Goal: Task Accomplishment & Management: Complete application form

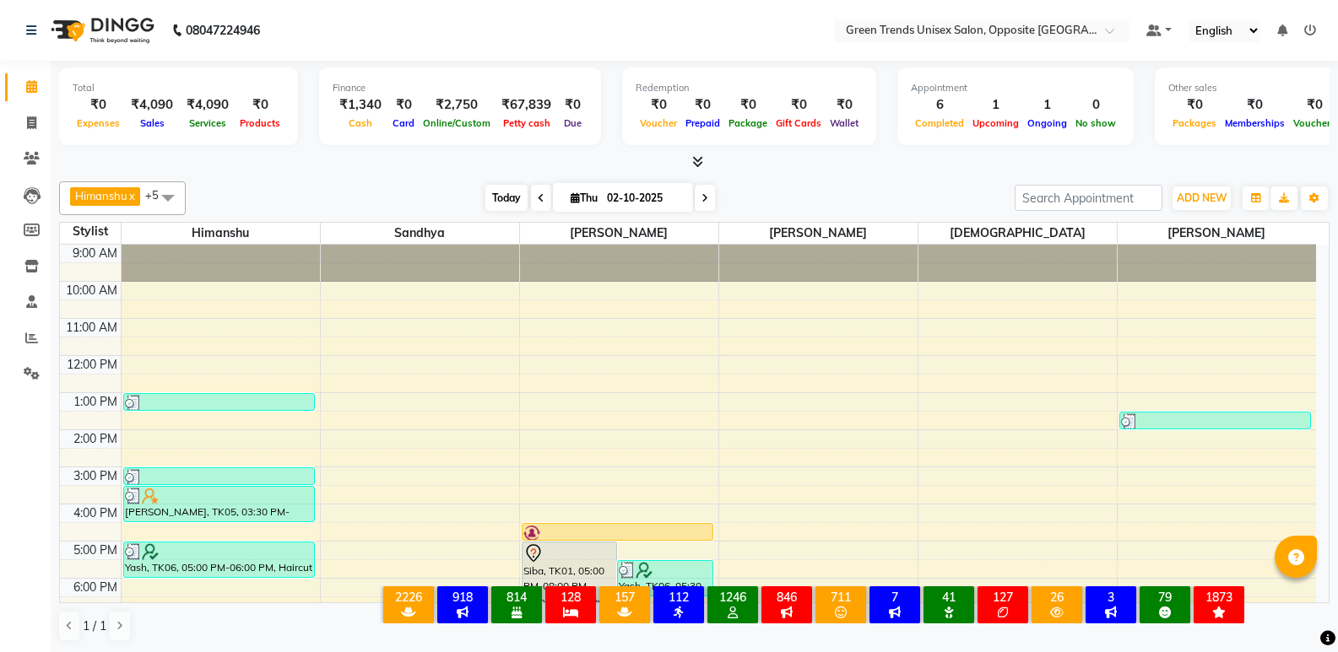
click at [506, 205] on span "Today" at bounding box center [506, 198] width 42 height 26
click at [504, 192] on span "Today" at bounding box center [506, 198] width 42 height 26
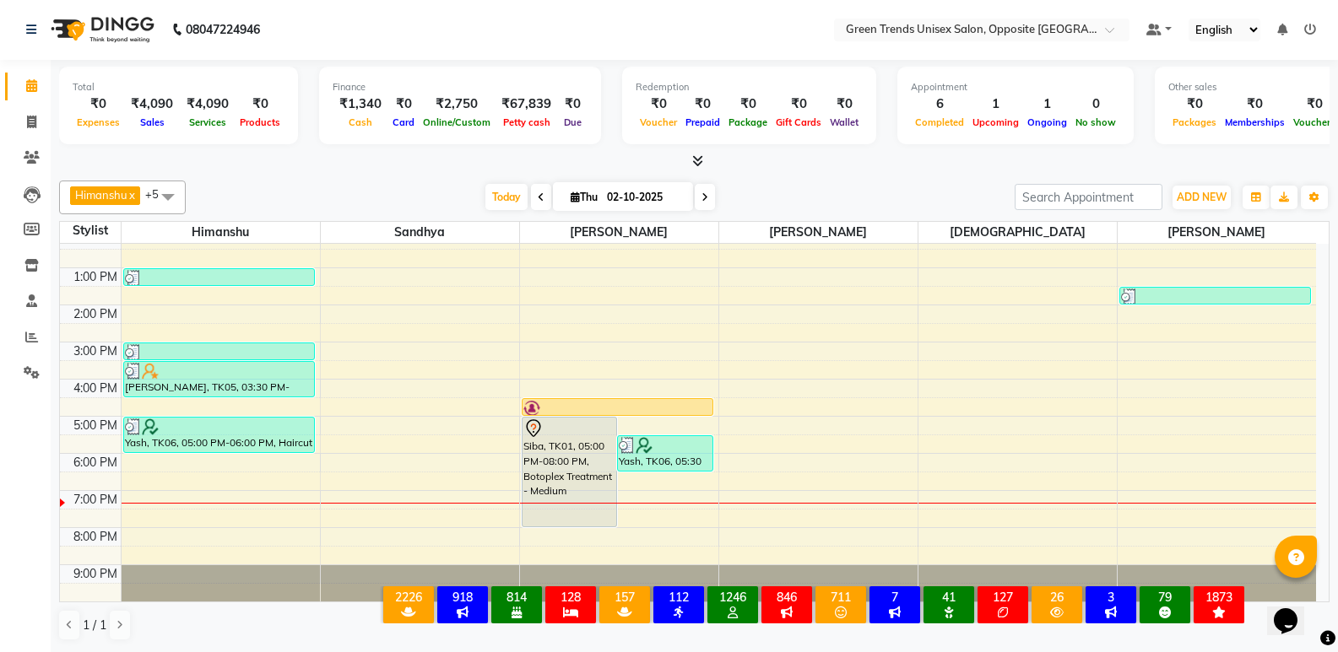
click at [448, 200] on div "Today Thu 02-10-2025" at bounding box center [600, 197] width 812 height 25
click at [404, 176] on div "[PERSON_NAME] x [PERSON_NAME] x [PERSON_NAME] x [PERSON_NAME] x +5 Select All […" at bounding box center [694, 411] width 1270 height 474
click at [425, 165] on div at bounding box center [694, 162] width 1270 height 18
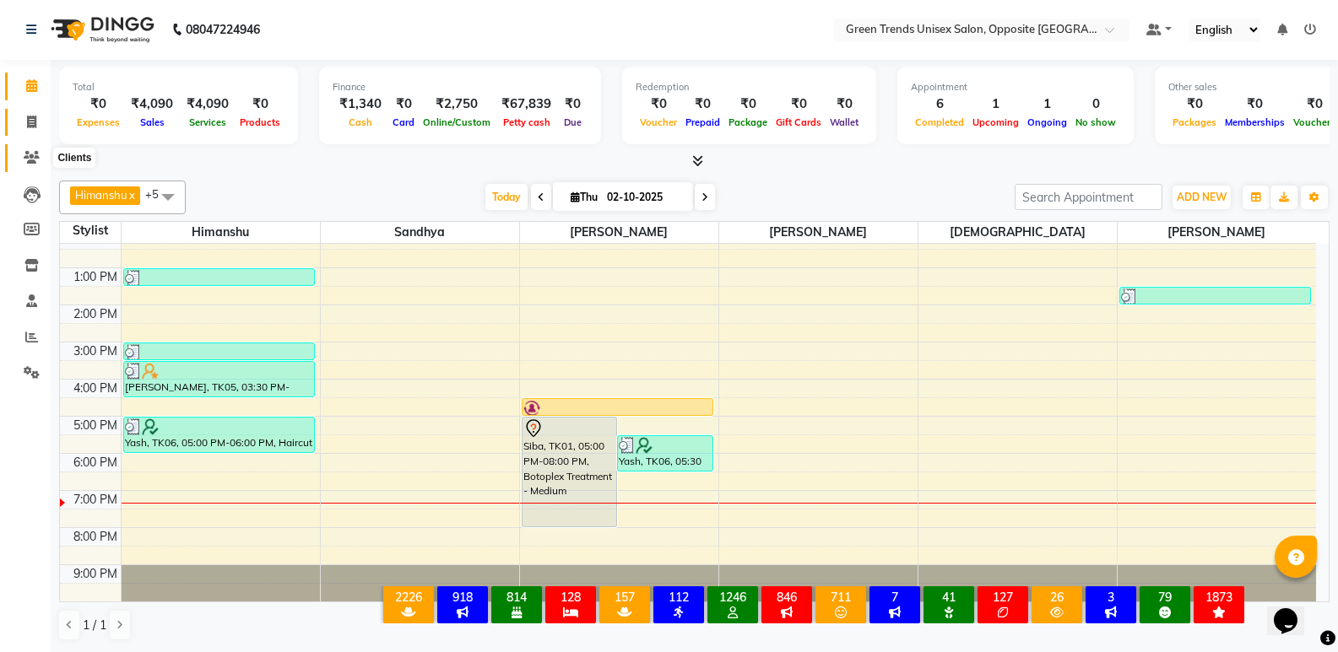
click at [21, 119] on span at bounding box center [32, 122] width 30 height 19
click at [35, 124] on icon at bounding box center [31, 122] width 9 height 13
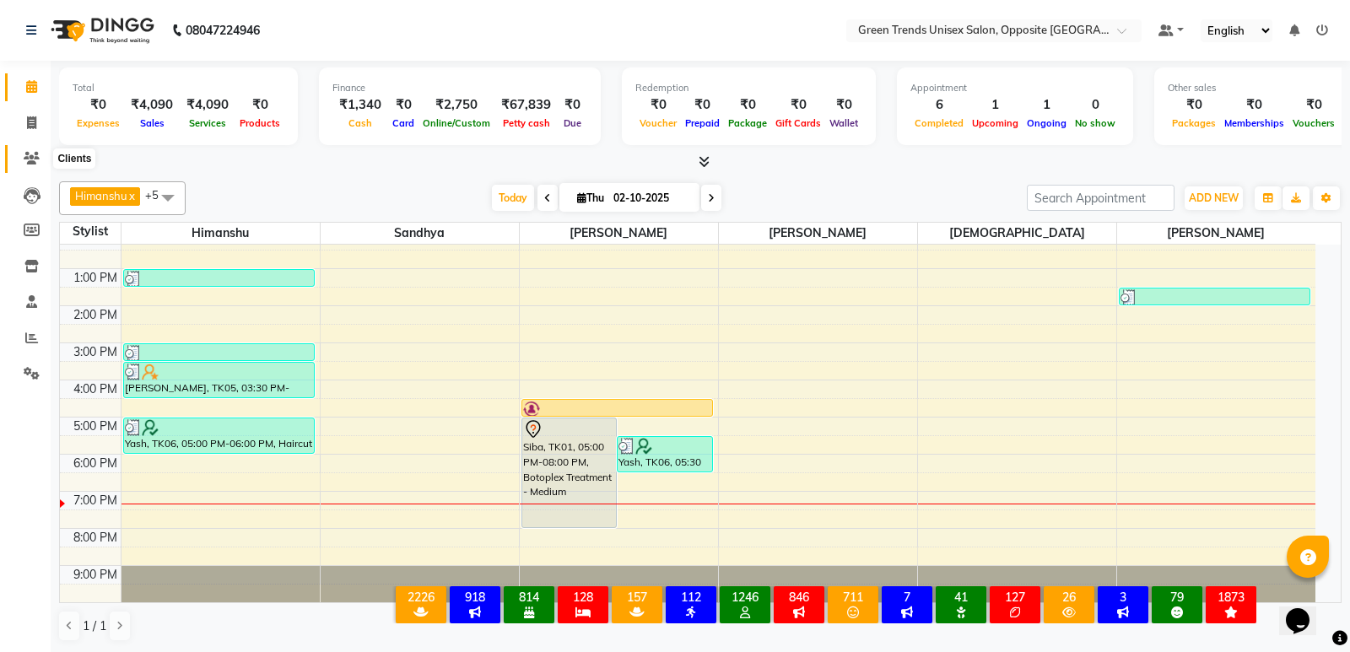
select select "service"
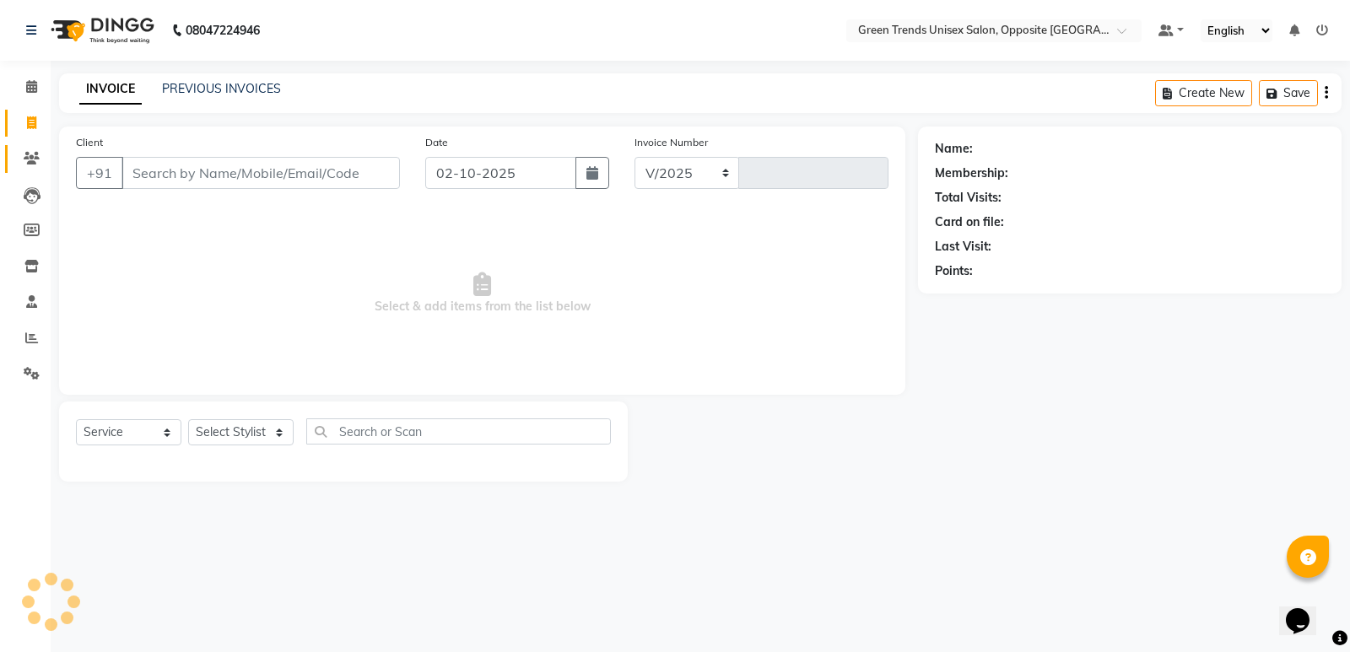
select select "5225"
type input "1286"
click at [35, 87] on icon at bounding box center [31, 86] width 11 height 13
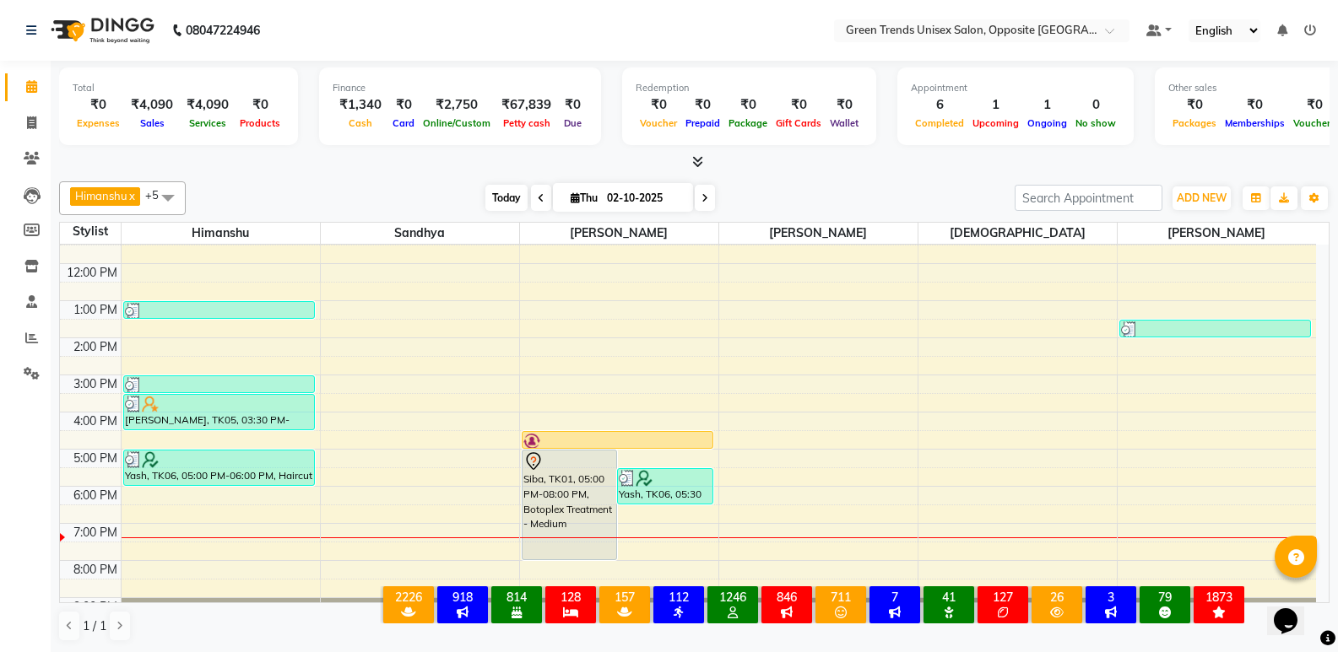
click at [501, 187] on span "Today" at bounding box center [506, 198] width 42 height 26
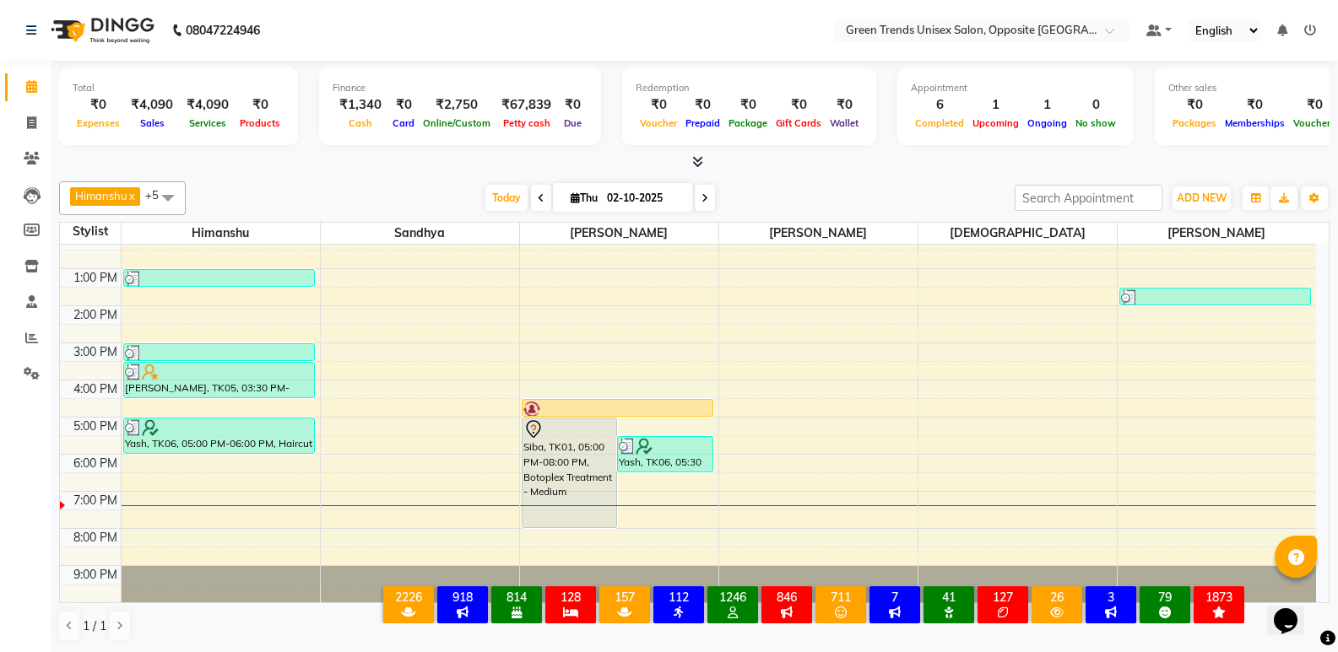
click at [401, 177] on div "[PERSON_NAME] x [PERSON_NAME] x [PERSON_NAME] x [PERSON_NAME] x +5 Select All […" at bounding box center [694, 412] width 1270 height 474
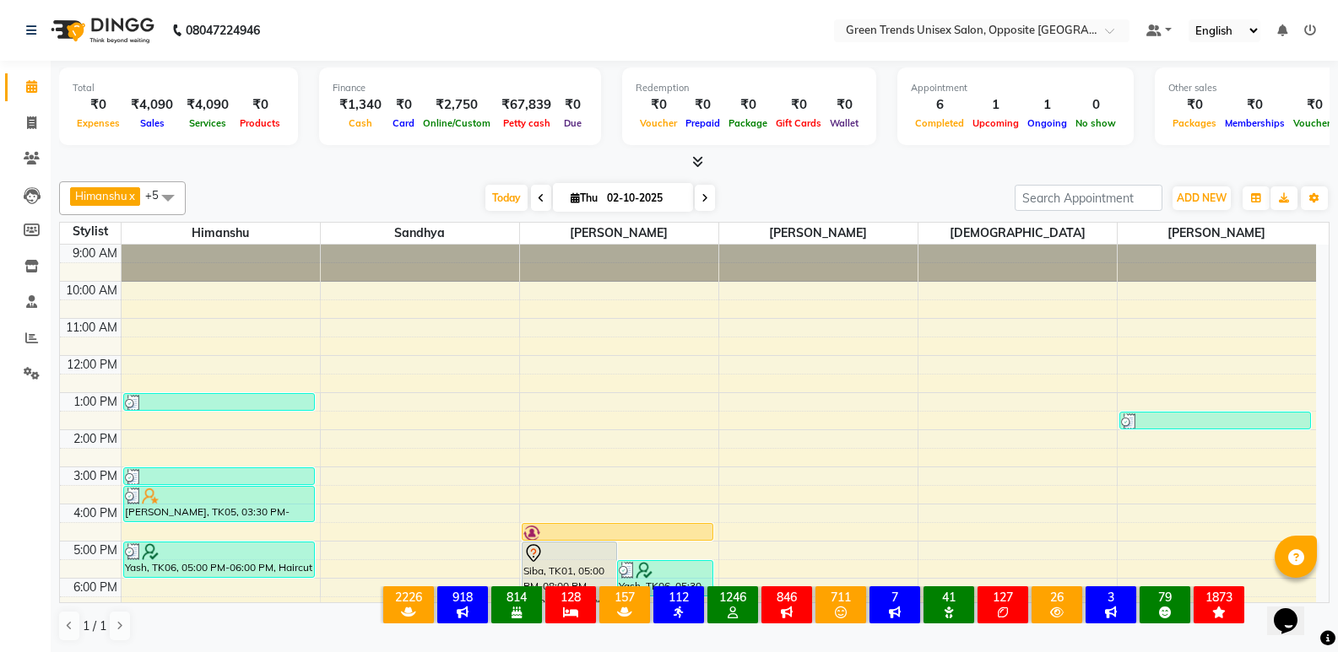
click at [1311, 280] on div at bounding box center [1216, 263] width 199 height 37
click at [965, 196] on div "Today Thu 02-10-2025" at bounding box center [600, 198] width 812 height 25
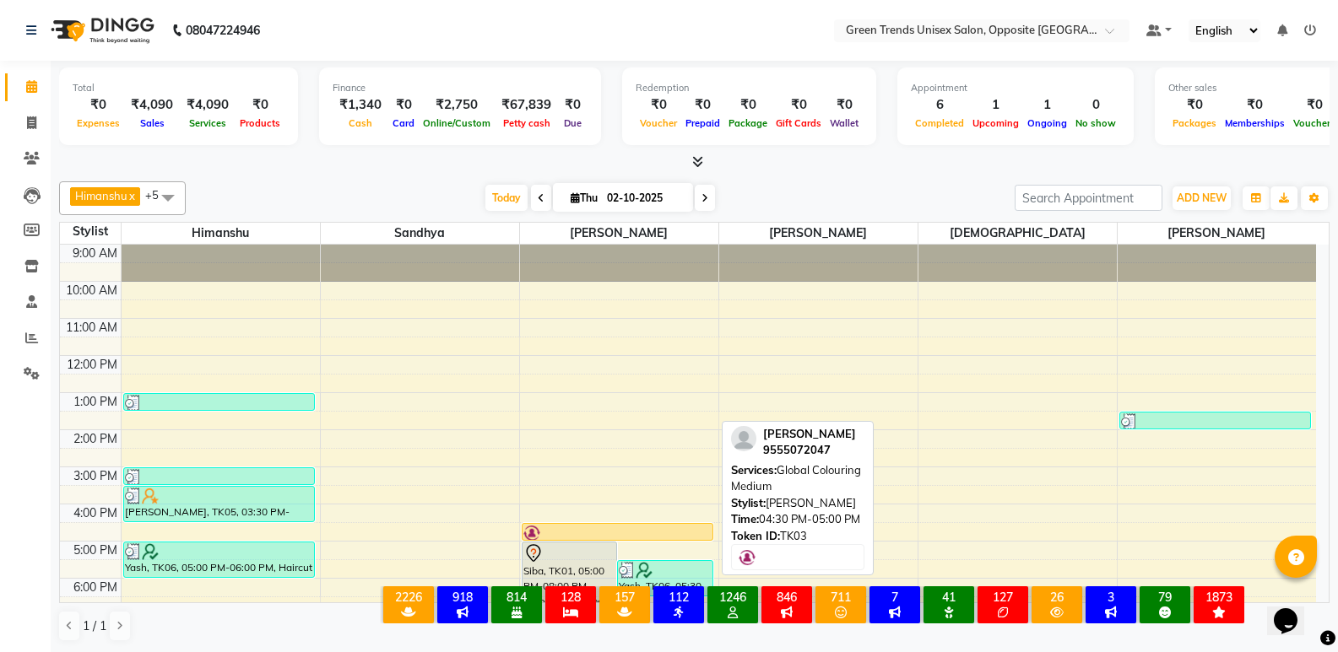
click at [636, 537] on div at bounding box center [617, 540] width 190 height 7
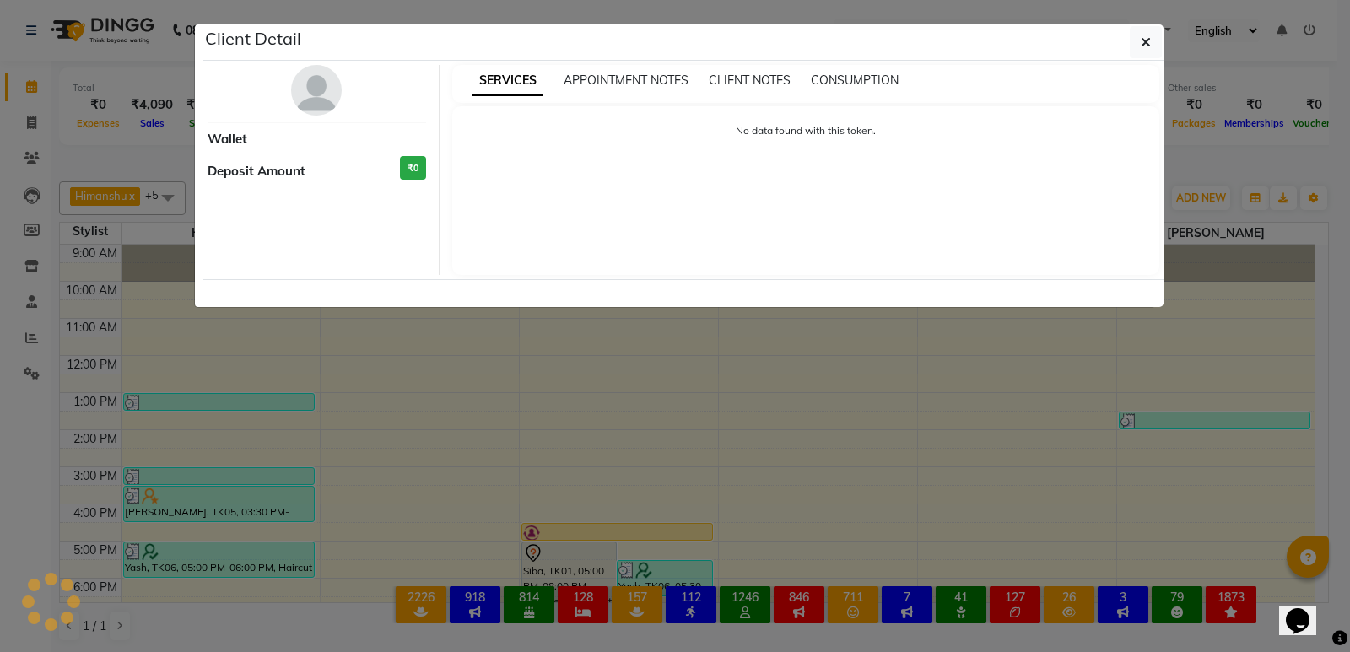
select select "1"
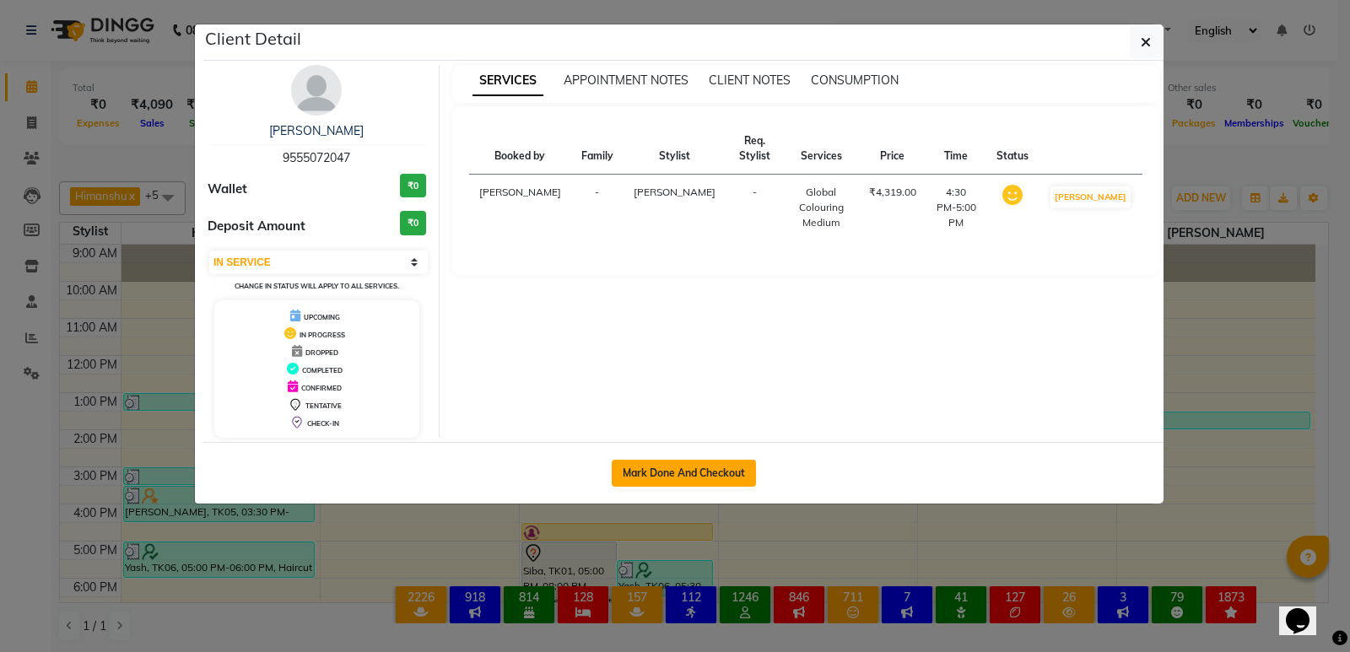
click at [670, 480] on button "Mark Done And Checkout" at bounding box center [684, 473] width 144 height 27
select select "5225"
select select "service"
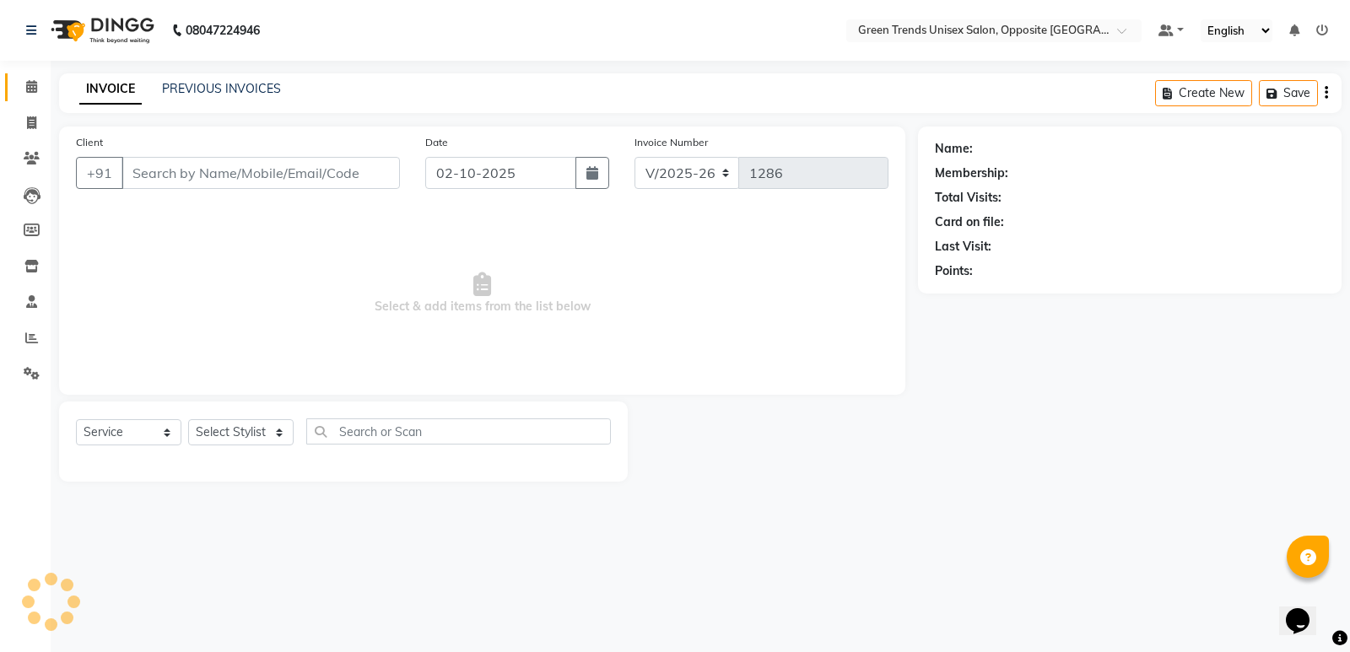
type input "95******47"
select select "89786"
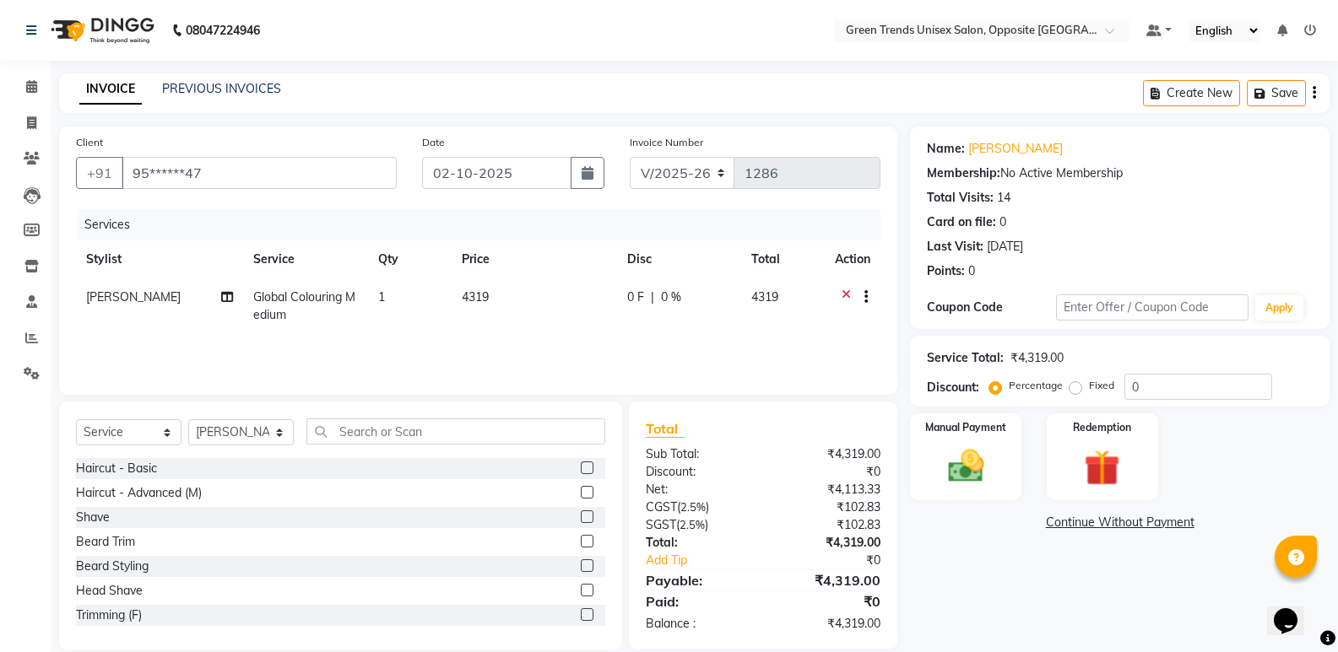
click at [300, 310] on td "Global Colouring Medium" at bounding box center [305, 306] width 125 height 56
select select "89786"
click at [359, 283] on td "Global Colouring Medium x Haircut - Basic Haircut - Advanced (M) Shave [PERSON_…" at bounding box center [299, 314] width 206 height 72
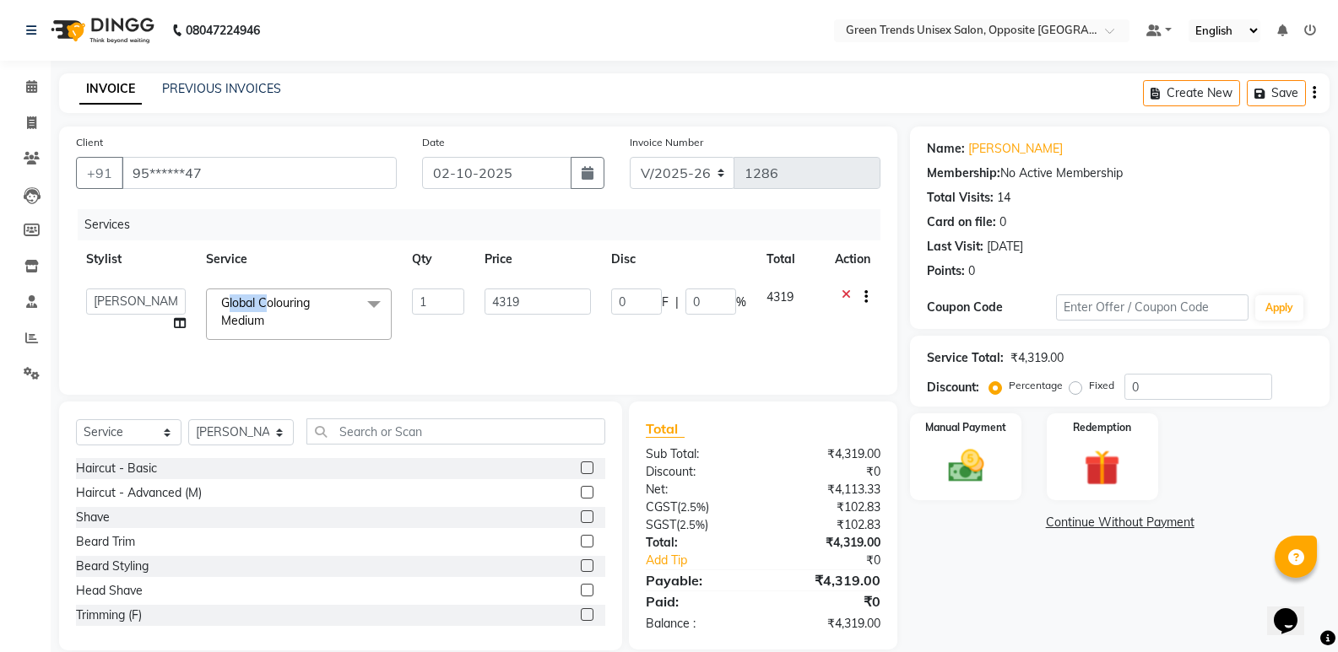
click at [359, 283] on td "Global Colouring Medium x Haircut - Basic Haircut - Advanced (M) Shave [PERSON_…" at bounding box center [299, 314] width 206 height 72
click at [336, 303] on span "Global Colouring Medium x" at bounding box center [291, 313] width 149 height 36
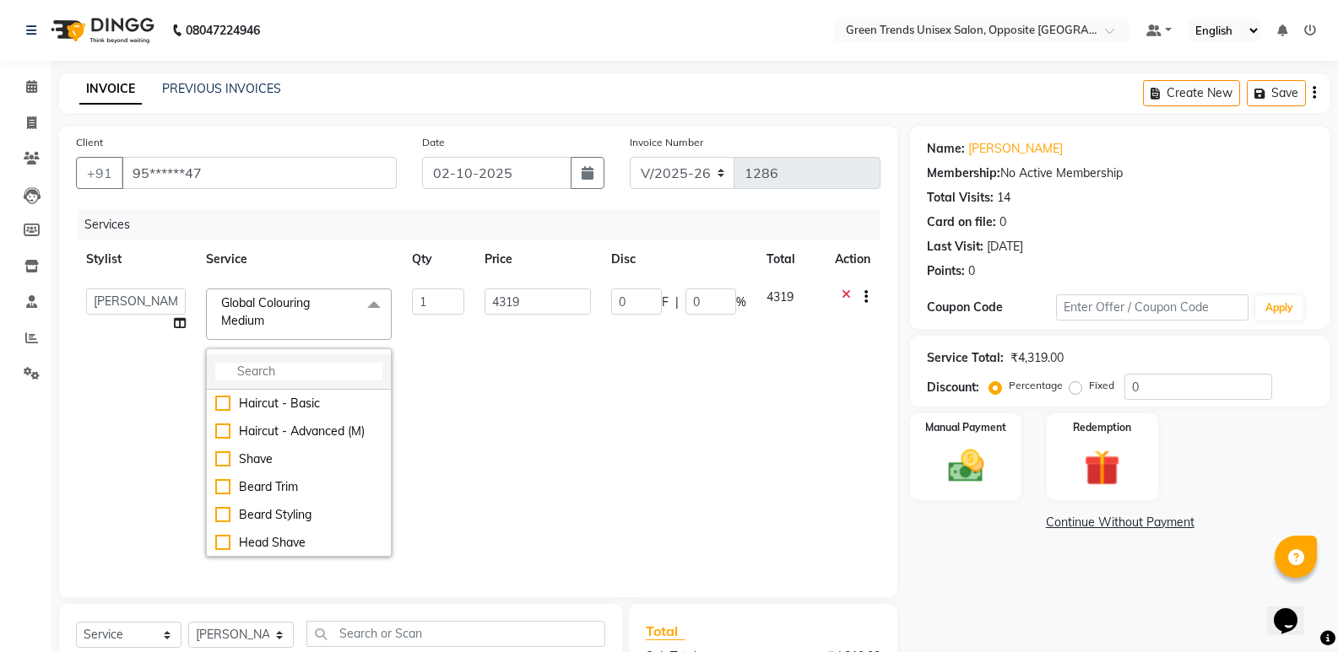
click at [316, 367] on input "multiselect-search" at bounding box center [298, 372] width 167 height 18
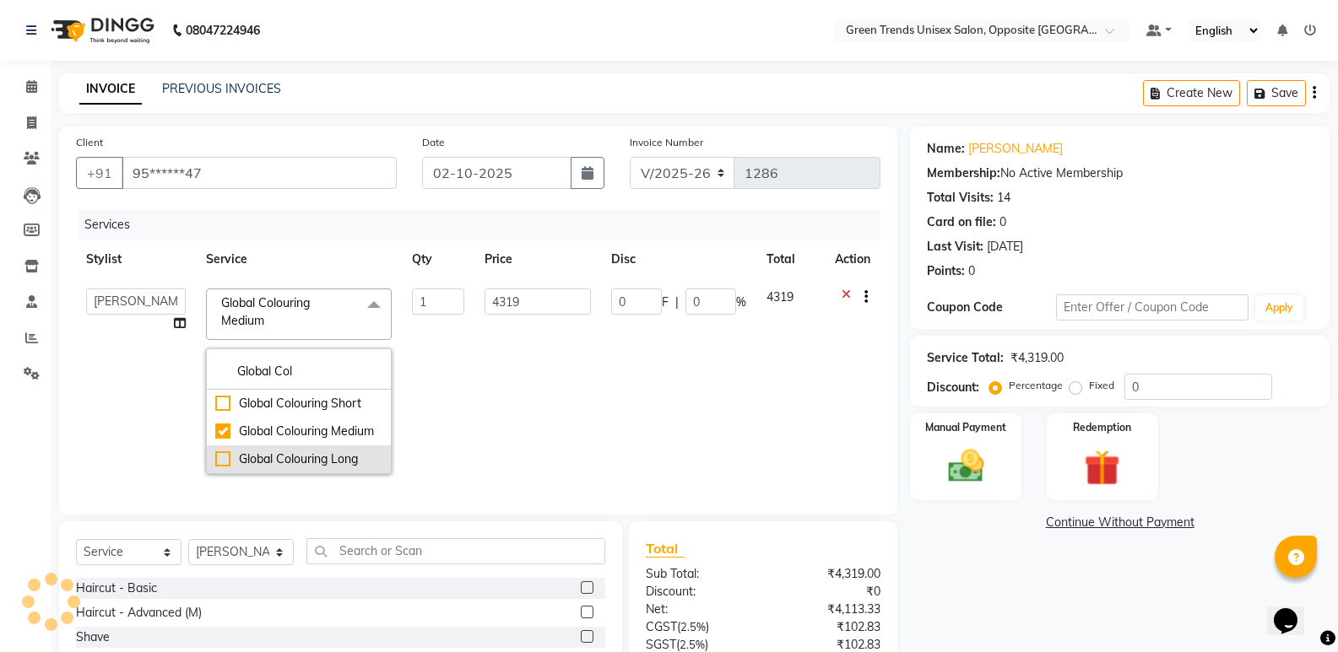
type input "Global Col"
click at [224, 456] on div "Global Colouring Long" at bounding box center [298, 460] width 167 height 18
type input "5159"
checkbox input "false"
checkbox input "true"
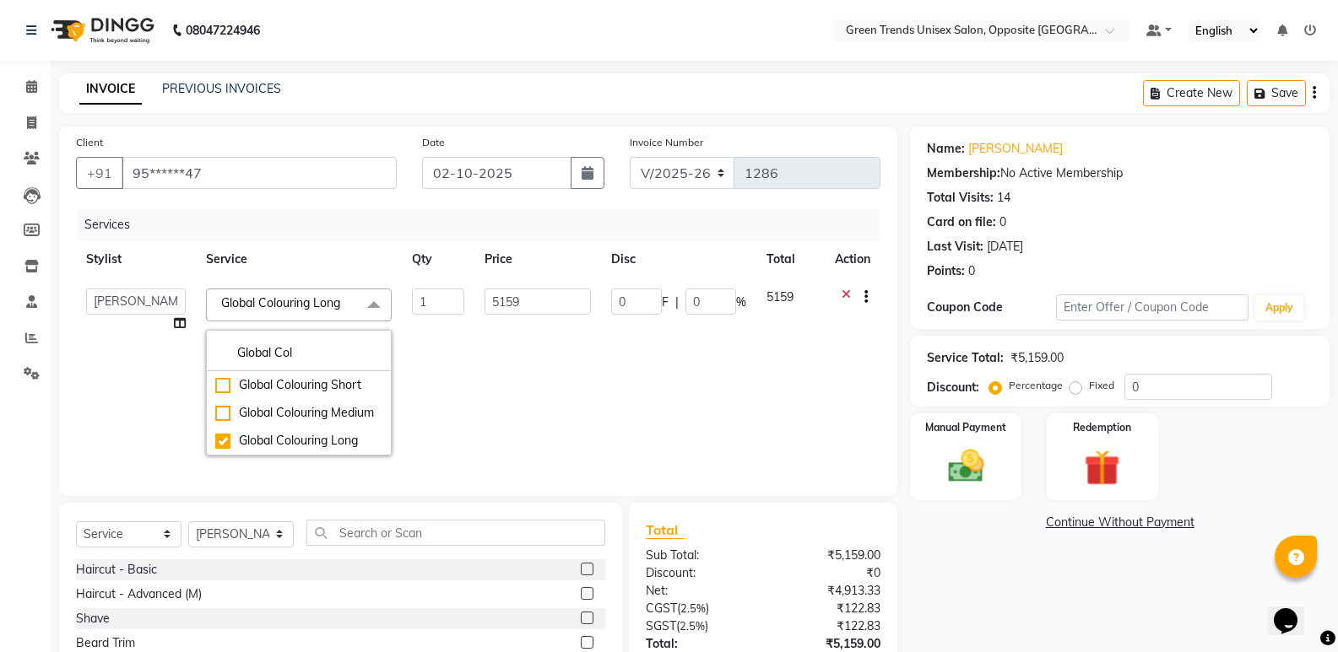
click at [529, 403] on td "5159" at bounding box center [537, 371] width 126 height 187
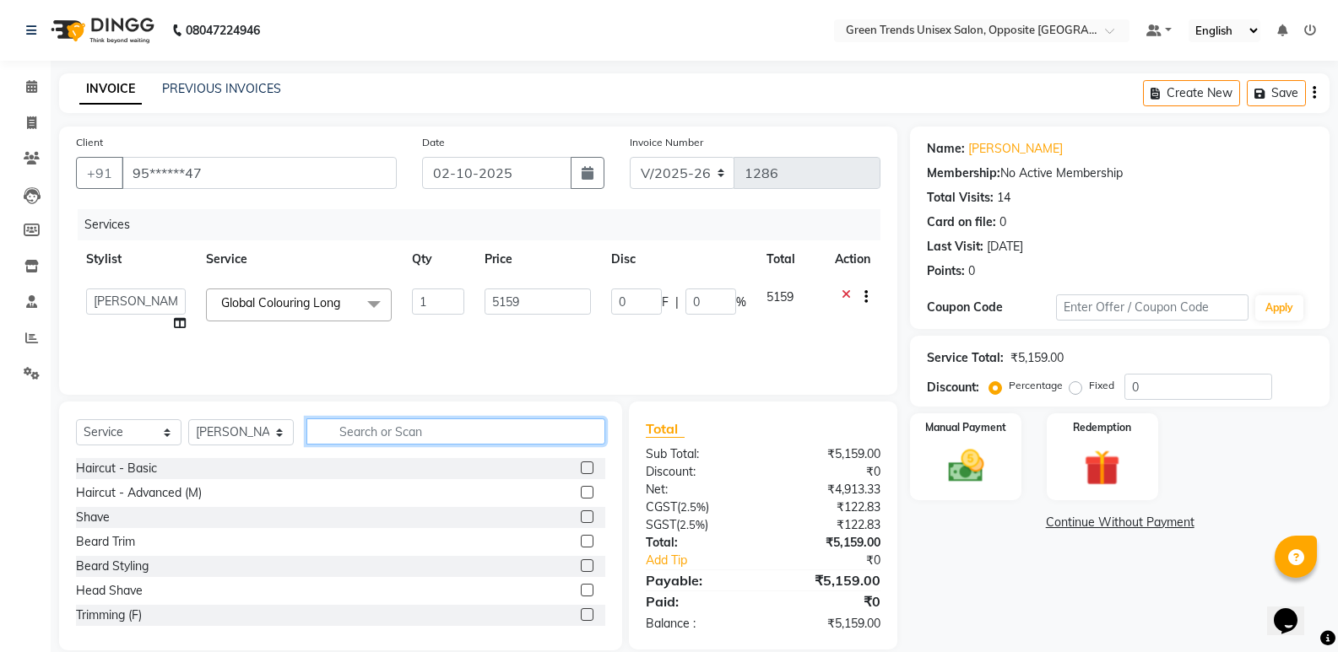
click at [356, 441] on input "text" at bounding box center [455, 432] width 299 height 26
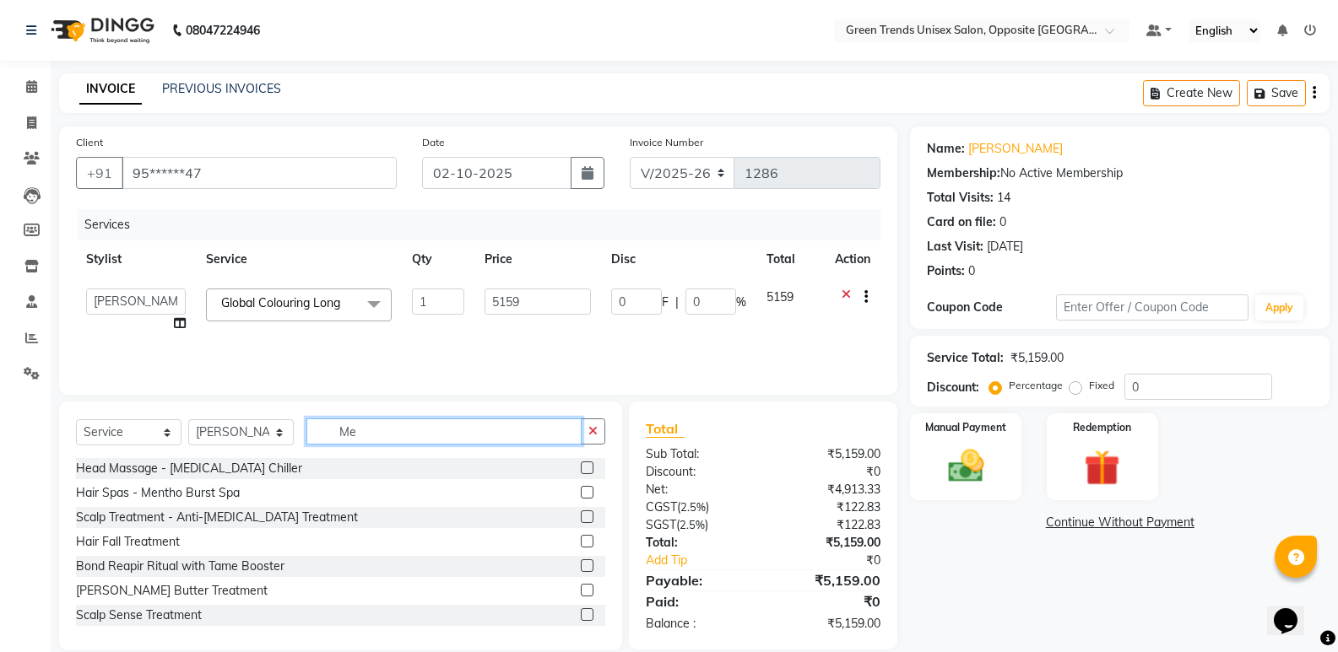
type input "M"
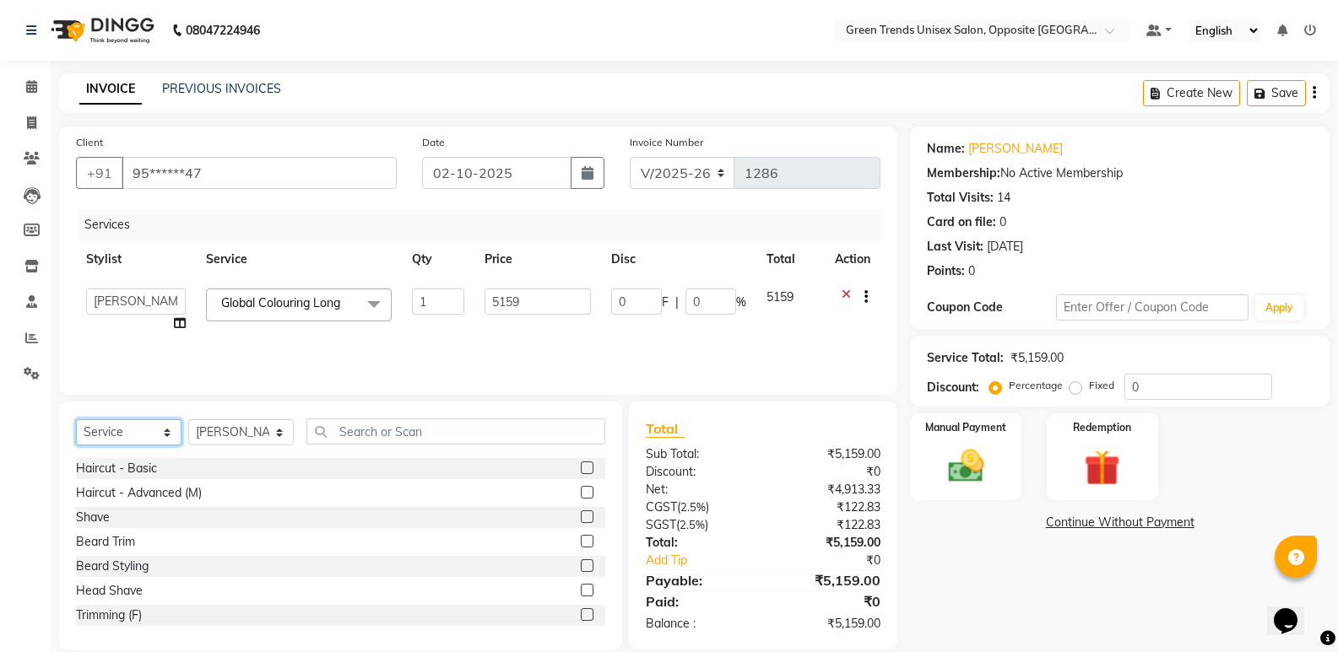
click at [131, 435] on select "Select Service Product Membership Package Voucher Prepaid Gift Card" at bounding box center [128, 432] width 105 height 26
select select "membership"
click at [76, 419] on select "Select Service Product Membership Package Voucher Prepaid Gift Card" at bounding box center [128, 432] width 105 height 26
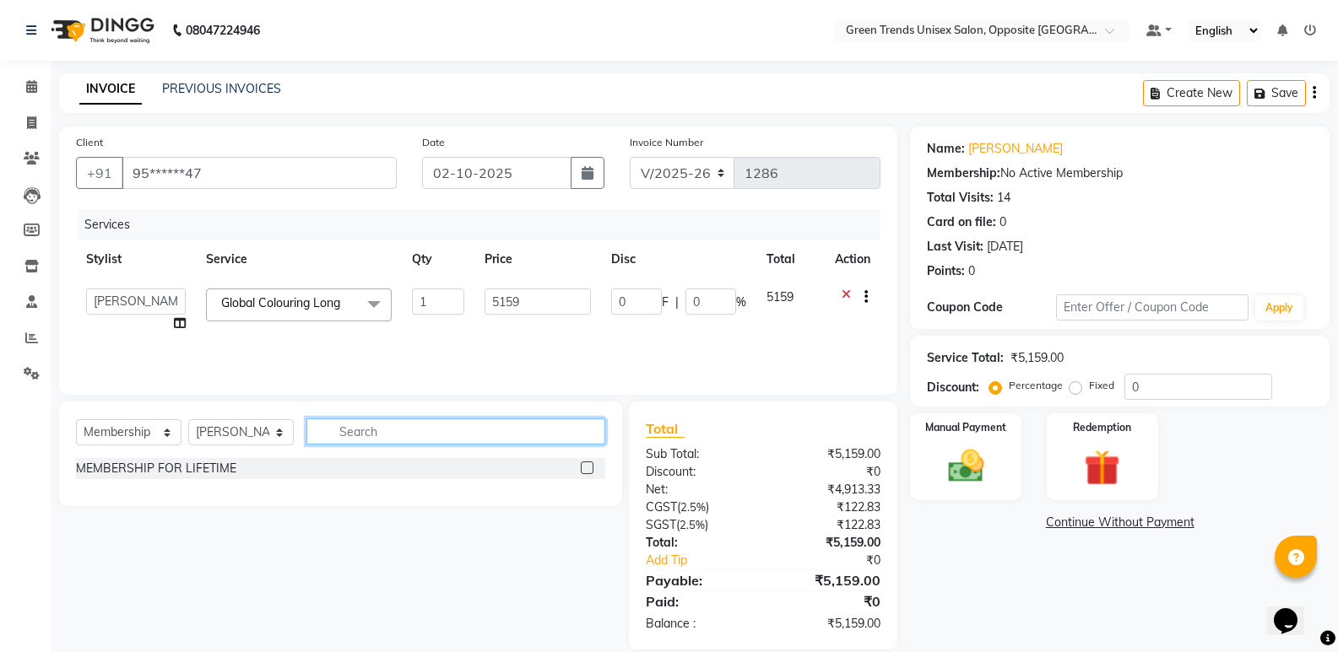
click at [344, 435] on input "text" at bounding box center [455, 432] width 299 height 26
click at [237, 430] on select "Select Stylist [PERSON_NAME] [PERSON_NAME] [PERSON_NAME] [PERSON_NAME] [PERSON_…" at bounding box center [240, 432] width 105 height 26
select select "57999"
click at [188, 419] on select "Select Stylist [PERSON_NAME] [PERSON_NAME] [PERSON_NAME] [PERSON_NAME] [PERSON_…" at bounding box center [240, 432] width 105 height 26
click at [586, 468] on label at bounding box center [587, 468] width 13 height 13
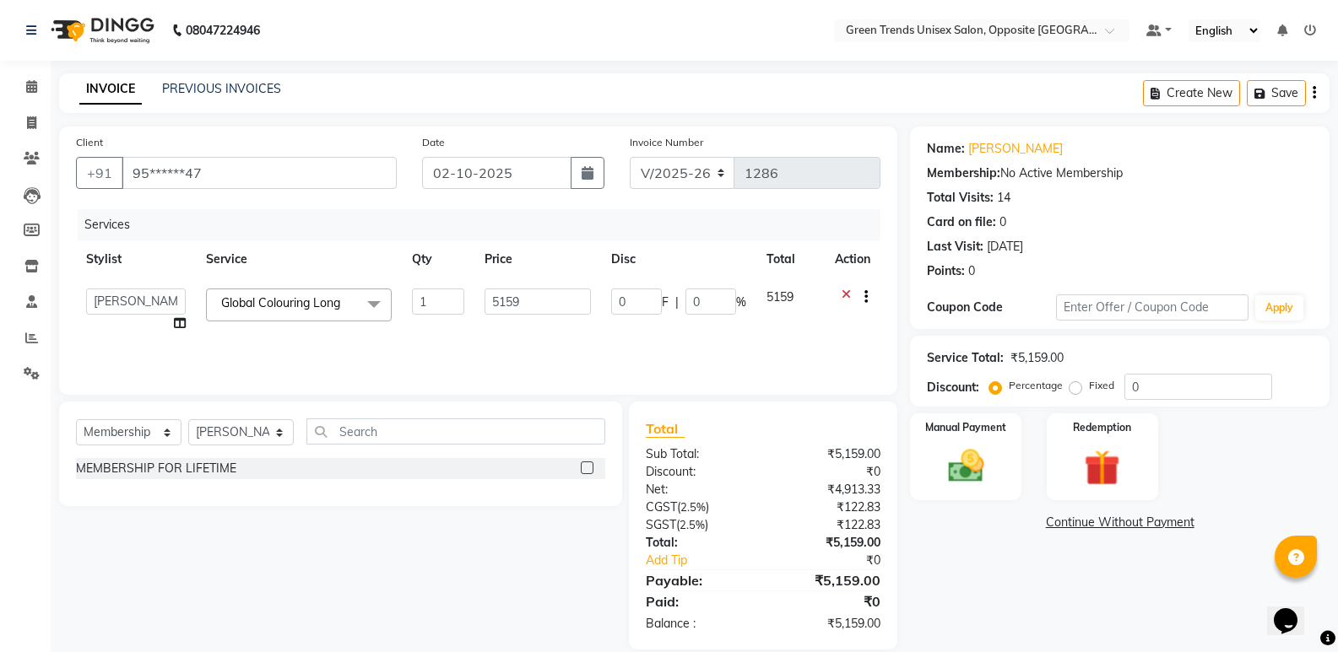
click at [586, 468] on input "checkbox" at bounding box center [586, 468] width 11 height 11
select select "select"
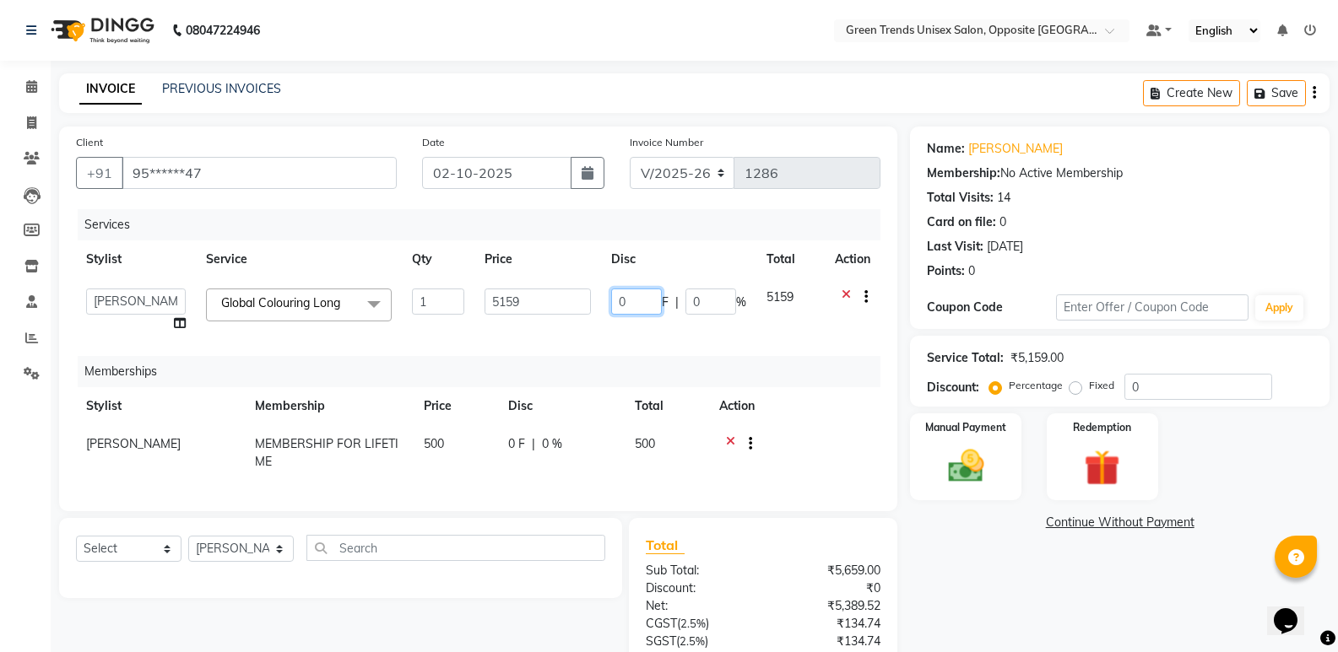
click at [649, 303] on input "0" at bounding box center [636, 302] width 51 height 26
type input "1159"
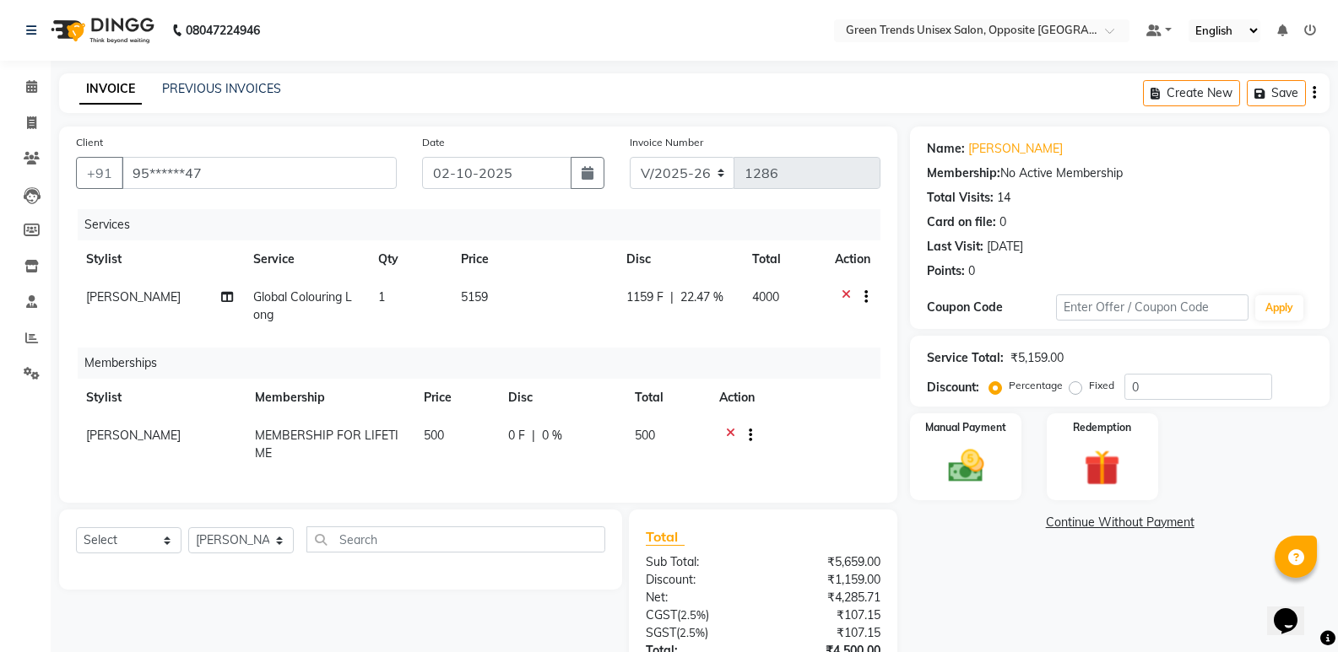
click at [673, 357] on div "Memberships" at bounding box center [485, 363] width 815 height 31
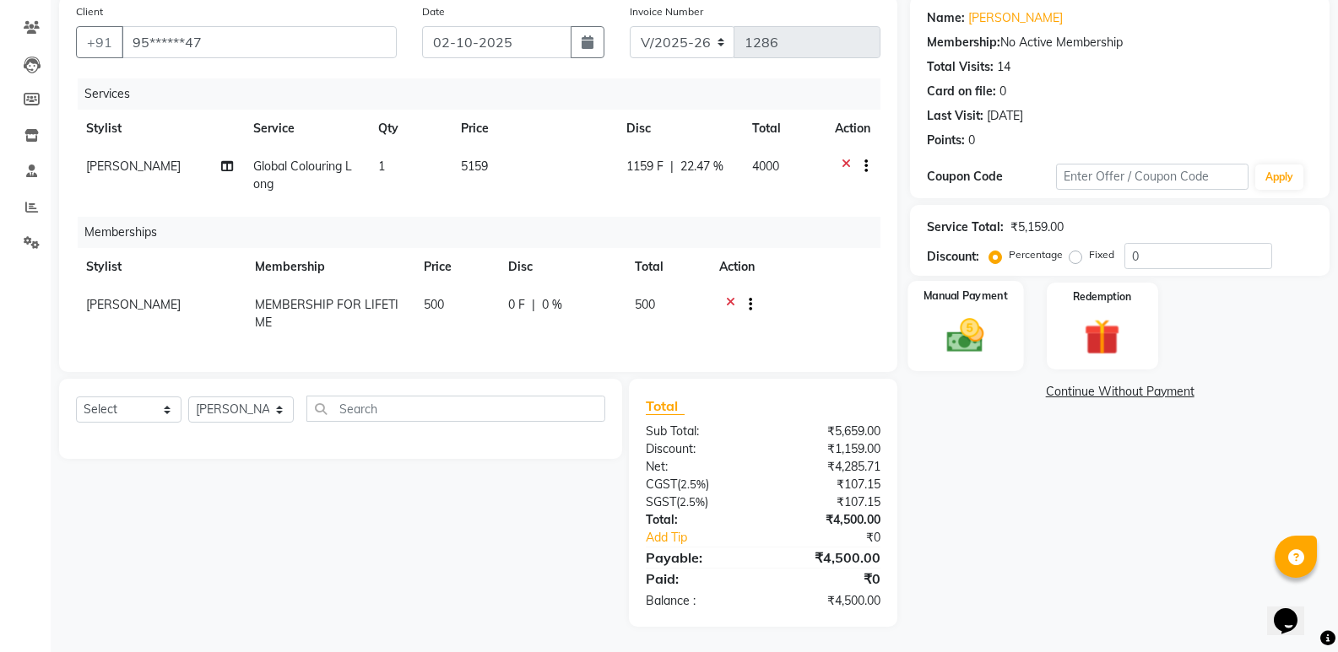
click at [995, 329] on img at bounding box center [965, 335] width 60 height 43
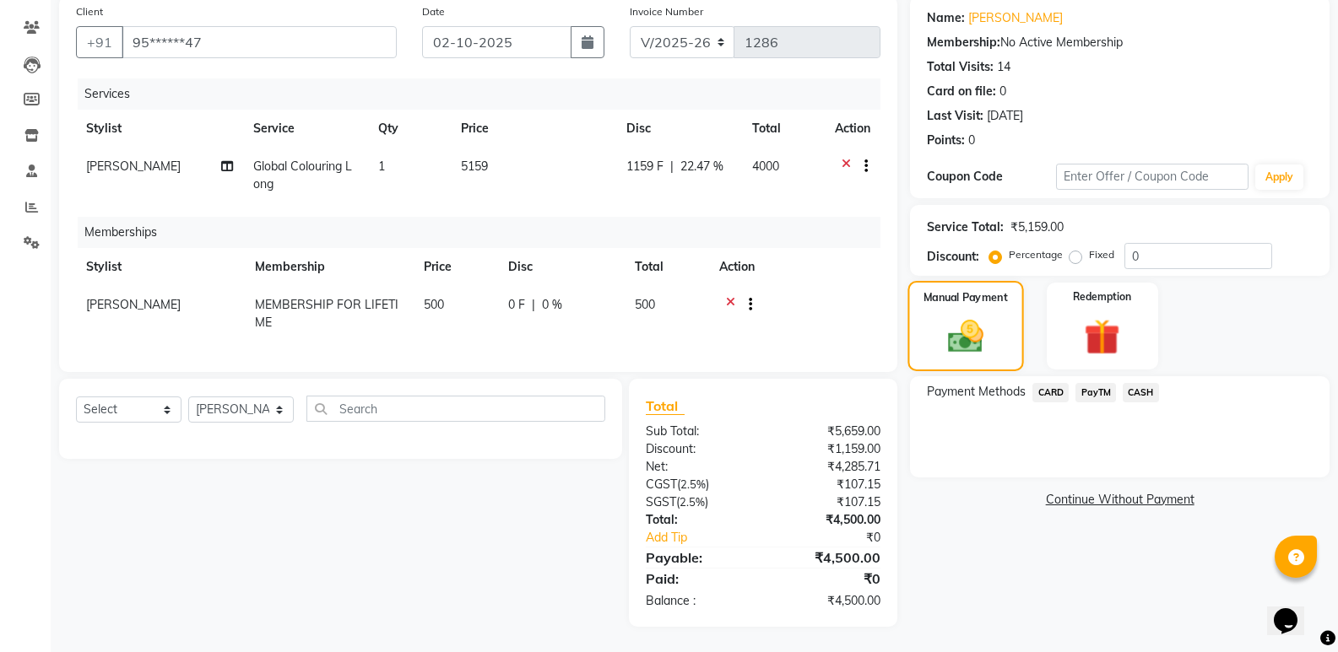
click at [995, 329] on div "Manual Payment" at bounding box center [966, 326] width 116 height 90
click at [1094, 387] on span "PayTM" at bounding box center [1095, 392] width 41 height 19
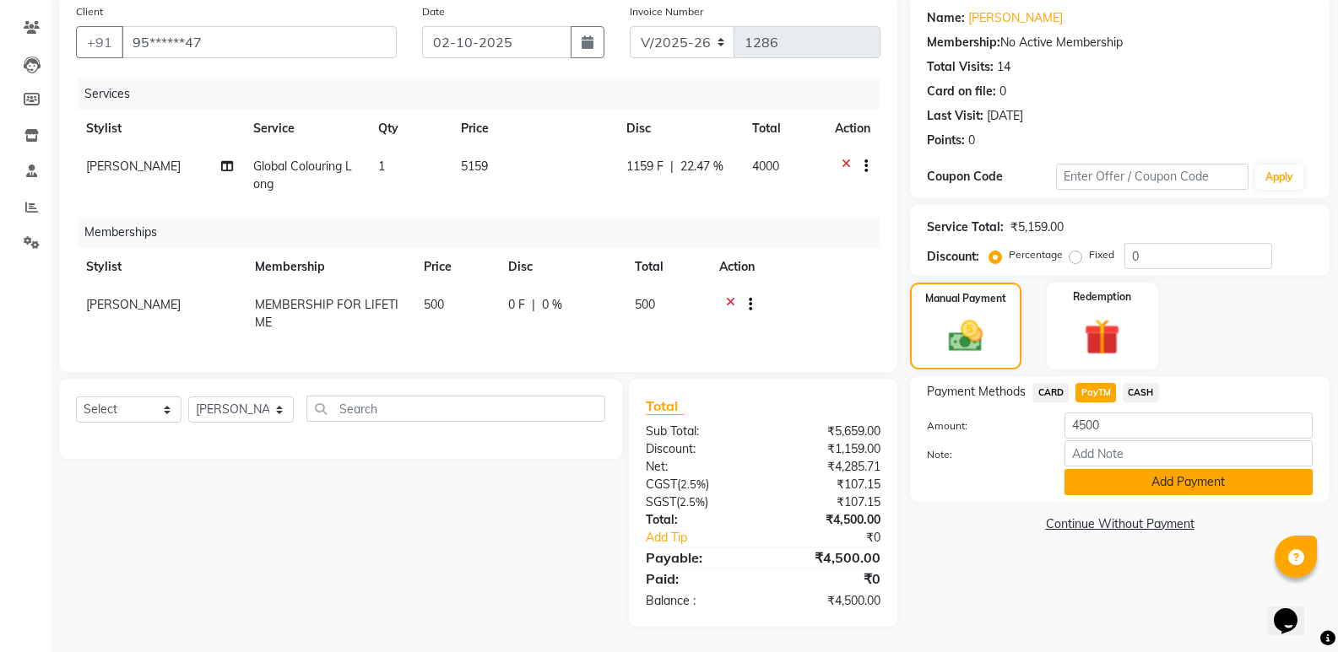
click at [1165, 479] on button "Add Payment" at bounding box center [1188, 482] width 248 height 26
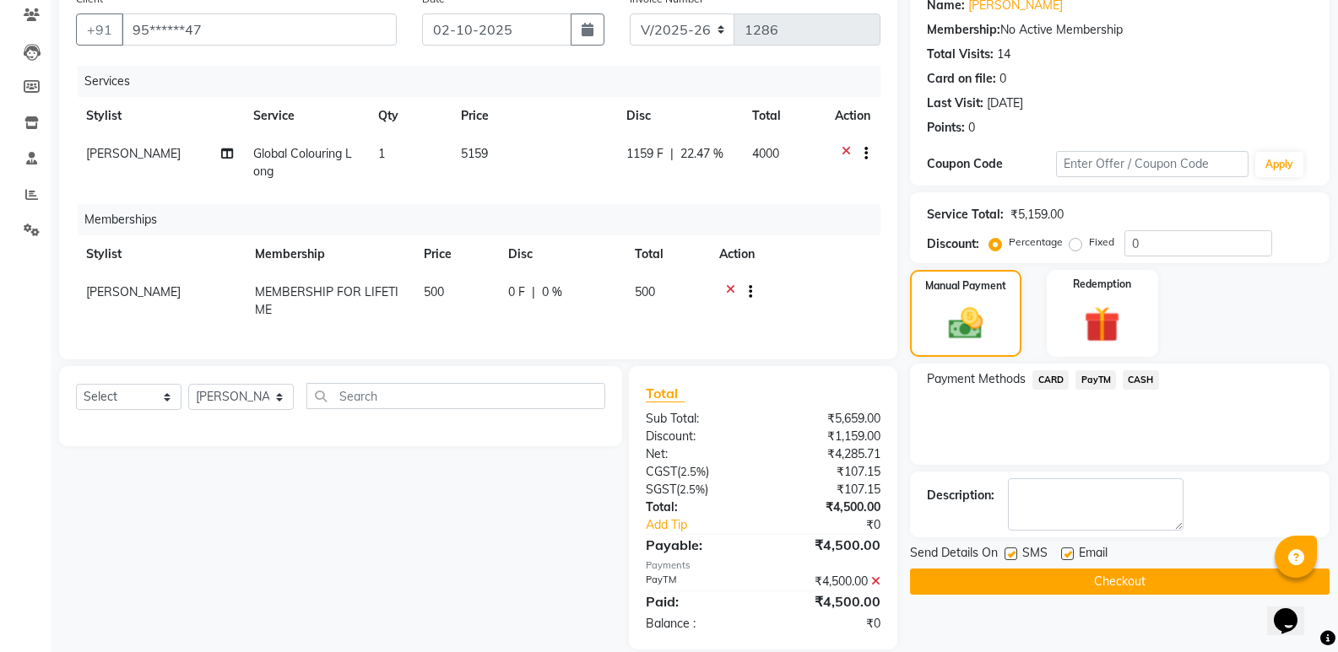
scroll to position [179, 0]
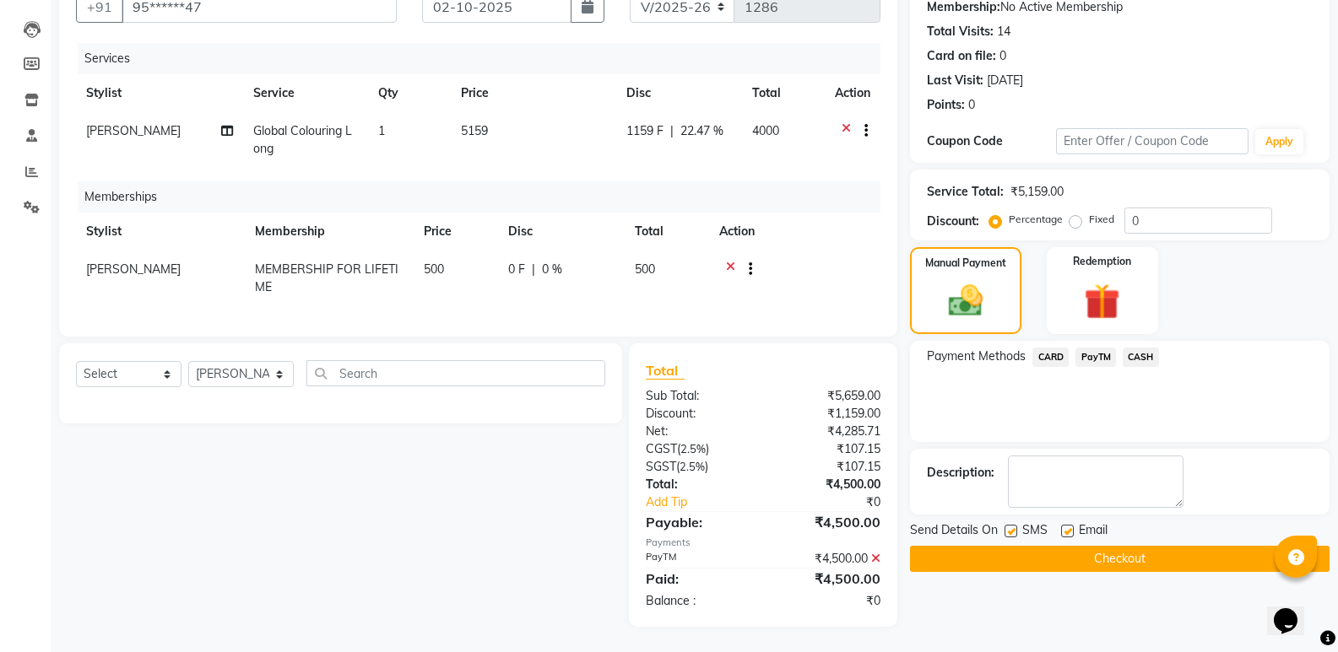
click at [1122, 549] on button "Checkout" at bounding box center [1119, 559] width 419 height 26
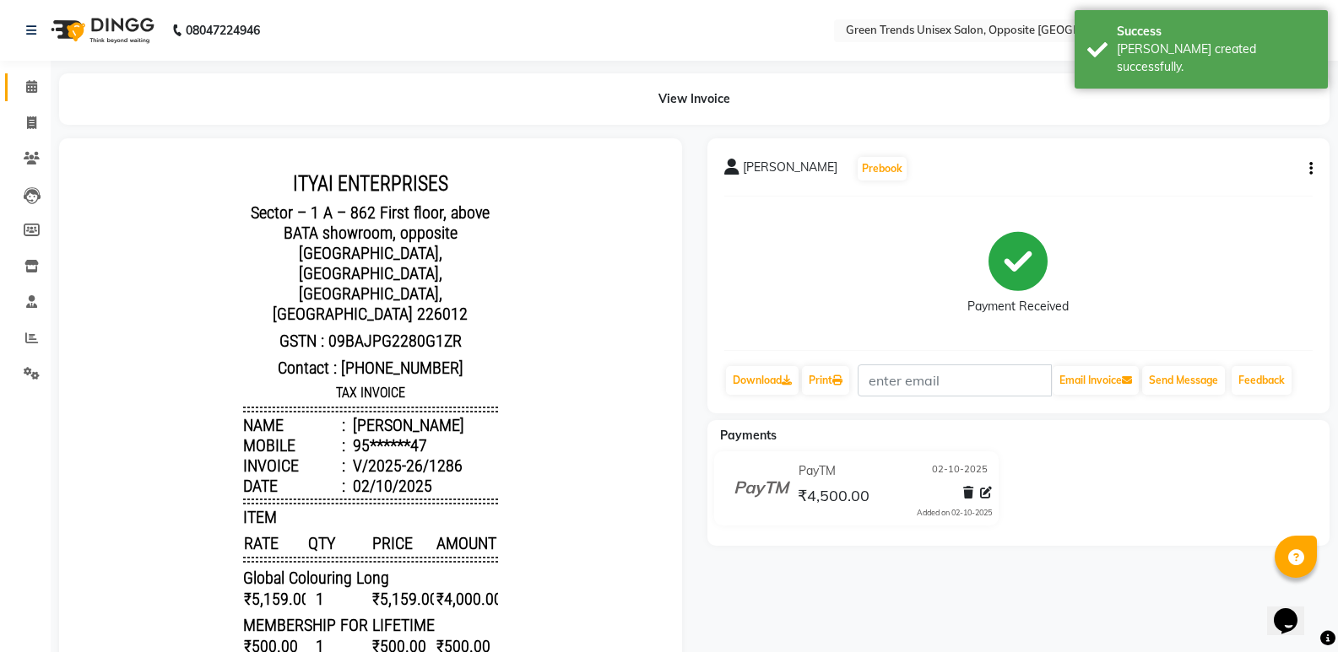
click at [26, 98] on link "Calendar" at bounding box center [25, 87] width 41 height 28
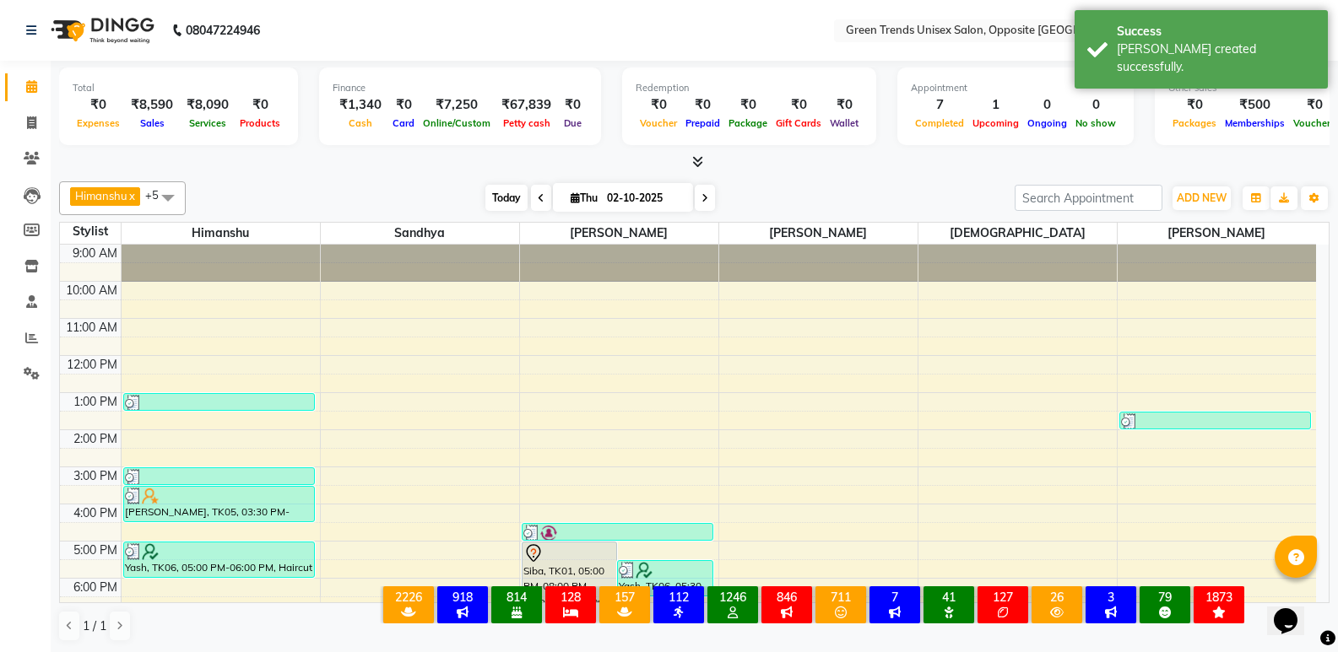
click at [502, 201] on span "Today" at bounding box center [506, 198] width 42 height 26
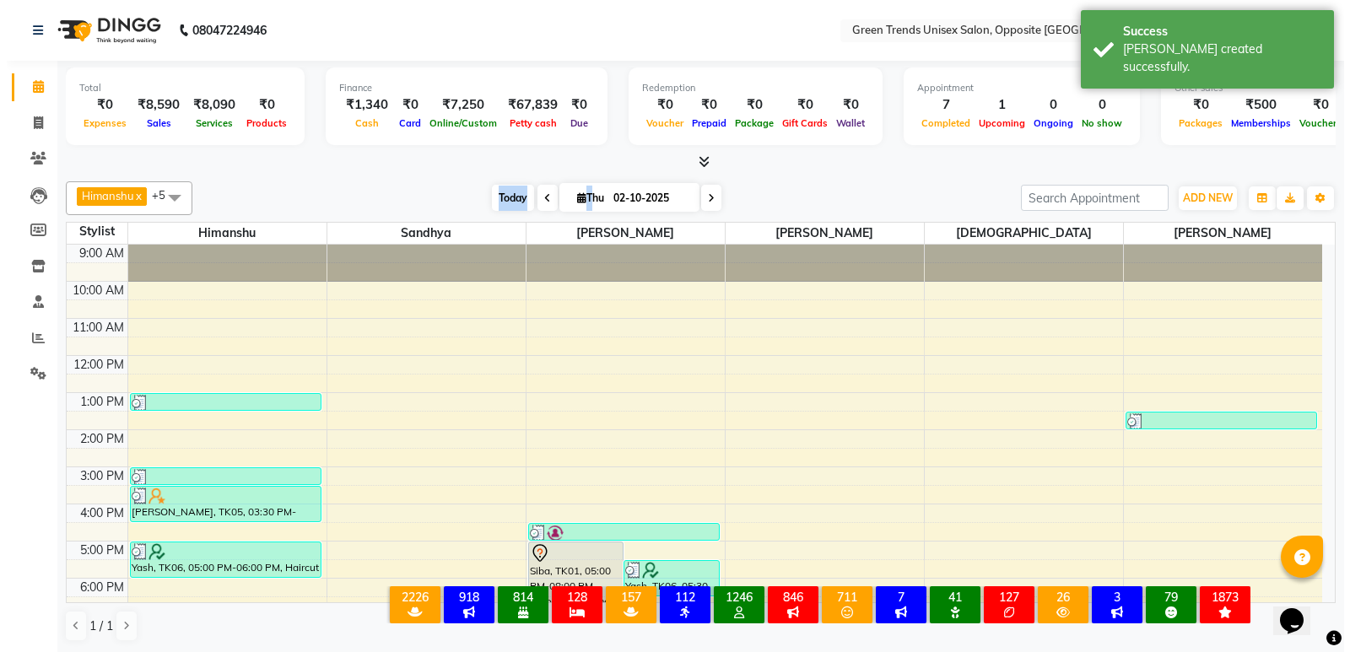
scroll to position [124, 0]
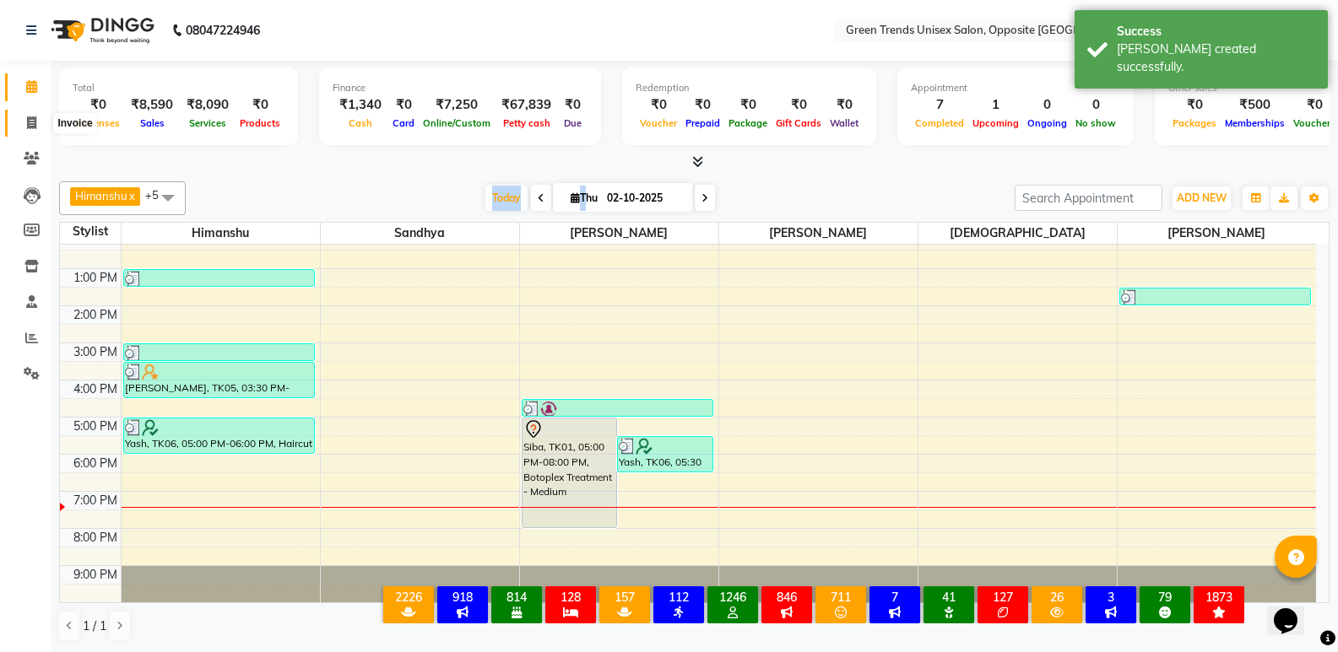
click at [37, 115] on span at bounding box center [32, 123] width 30 height 19
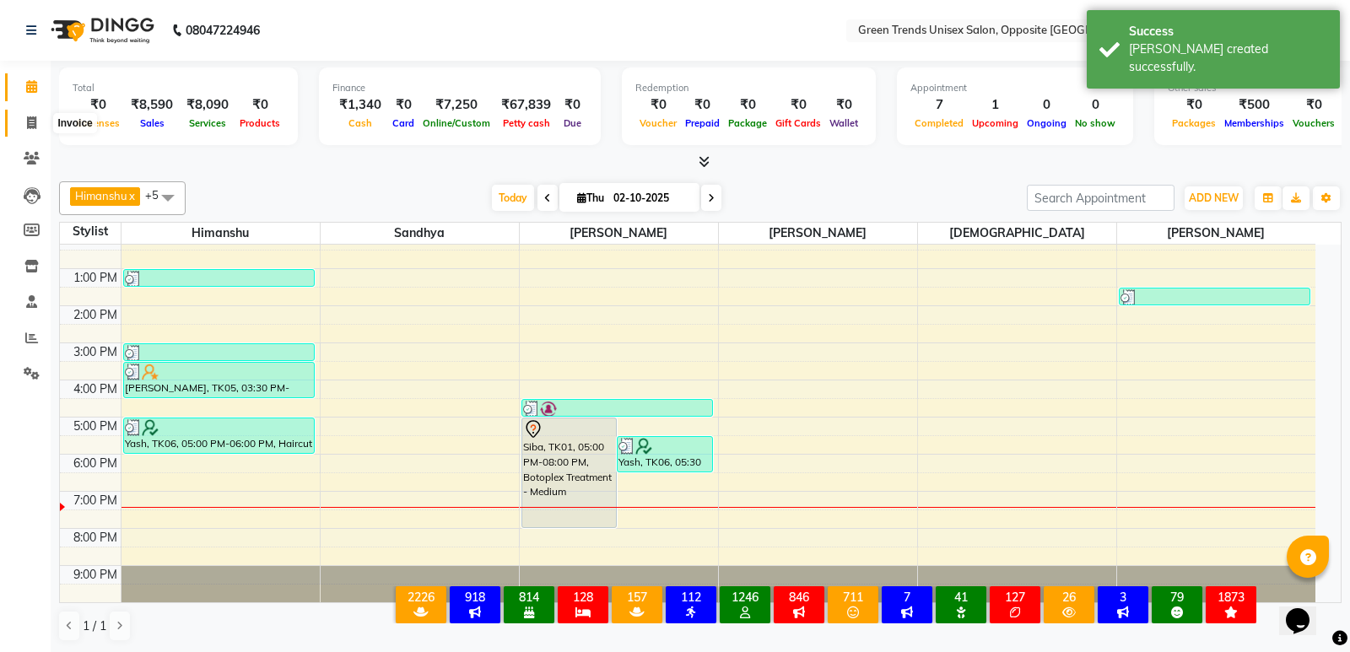
select select "service"
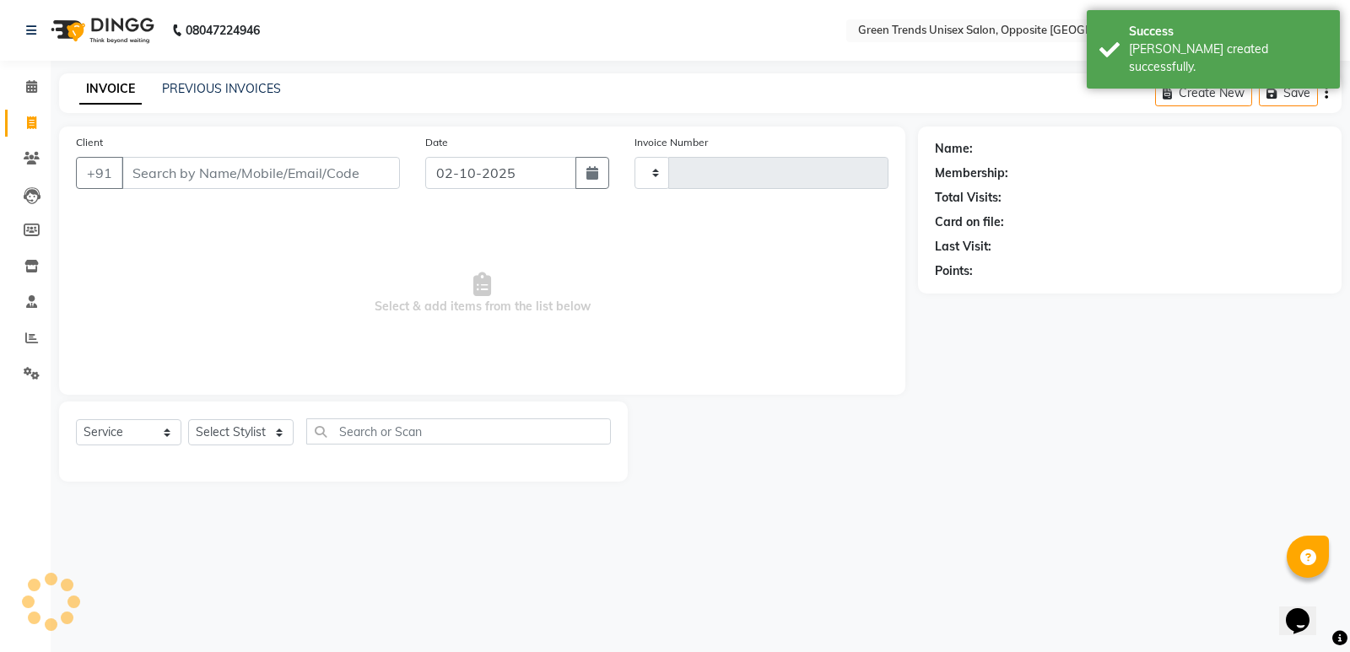
type input "1287"
select select "5225"
click at [203, 95] on link "PREVIOUS INVOICES" at bounding box center [221, 88] width 119 height 15
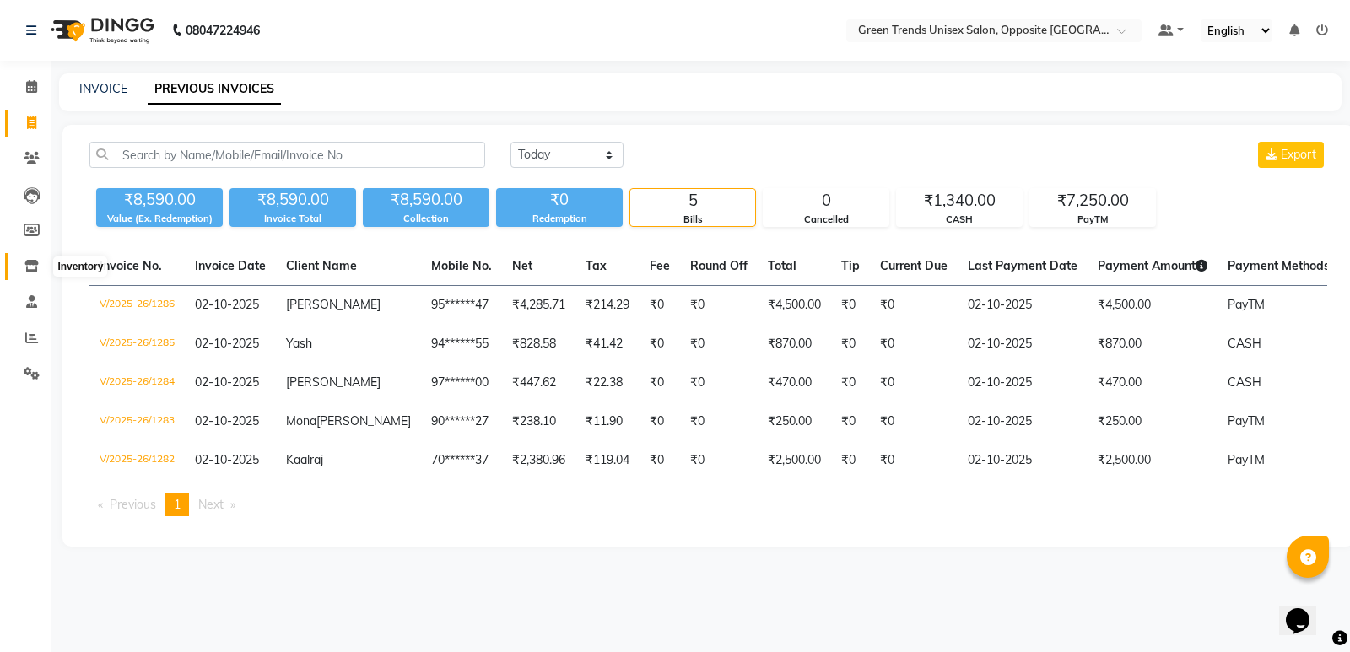
click at [38, 268] on icon at bounding box center [31, 266] width 14 height 13
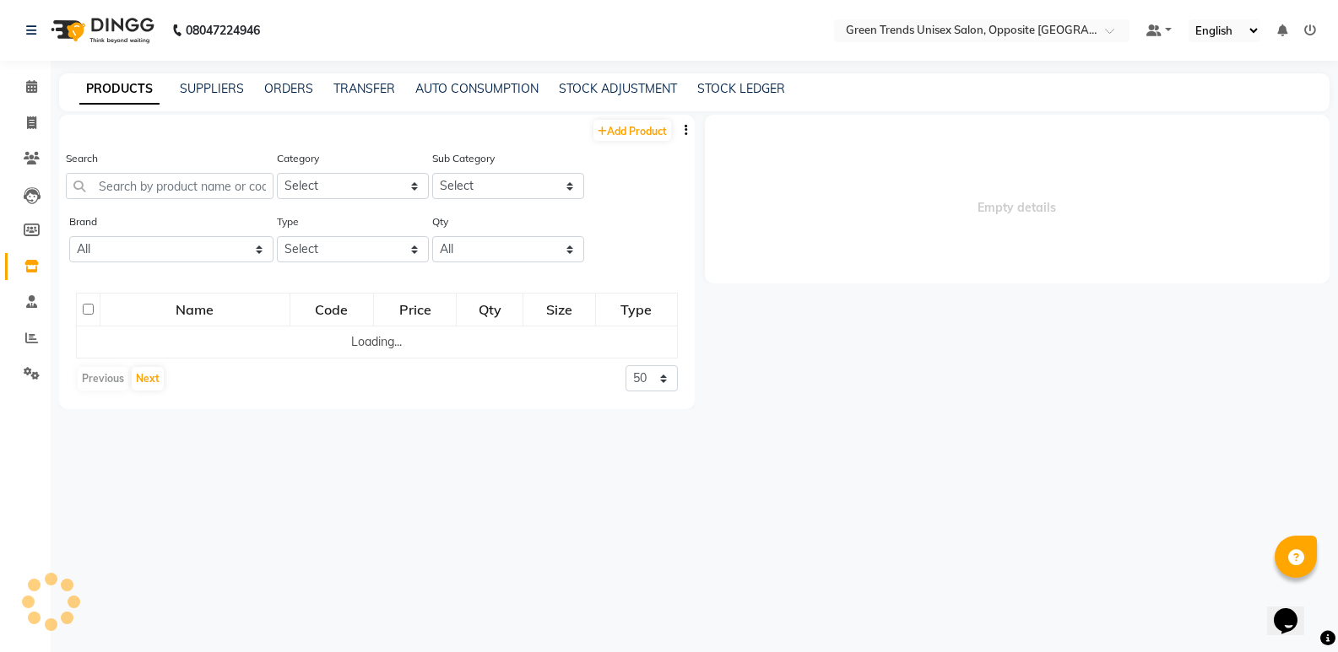
select select
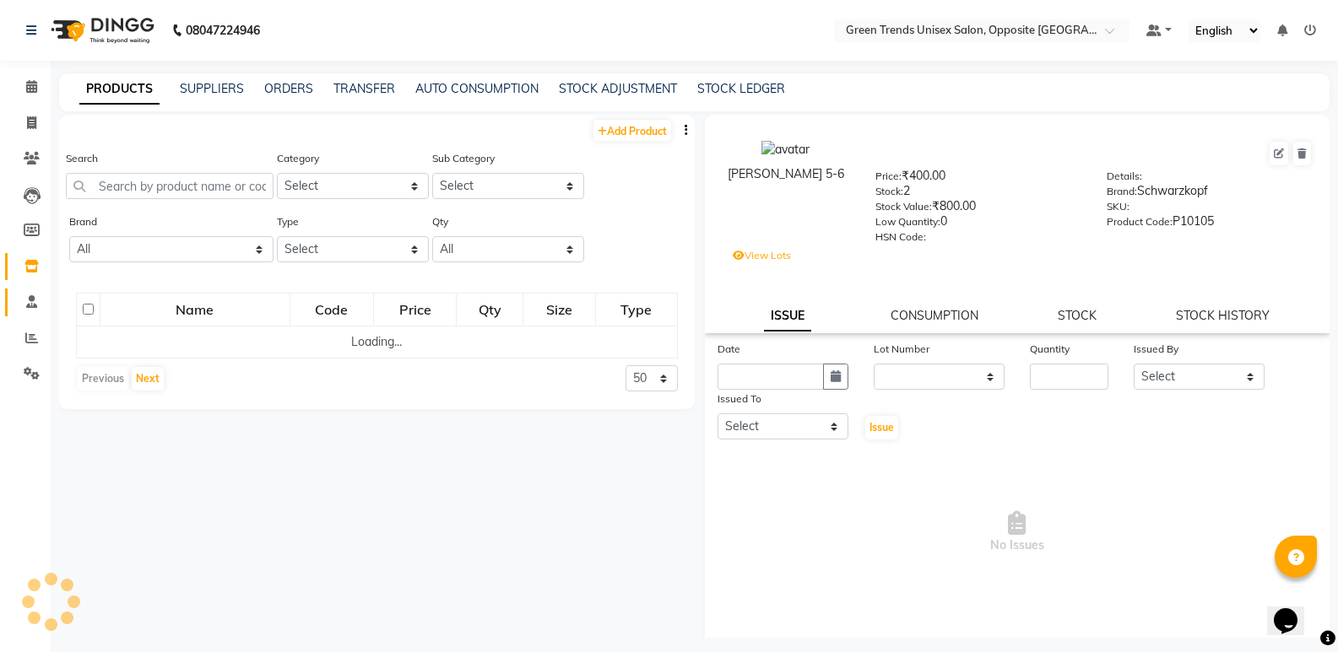
click at [30, 309] on span at bounding box center [32, 302] width 30 height 19
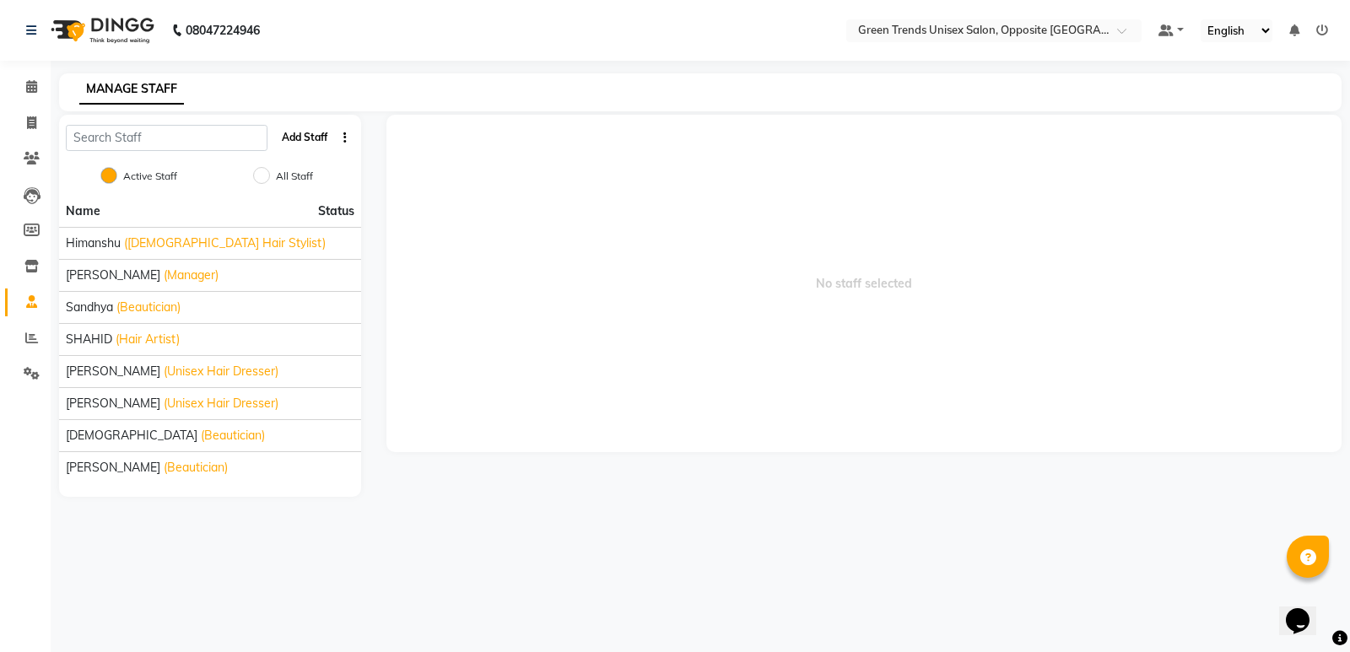
click at [323, 136] on button "Add Staff" at bounding box center [304, 137] width 59 height 29
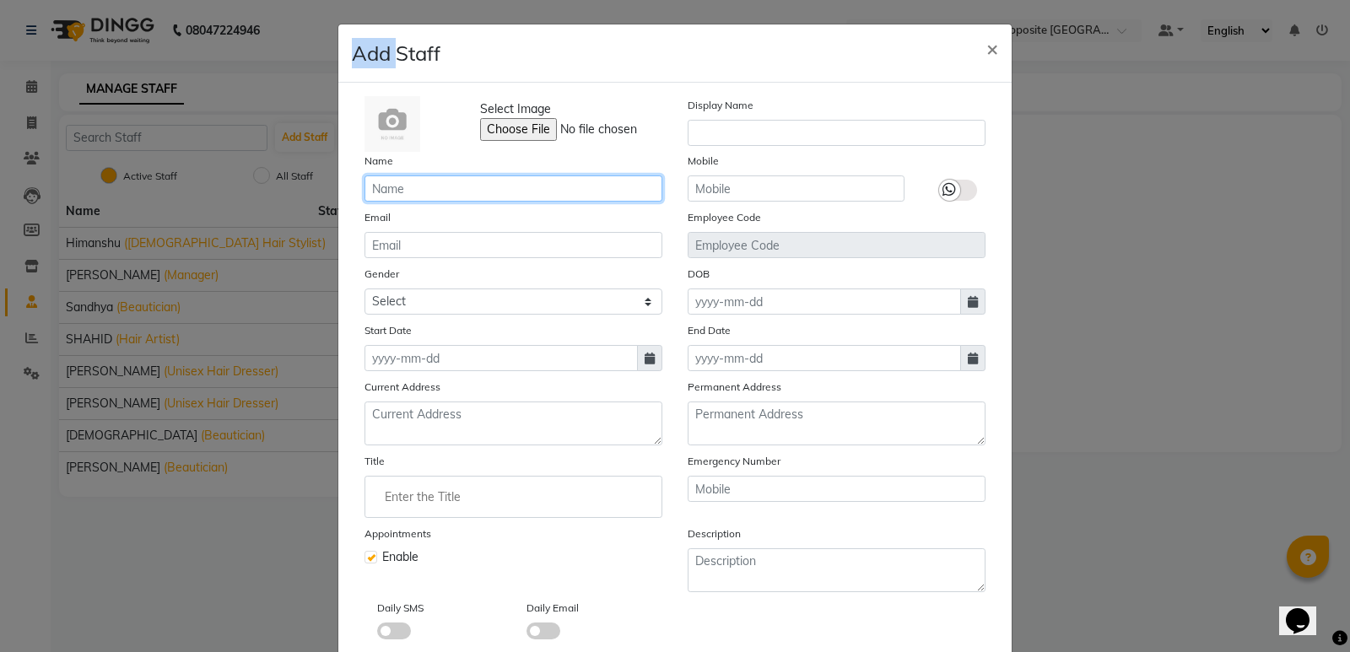
click at [479, 194] on input "text" at bounding box center [514, 189] width 298 height 26
type input "Seema"
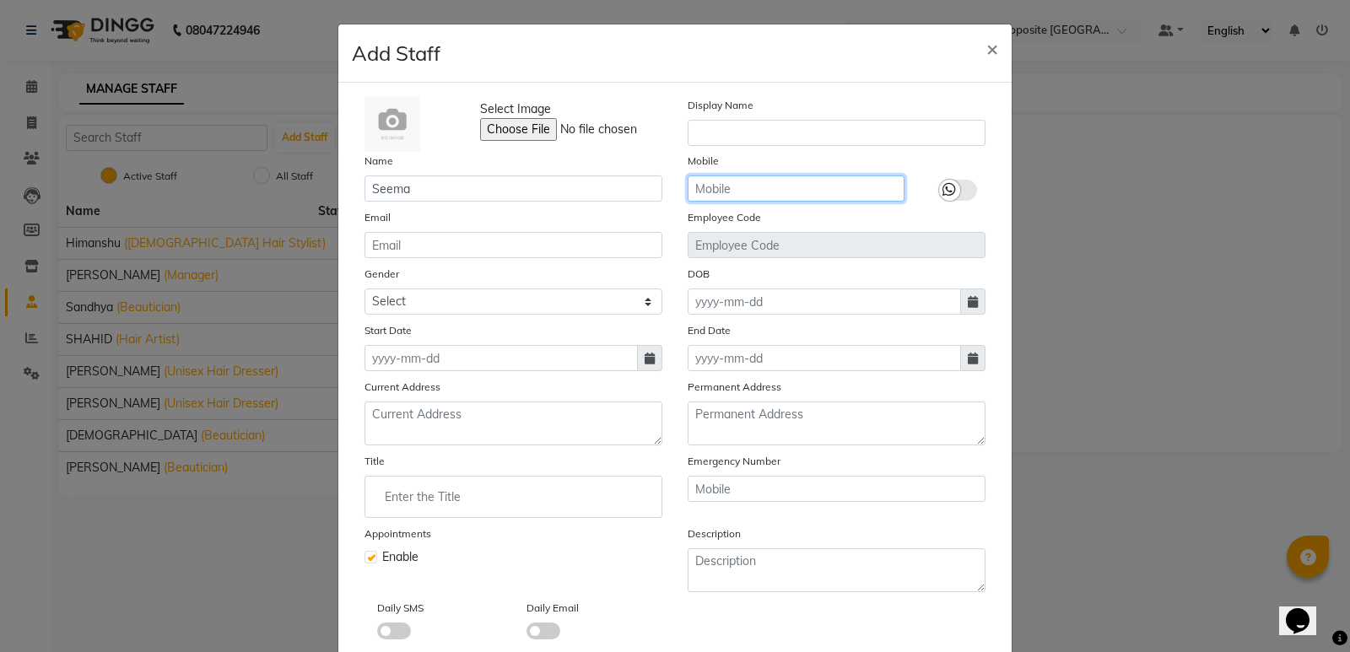
click at [716, 187] on input "text" at bounding box center [796, 189] width 217 height 26
type input "8881259888"
click at [545, 326] on div "Start Date" at bounding box center [513, 347] width 323 height 50
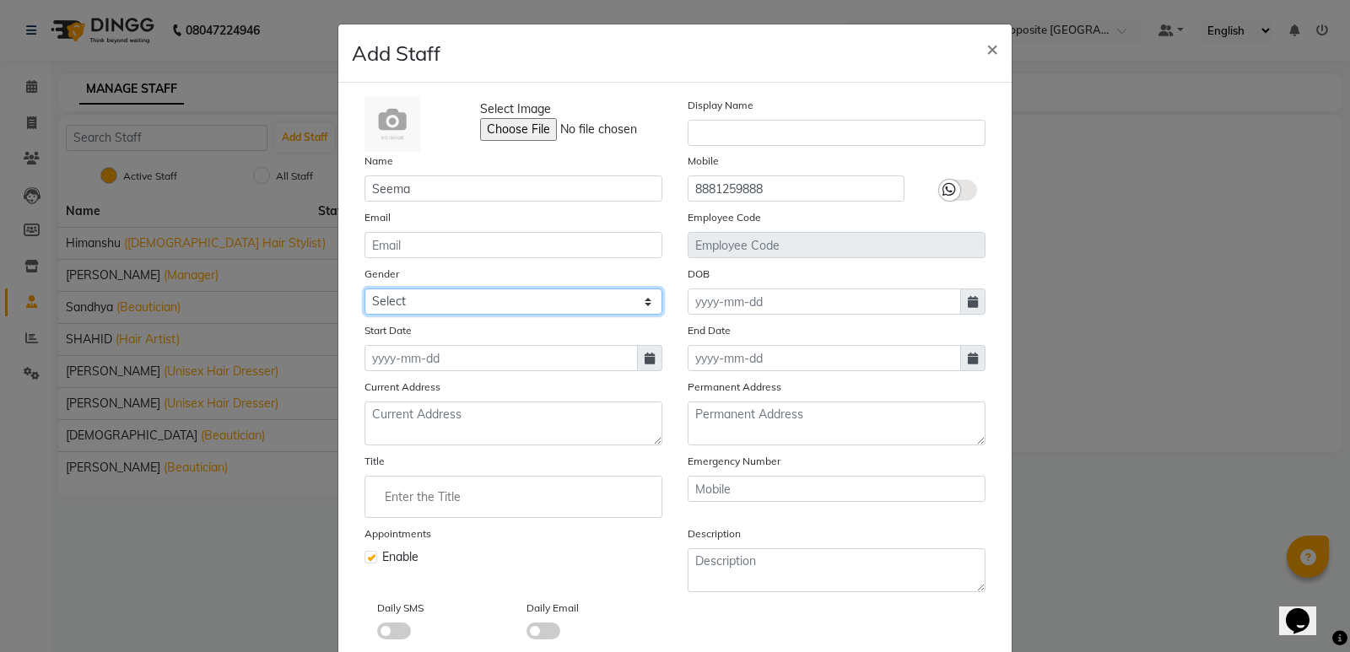
click at [555, 311] on select "Select [DEMOGRAPHIC_DATA] [DEMOGRAPHIC_DATA] Other Prefer Not To Say" at bounding box center [514, 302] width 298 height 26
click at [561, 300] on select "Select [DEMOGRAPHIC_DATA] [DEMOGRAPHIC_DATA] Other Prefer Not To Say" at bounding box center [514, 302] width 298 height 26
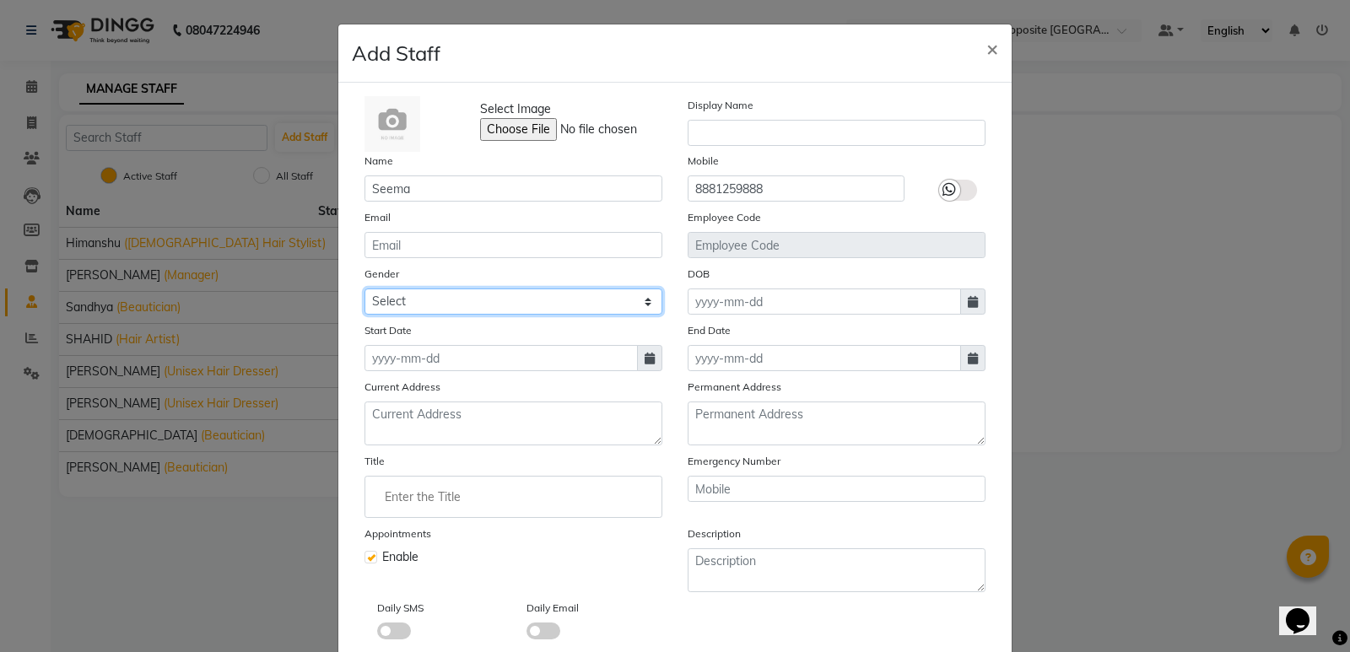
select select "[DEMOGRAPHIC_DATA]"
click at [365, 289] on select "Select [DEMOGRAPHIC_DATA] [DEMOGRAPHIC_DATA] Other Prefer Not To Say" at bounding box center [514, 302] width 298 height 26
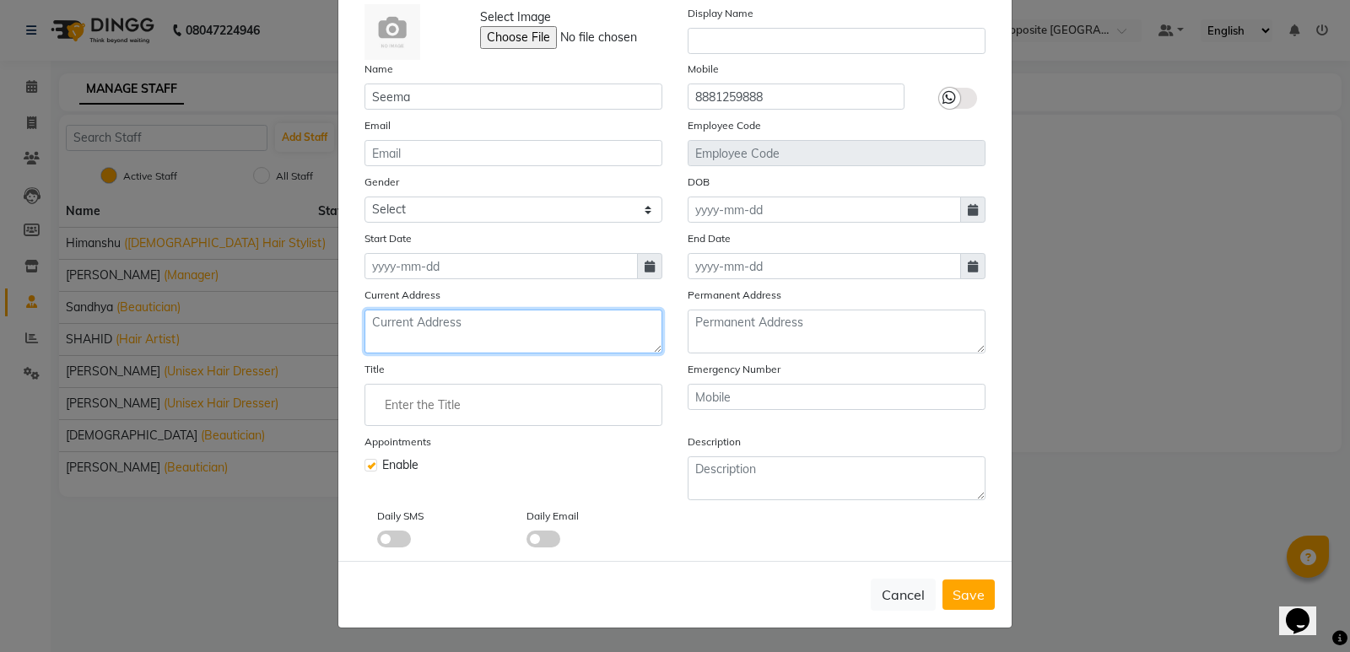
click at [442, 326] on textarea at bounding box center [514, 332] width 298 height 44
type textarea "[STREET_ADDRESS]"
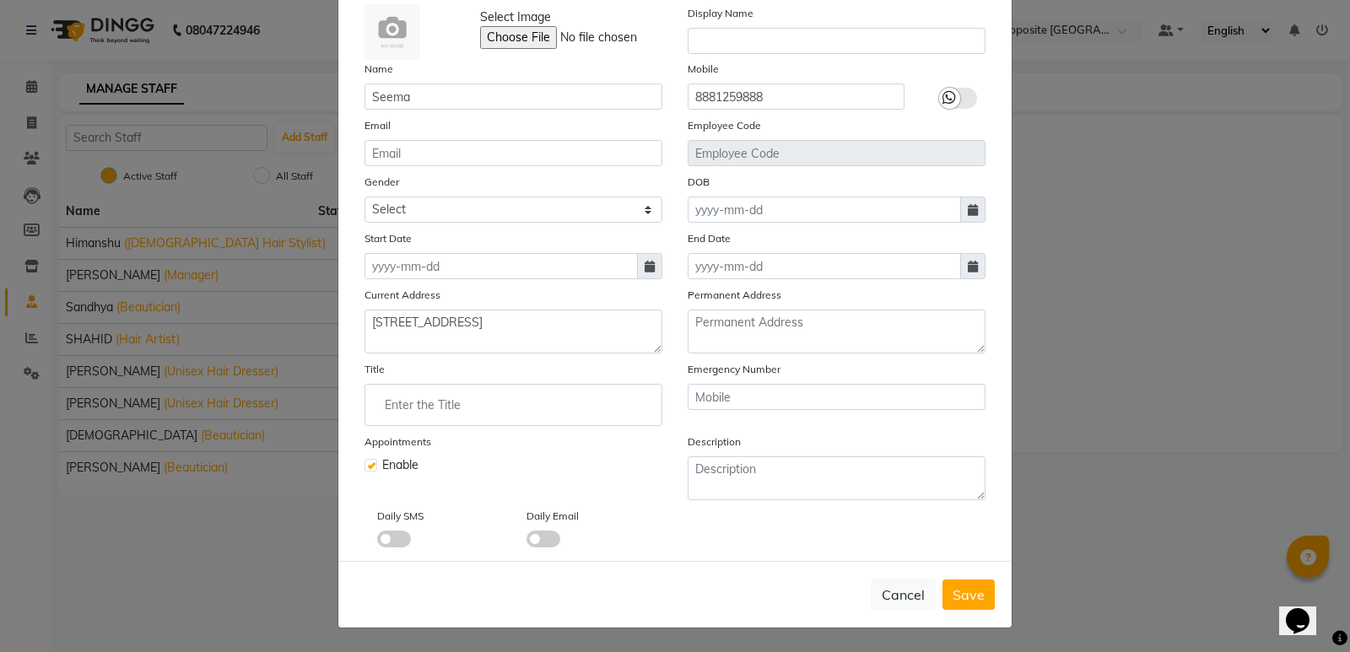
click at [401, 406] on input "Enter the Title" at bounding box center [513, 405] width 283 height 34
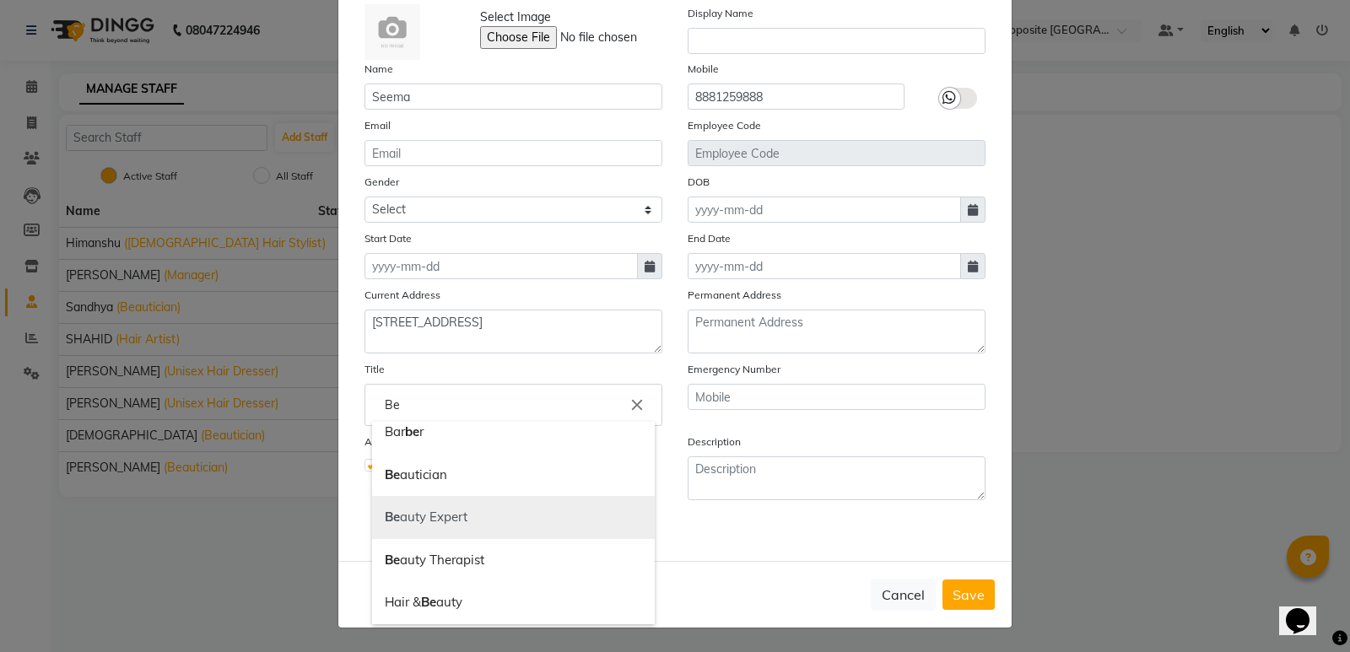
click at [453, 522] on link "Be auty Expert" at bounding box center [513, 517] width 283 height 43
type input "Beauty Expert"
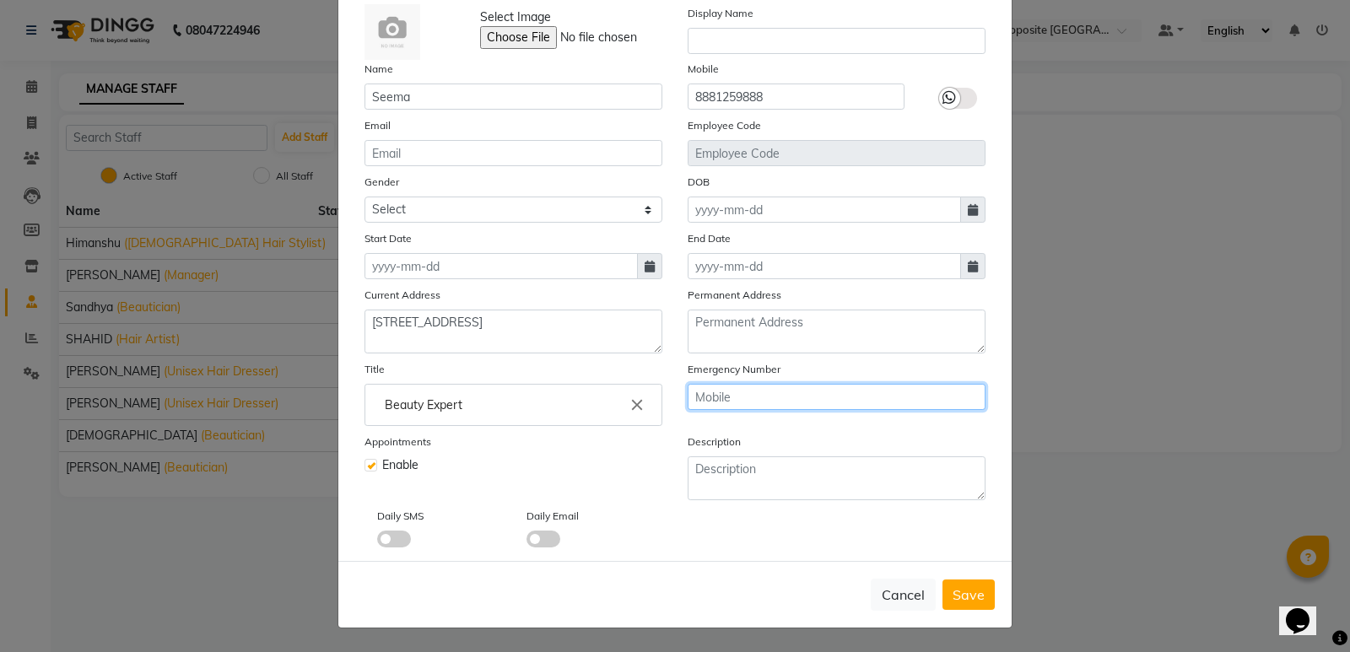
click at [780, 395] on input "text" at bounding box center [837, 397] width 298 height 26
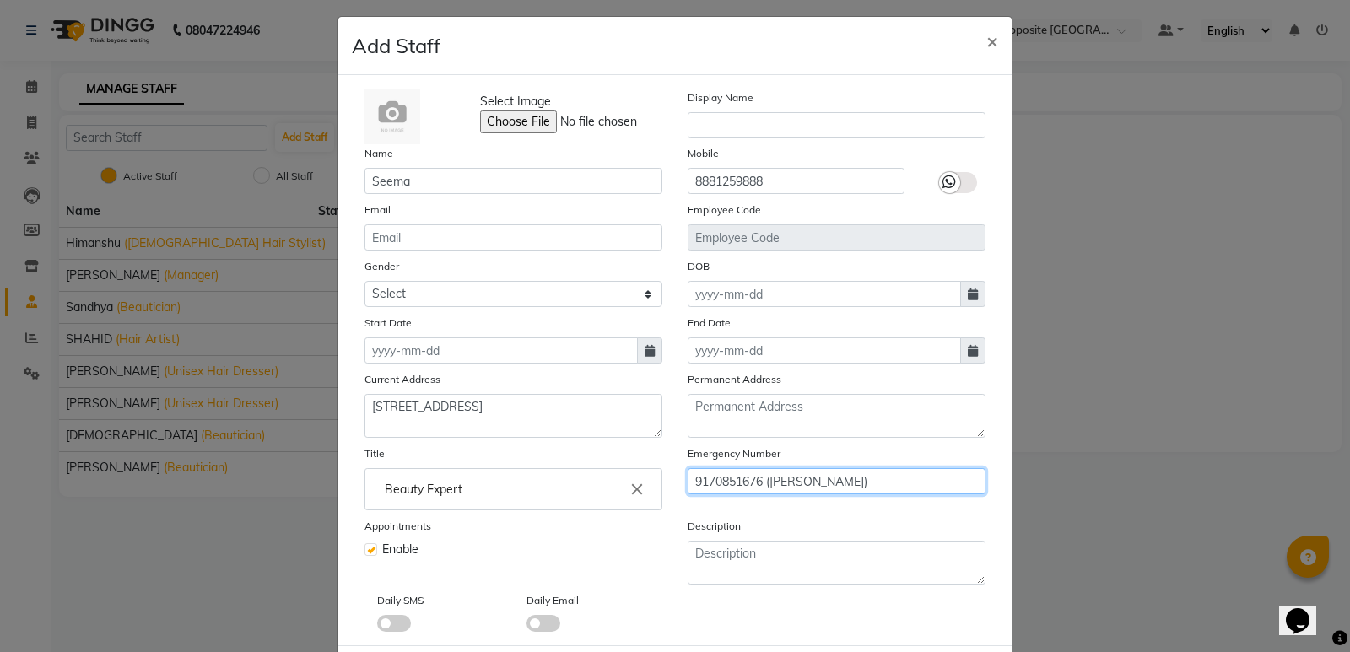
type input "9170851676 ([PERSON_NAME])"
click at [972, 290] on span at bounding box center [972, 294] width 25 height 26
click at [968, 290] on icon at bounding box center [973, 295] width 10 height 12
select select "10"
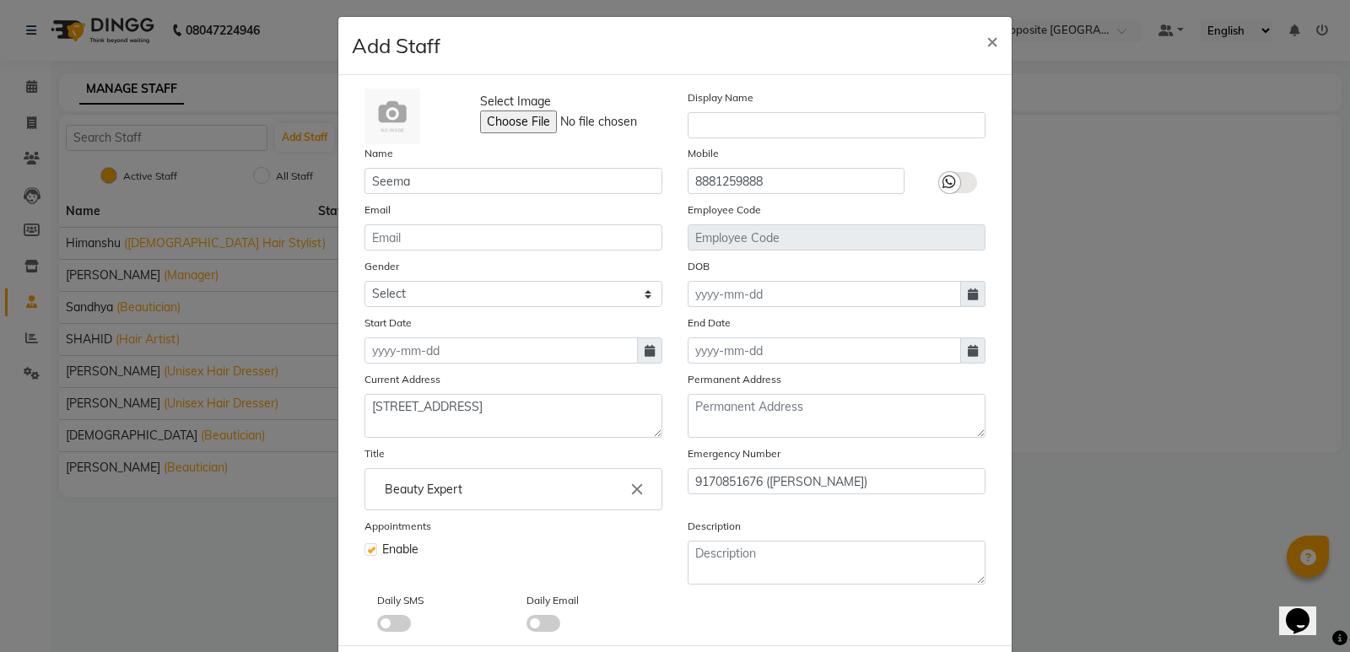
select select "2025"
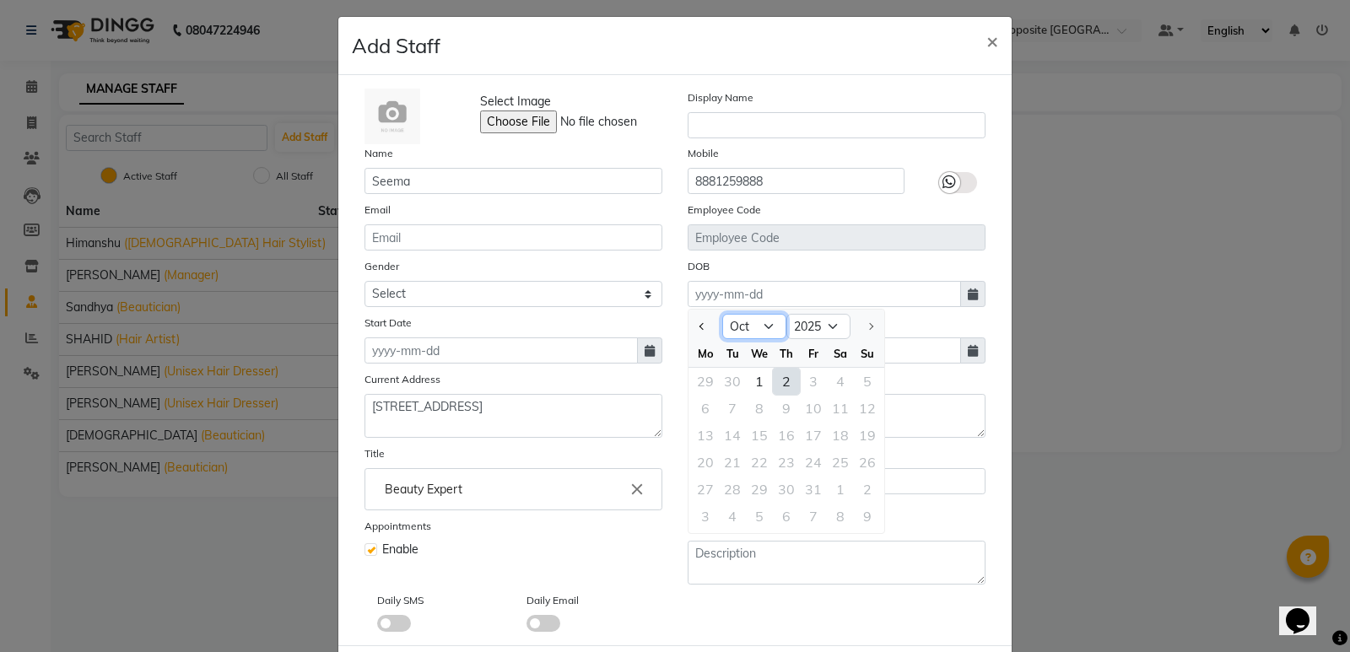
click at [774, 327] on select "Jan Feb Mar Apr May Jun [DATE] Aug Sep Oct" at bounding box center [754, 326] width 64 height 25
select select "1"
click at [722, 314] on select "Jan Feb Mar Apr May Jun [DATE] Aug Sep Oct" at bounding box center [754, 326] width 64 height 25
click at [729, 446] on div "14" at bounding box center [732, 435] width 27 height 27
type input "[DATE]"
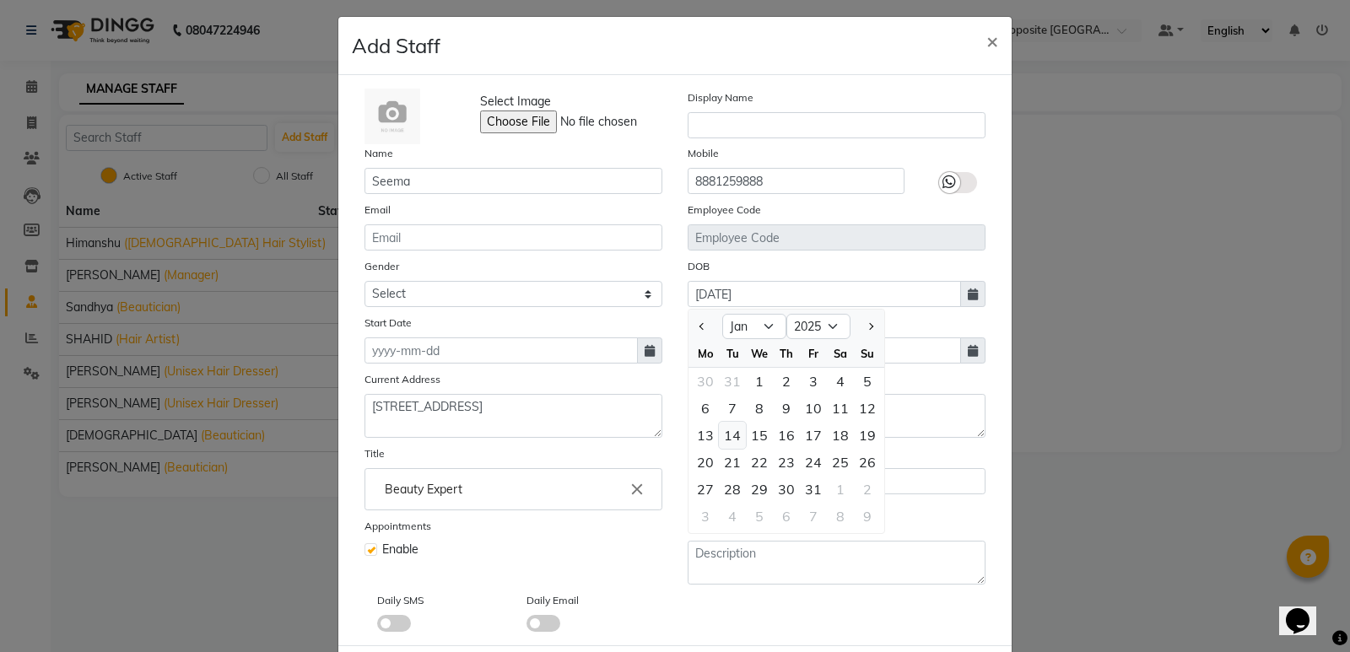
click at [729, 446] on label "Emergency Number" at bounding box center [734, 453] width 93 height 15
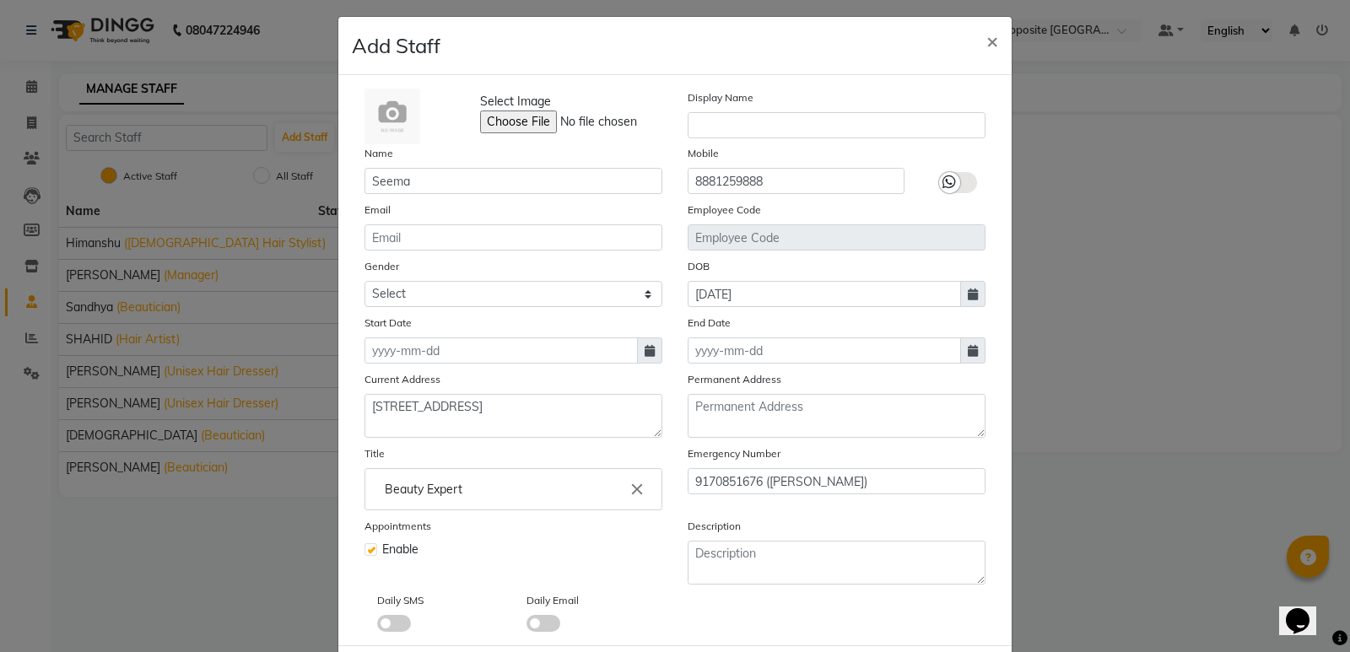
click at [645, 354] on icon at bounding box center [650, 351] width 10 height 12
select select "10"
select select "2025"
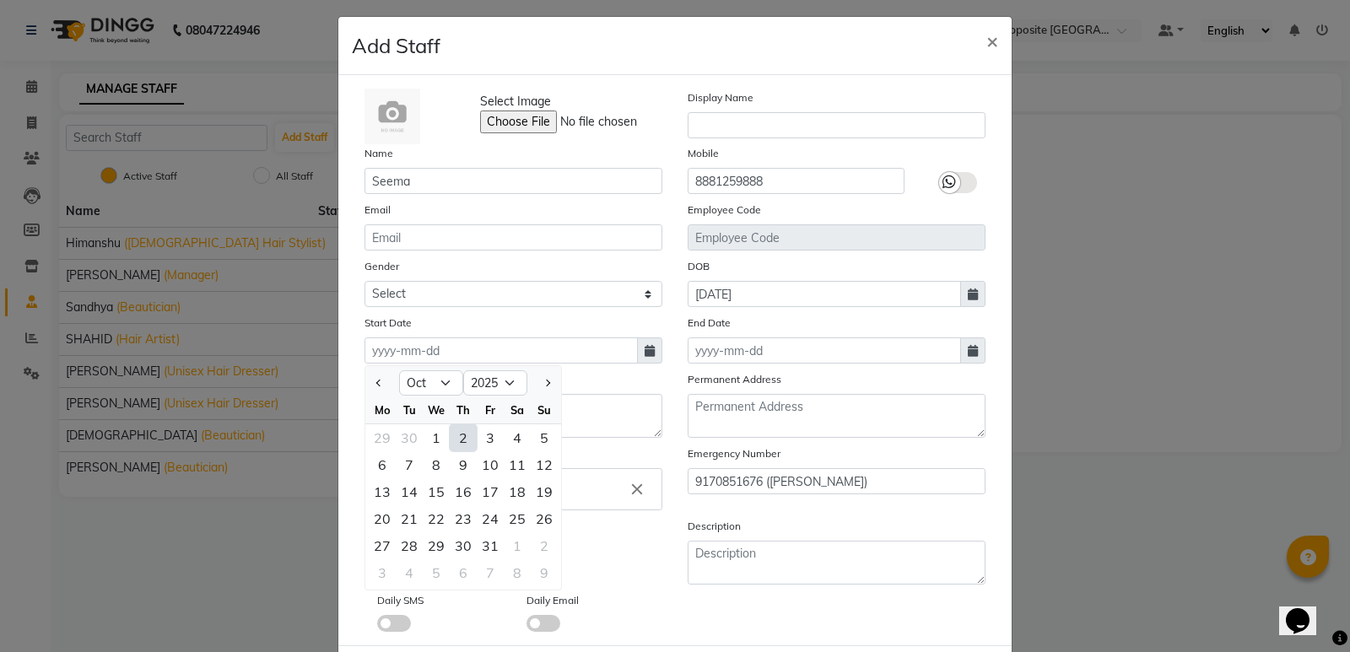
click at [459, 435] on div "2" at bounding box center [463, 437] width 27 height 27
type input "02-10-2025"
click at [459, 435] on textarea "[STREET_ADDRESS]" at bounding box center [514, 416] width 298 height 44
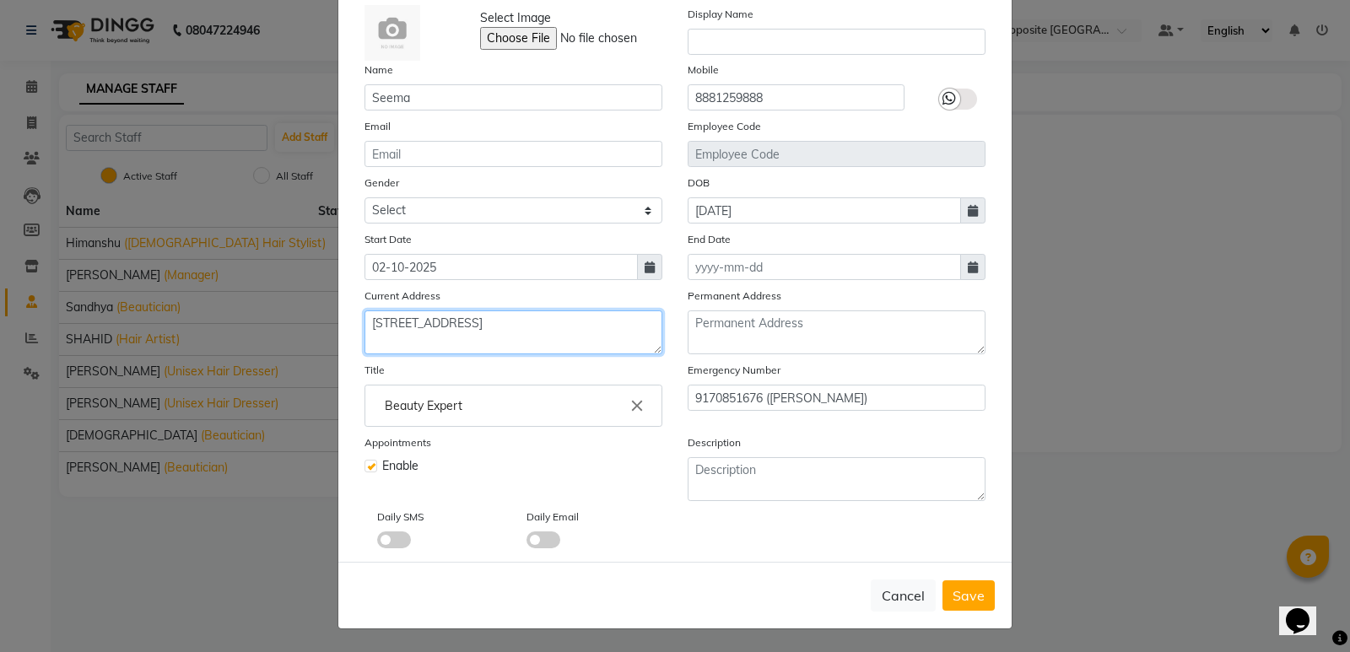
scroll to position [92, 0]
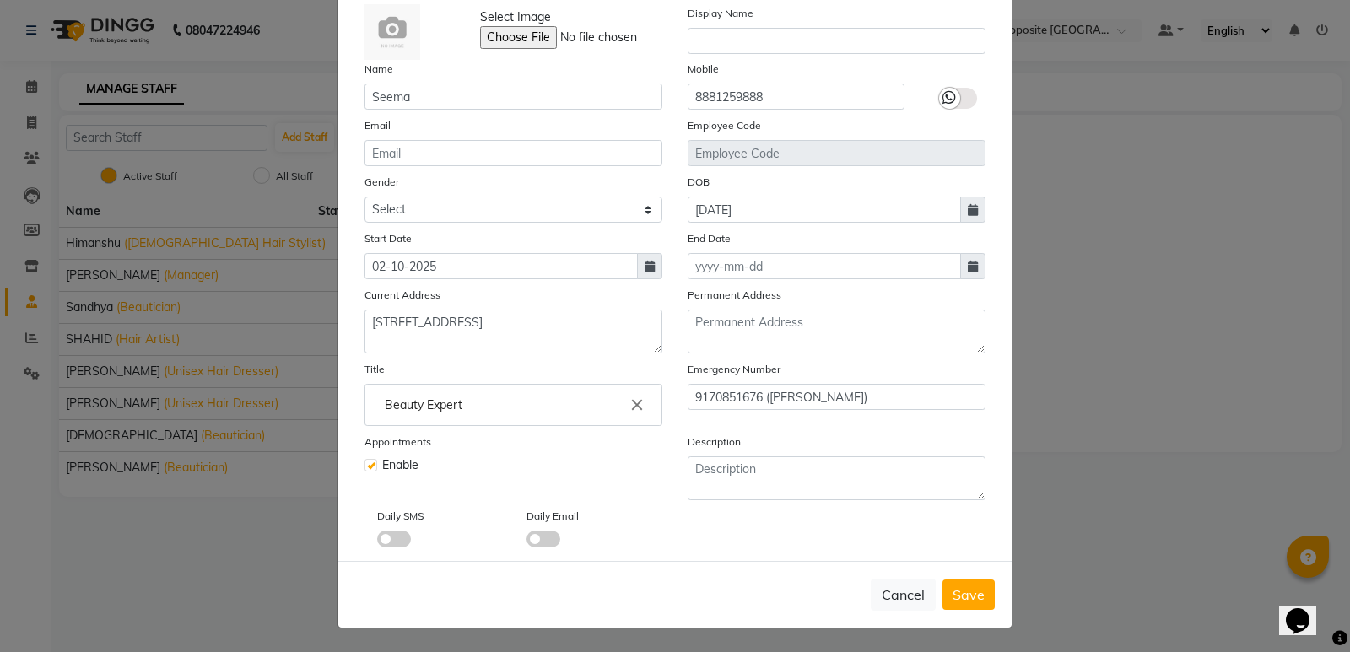
drag, startPoint x: 1335, startPoint y: 392, endPoint x: 1349, endPoint y: 414, distance: 25.5
click at [1337, 414] on ngb-modal-window "Add Staff × Select Image Display Name Name Seema Mobile [PHONE_NUMBER] Email Em…" at bounding box center [675, 326] width 1350 height 652
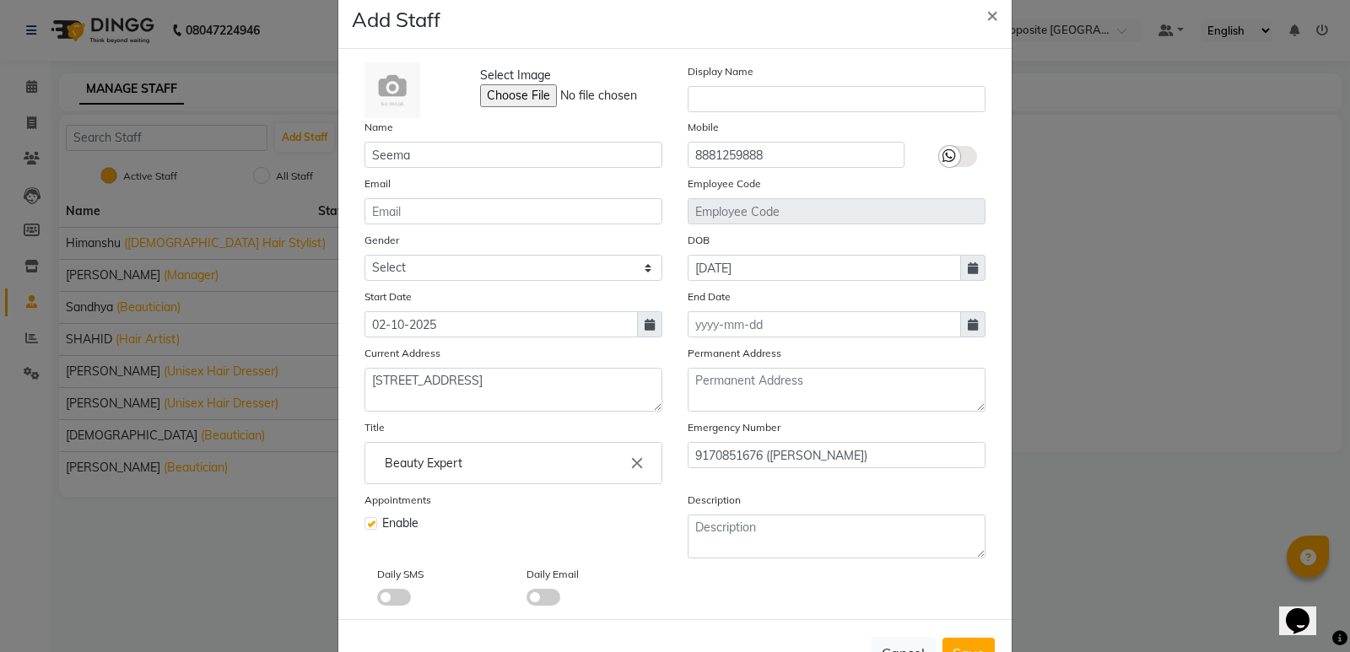
scroll to position [0, 0]
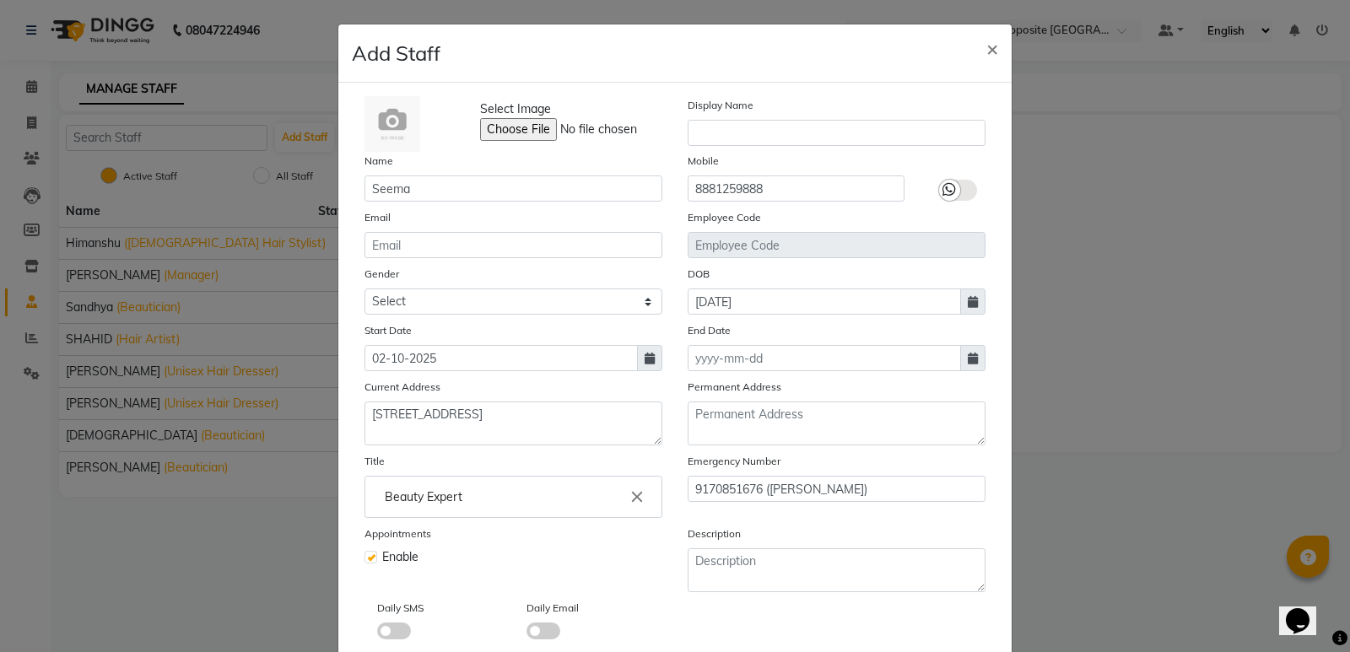
click at [1320, 260] on ngb-modal-window "Add Staff × Select Image Display Name Name Seema Mobile [PHONE_NUMBER] Email Em…" at bounding box center [675, 326] width 1350 height 652
click at [782, 134] on input "text" at bounding box center [837, 133] width 298 height 26
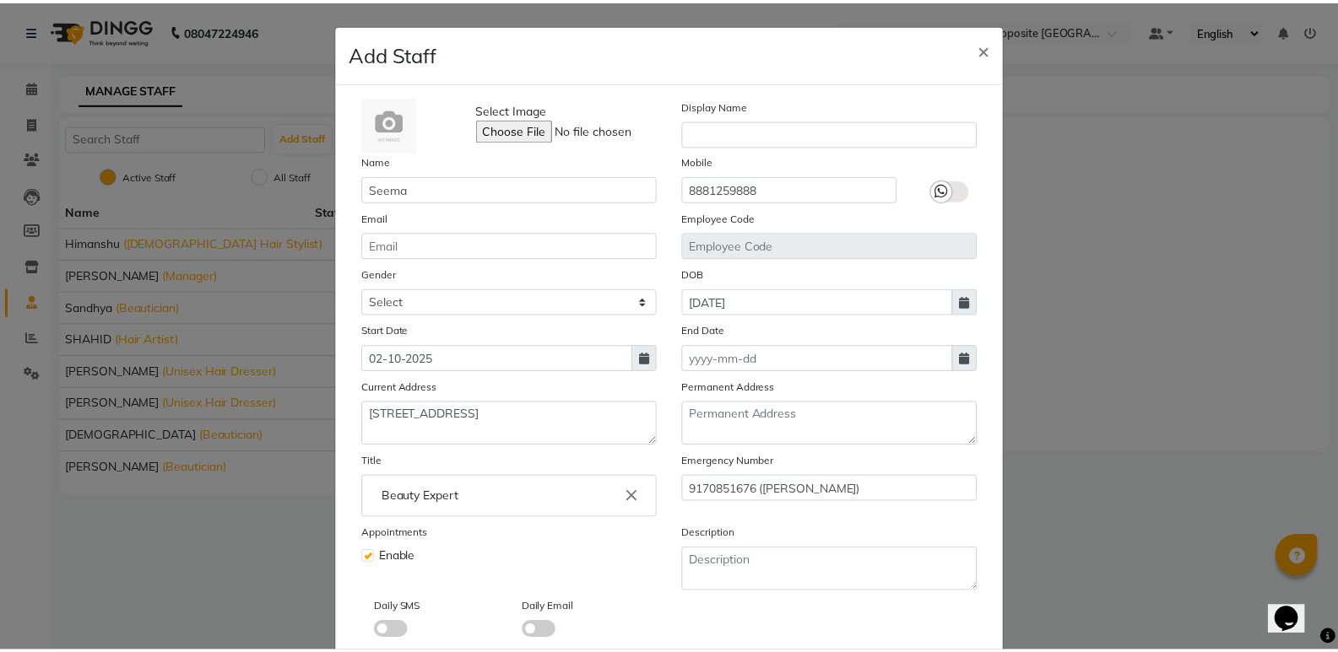
scroll to position [92, 0]
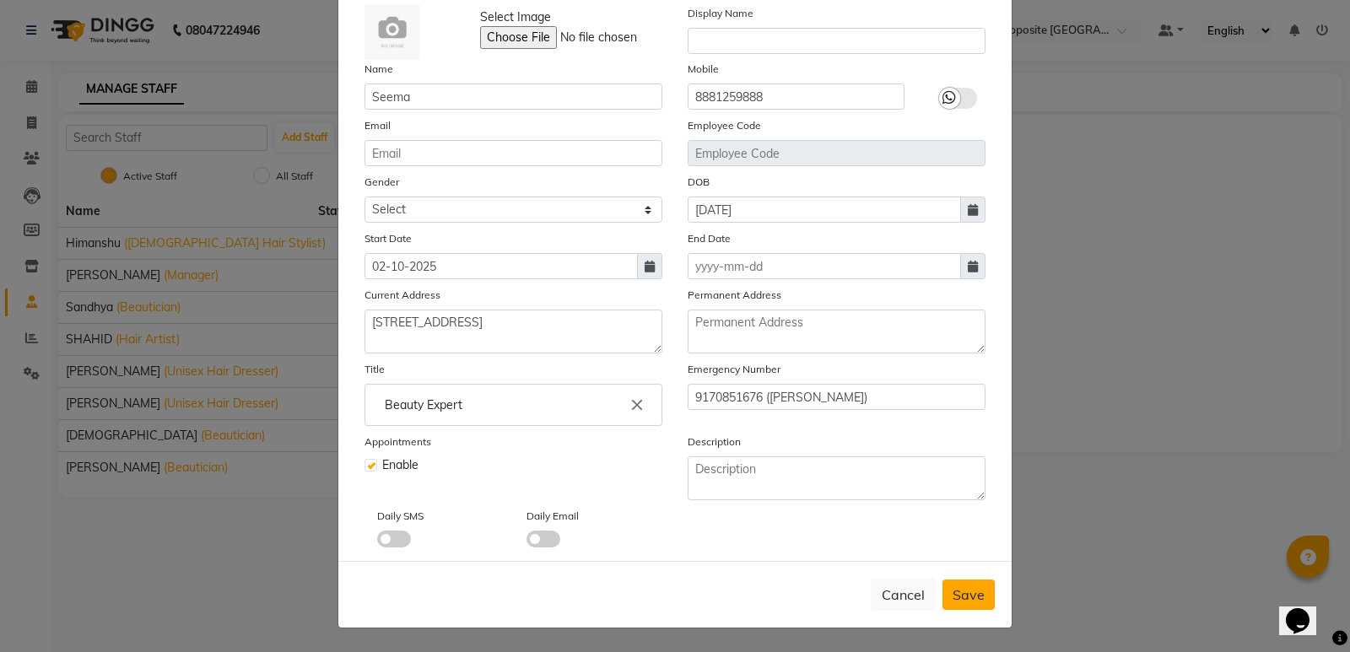
click at [953, 592] on span "Save" at bounding box center [969, 595] width 32 height 17
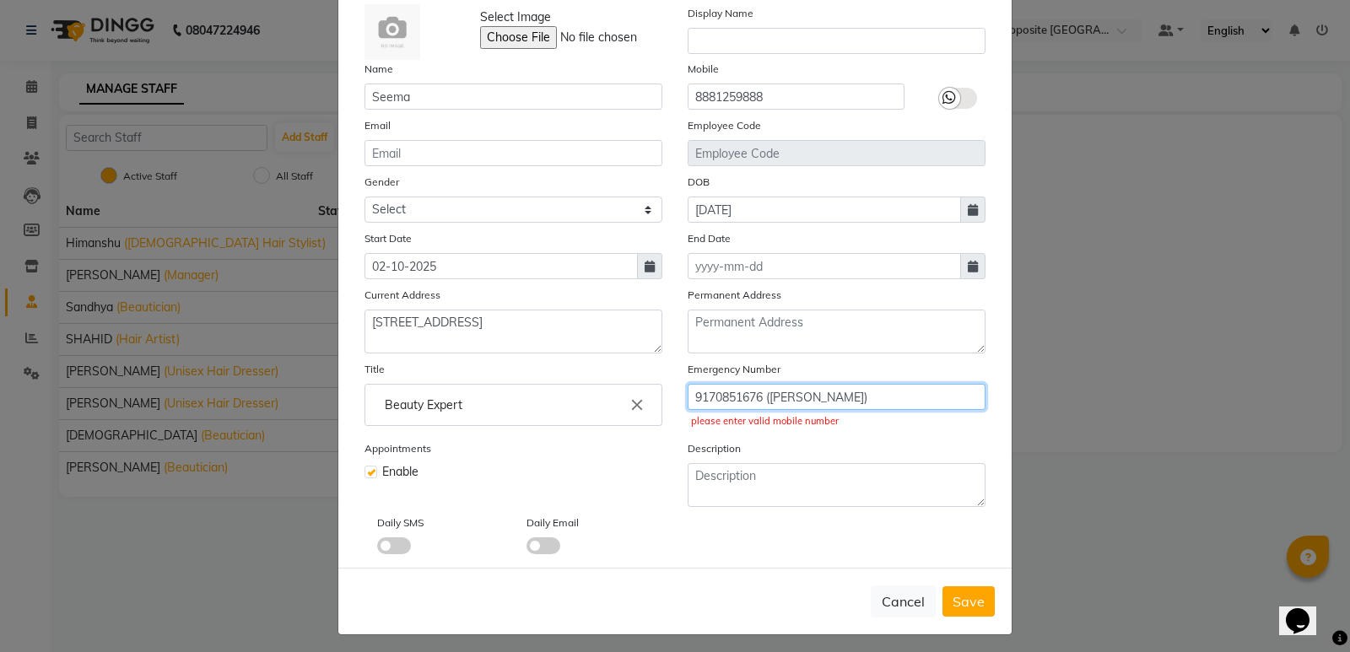
click at [852, 395] on input "9170851676 ([PERSON_NAME])" at bounding box center [837, 397] width 298 height 26
drag, startPoint x: 765, startPoint y: 403, endPoint x: 848, endPoint y: 401, distance: 83.6
click at [848, 401] on input "9170851676 ([PERSON_NAME])" at bounding box center [837, 397] width 298 height 26
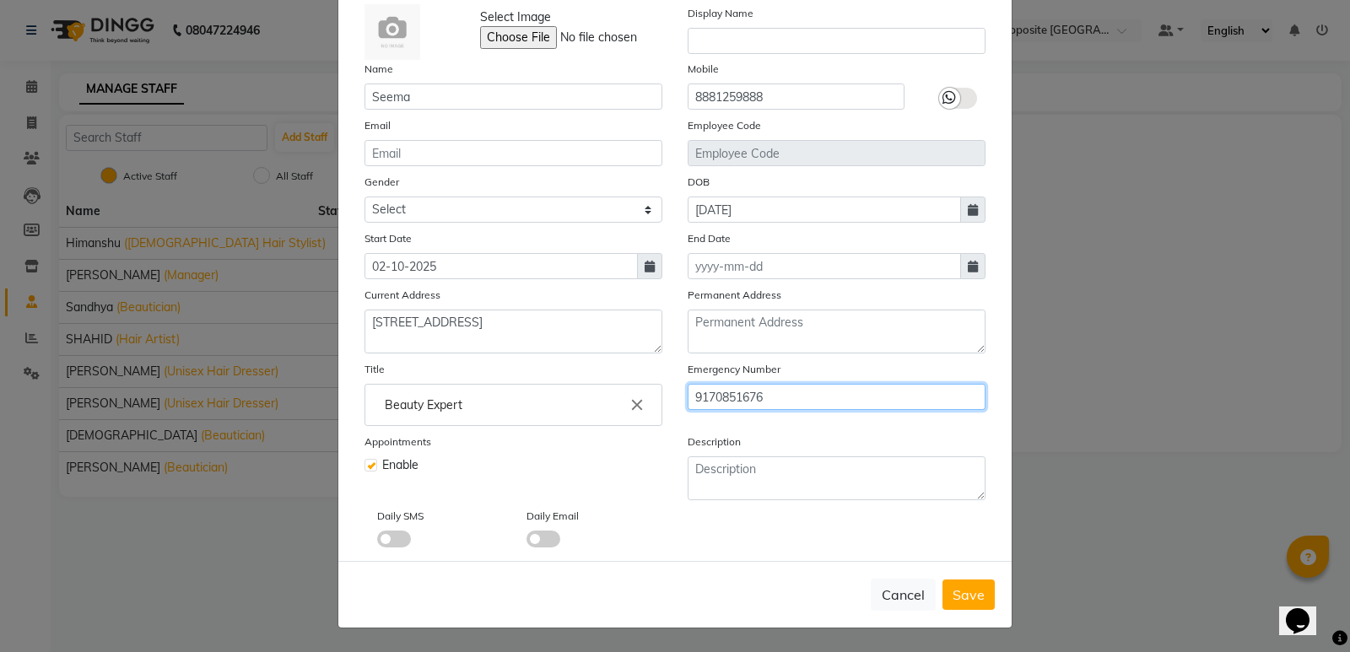
type input "9170851676"
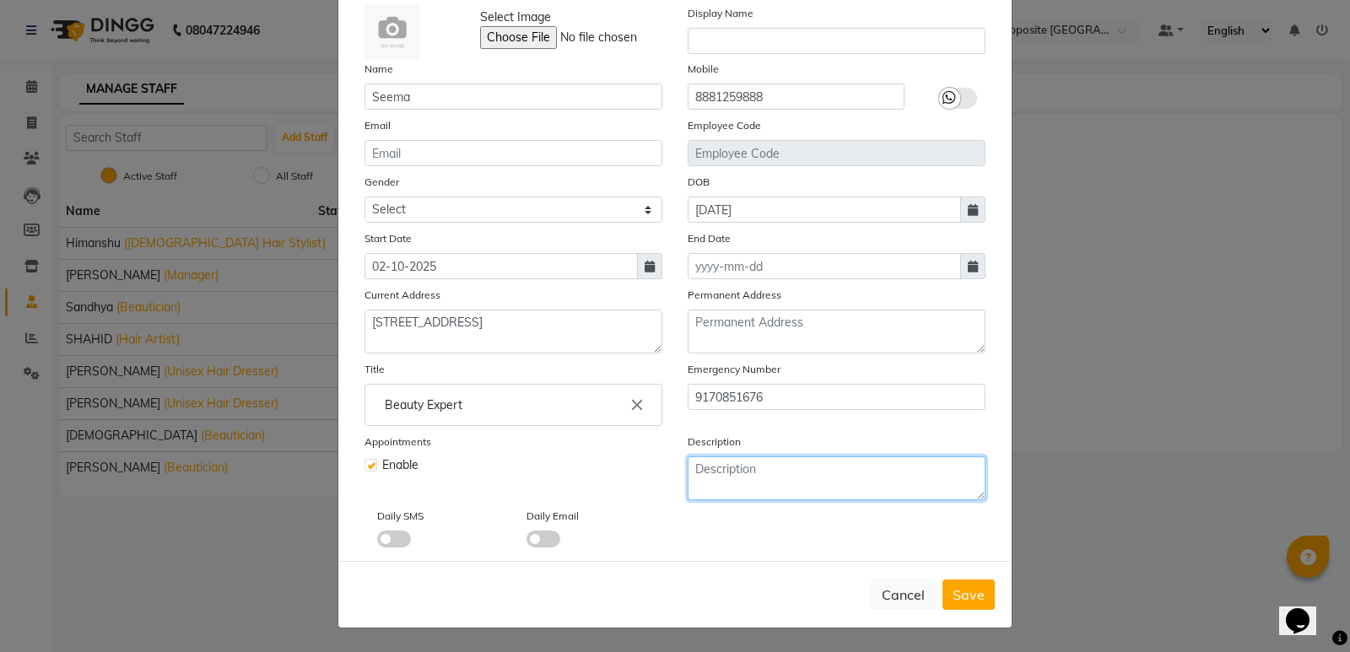
click at [700, 468] on textarea at bounding box center [837, 479] width 298 height 44
paste textarea "([PERSON_NAME])"
type textarea "([PERSON_NAME])"
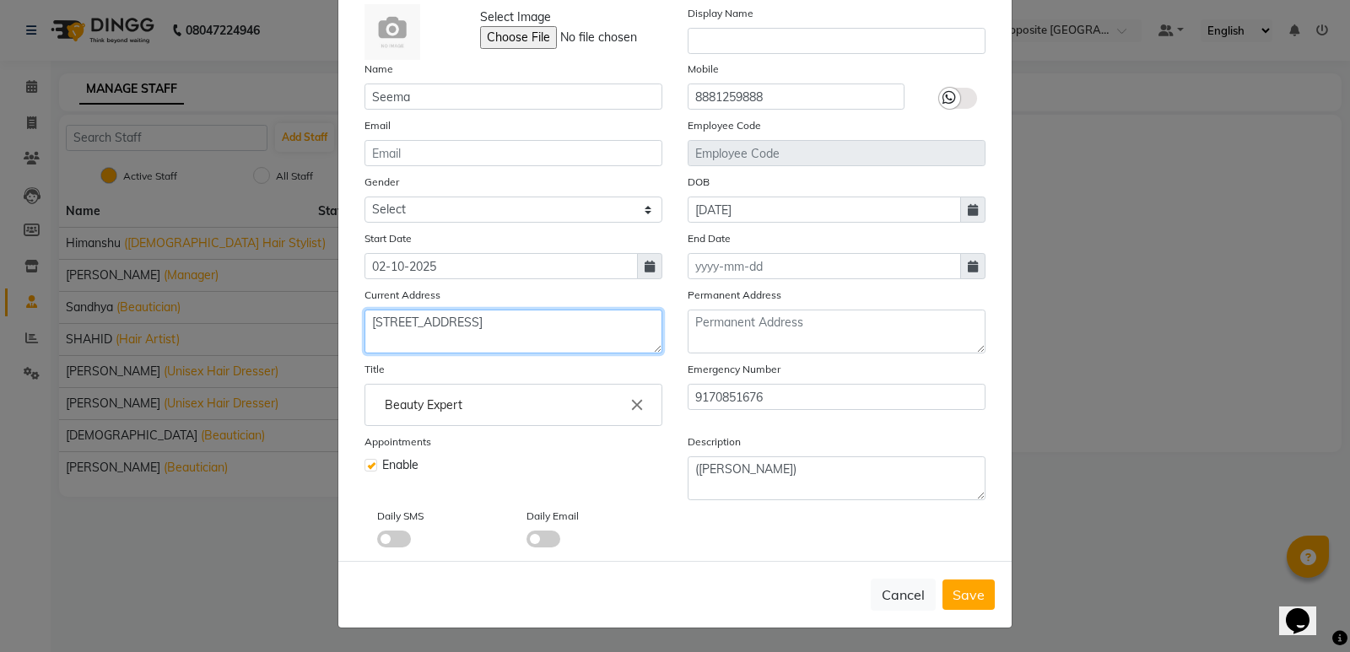
click at [613, 327] on textarea "[STREET_ADDRESS]" at bounding box center [514, 332] width 298 height 44
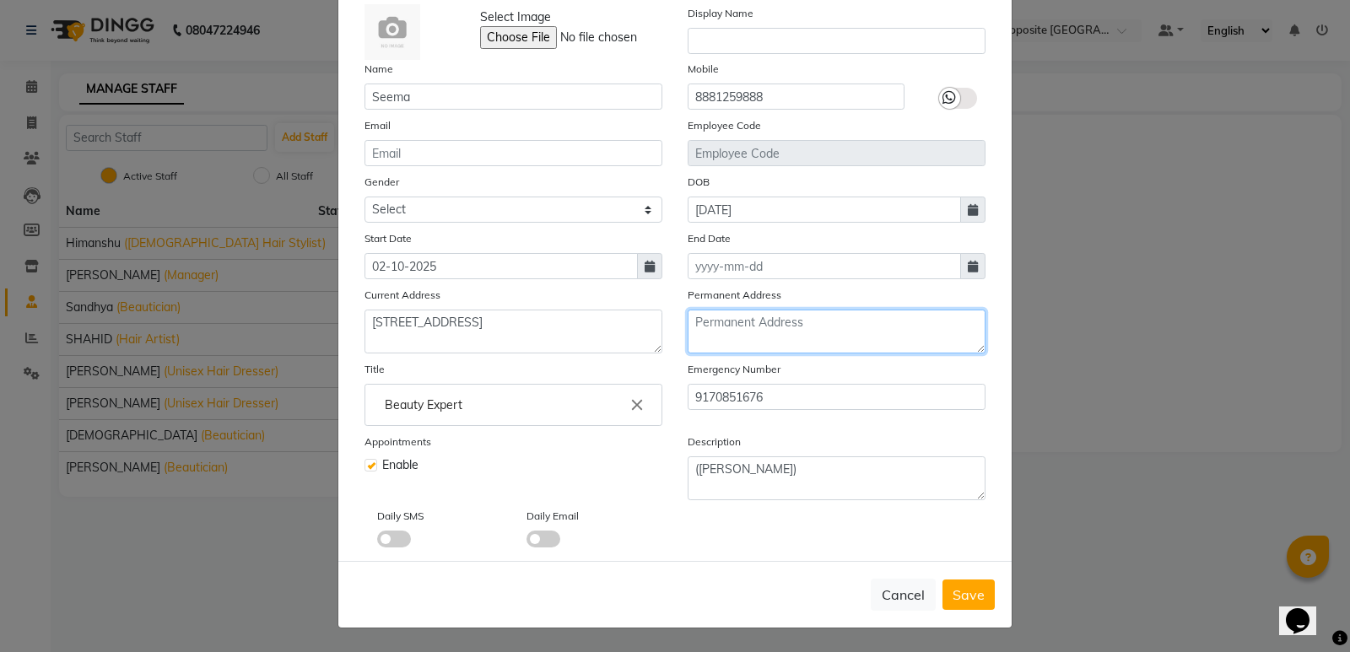
click at [741, 328] on textarea at bounding box center [837, 332] width 298 height 44
paste textarea "[STREET_ADDRESS]"
type textarea "[STREET_ADDRESS]"
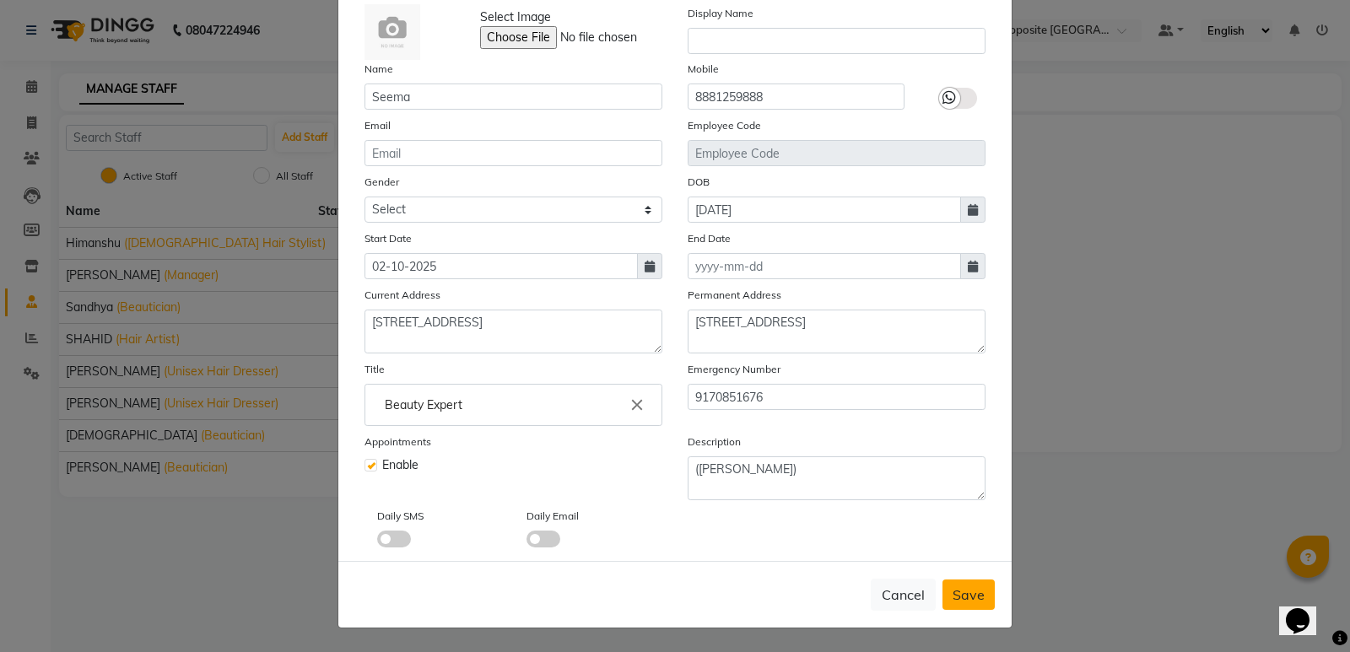
click at [960, 587] on span "Save" at bounding box center [969, 595] width 32 height 17
select select
checkbox input "false"
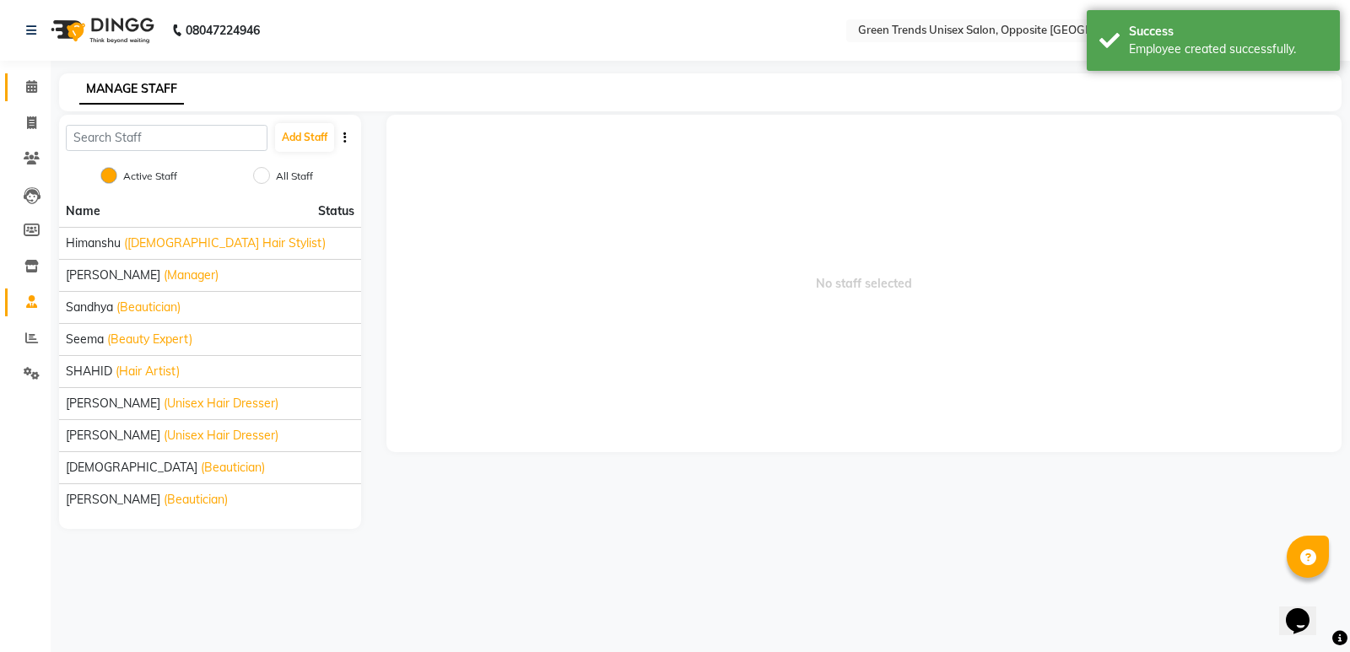
click at [18, 96] on span at bounding box center [32, 87] width 30 height 19
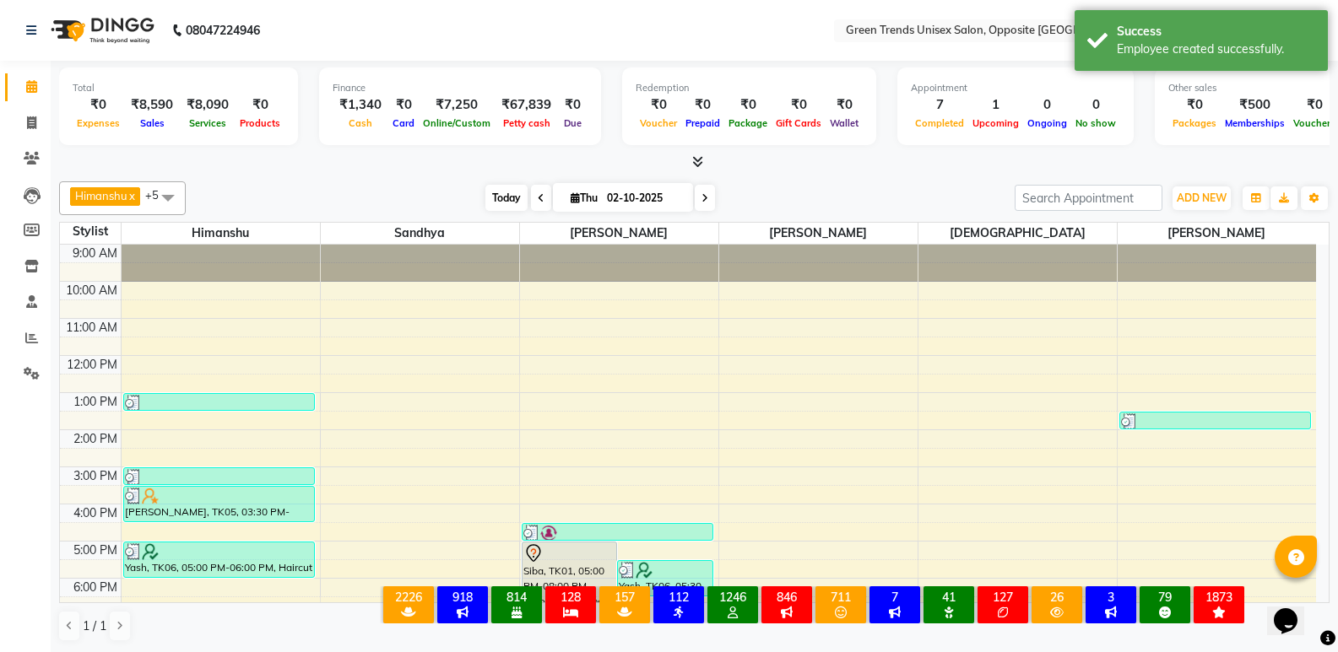
click at [491, 197] on span "Today" at bounding box center [506, 198] width 42 height 26
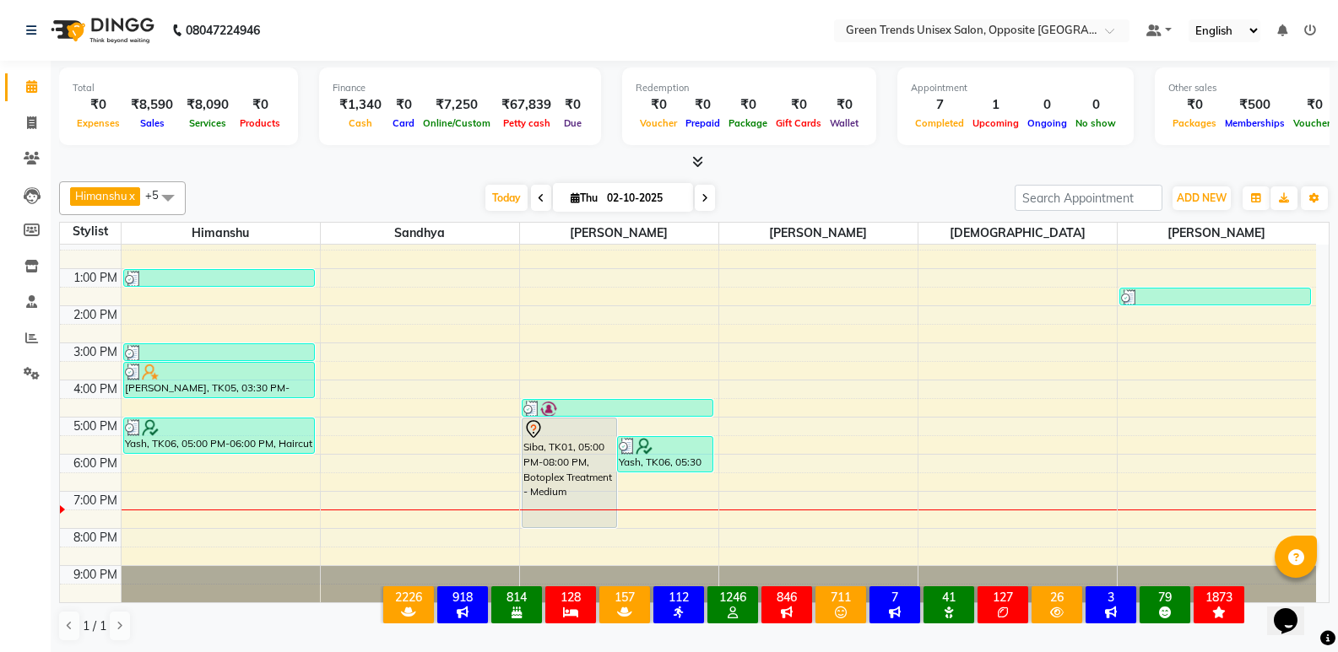
click at [175, 197] on span at bounding box center [168, 197] width 34 height 32
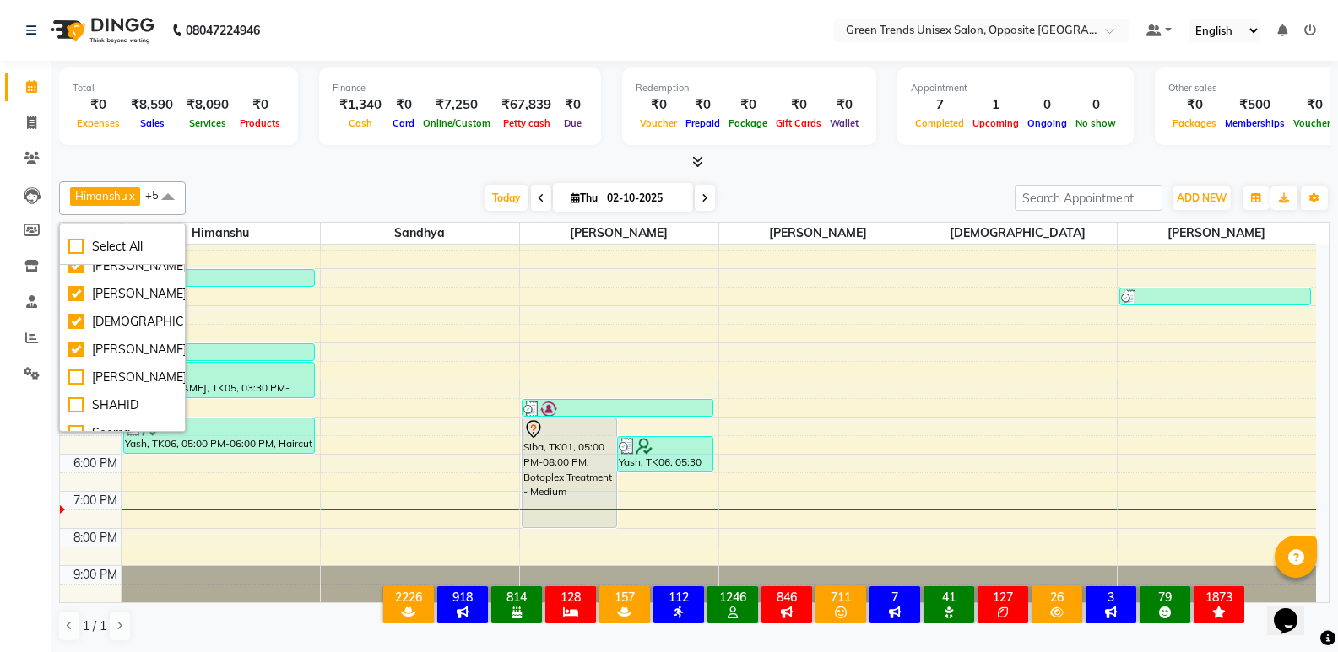
scroll to position [102, 0]
click at [82, 417] on div "Seema" at bounding box center [122, 417] width 108 height 18
checkbox input "true"
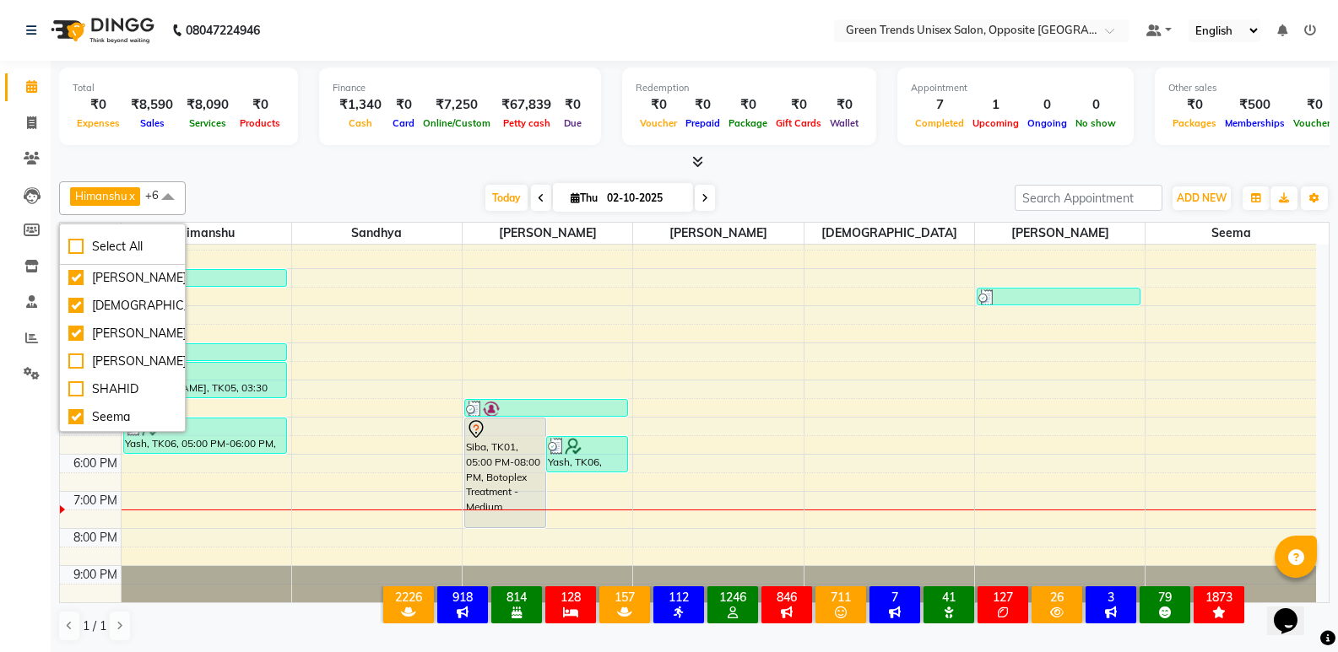
click at [277, 197] on div "Today Thu 02-10-2025" at bounding box center [600, 198] width 812 height 25
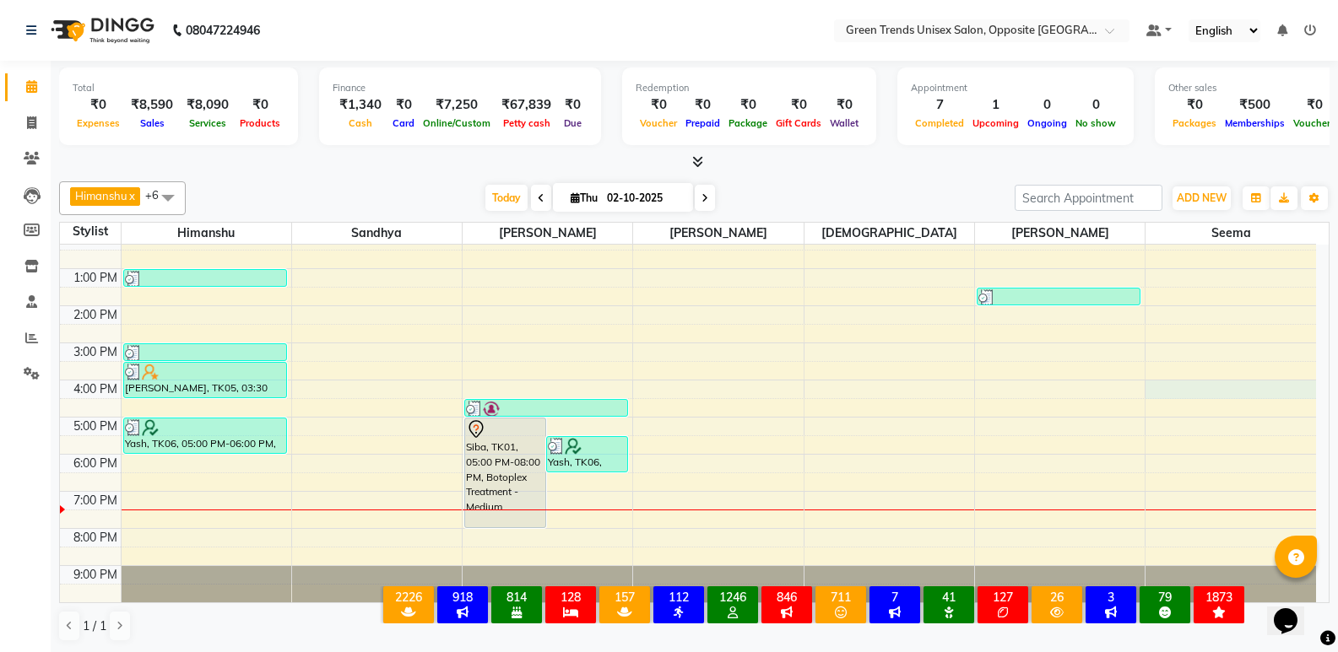
click at [1201, 386] on div "9:00 AM 10:00 AM 11:00 AM 12:00 PM 1:00 PM 2:00 PM 3:00 PM 4:00 PM 5:00 PM 6:00…" at bounding box center [688, 362] width 1256 height 482
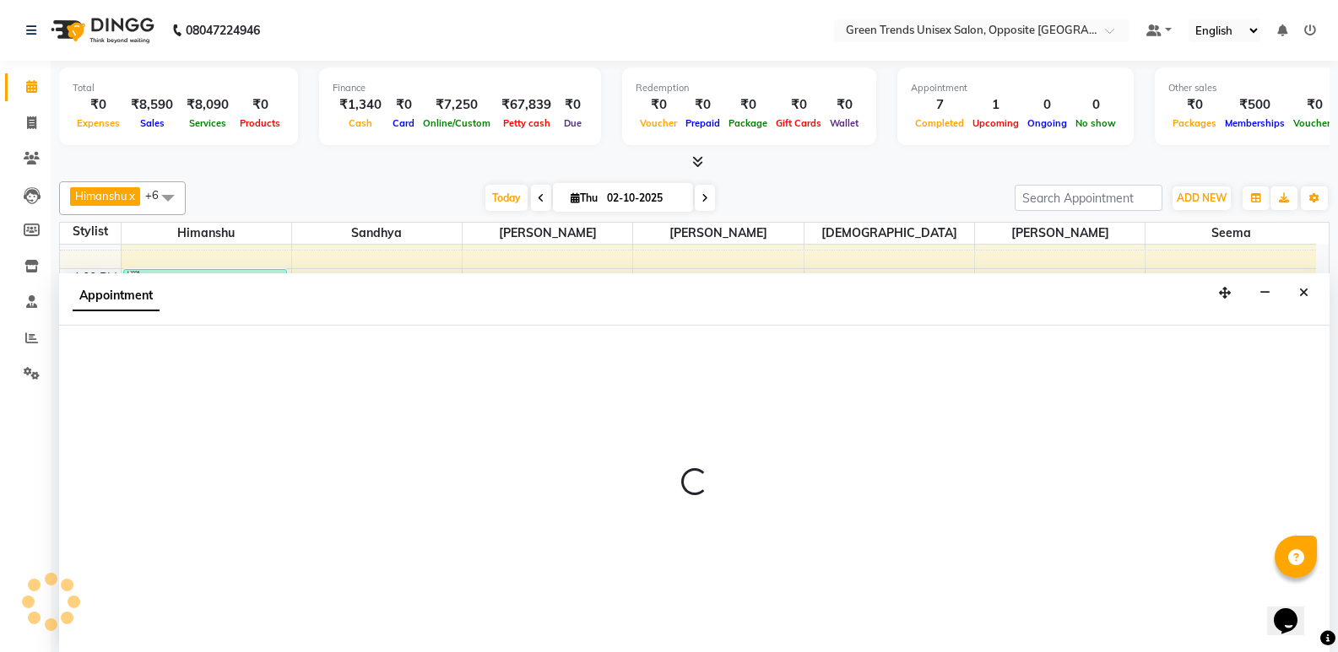
select select "93586"
select select "tentative"
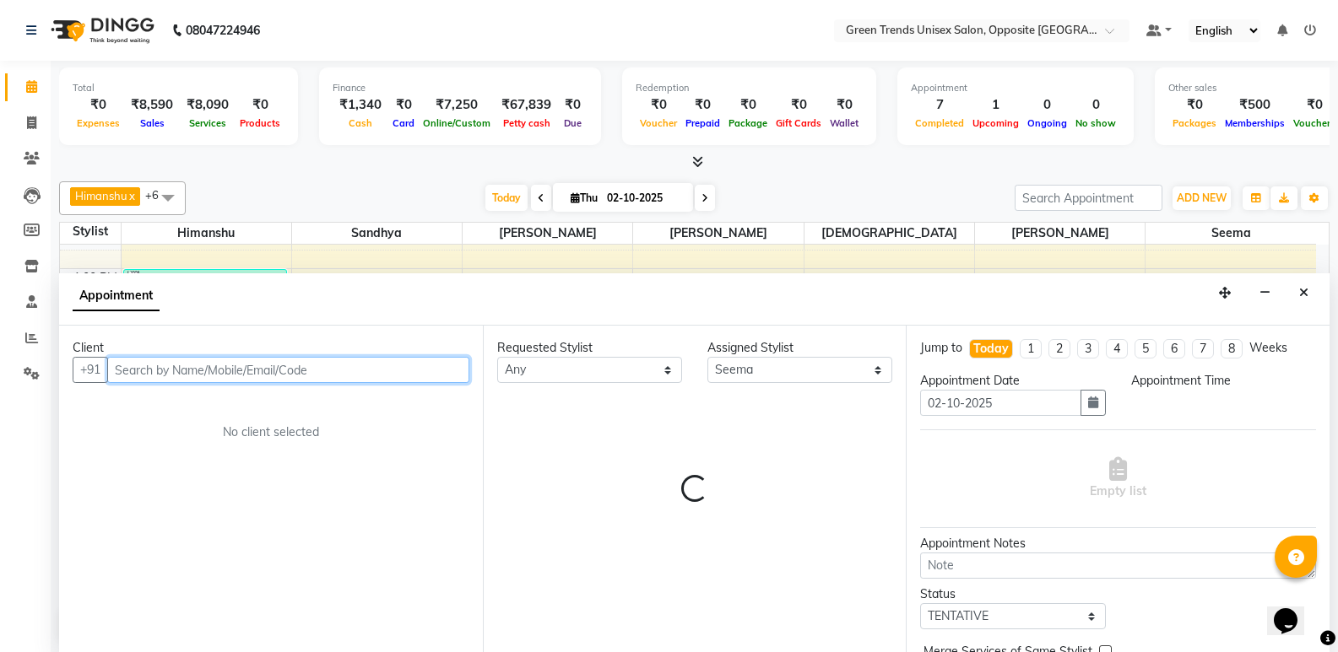
select select "960"
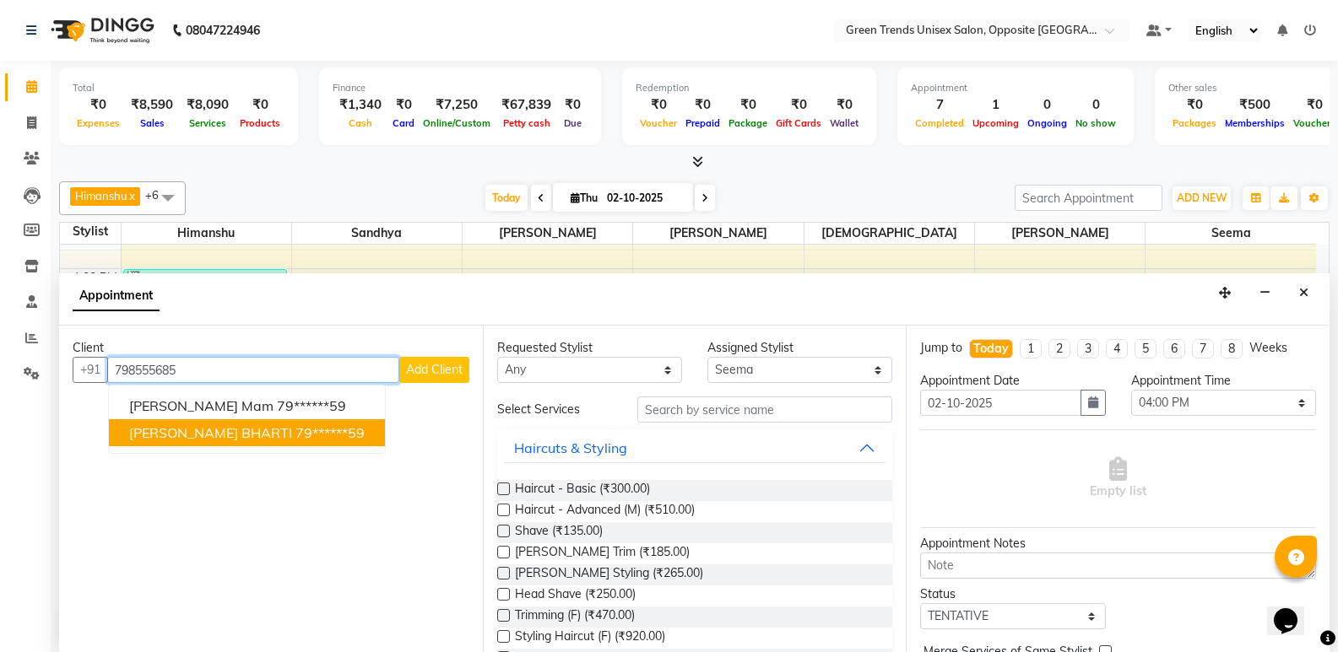
click at [295, 441] on ngb-highlight "79******59" at bounding box center [329, 432] width 69 height 17
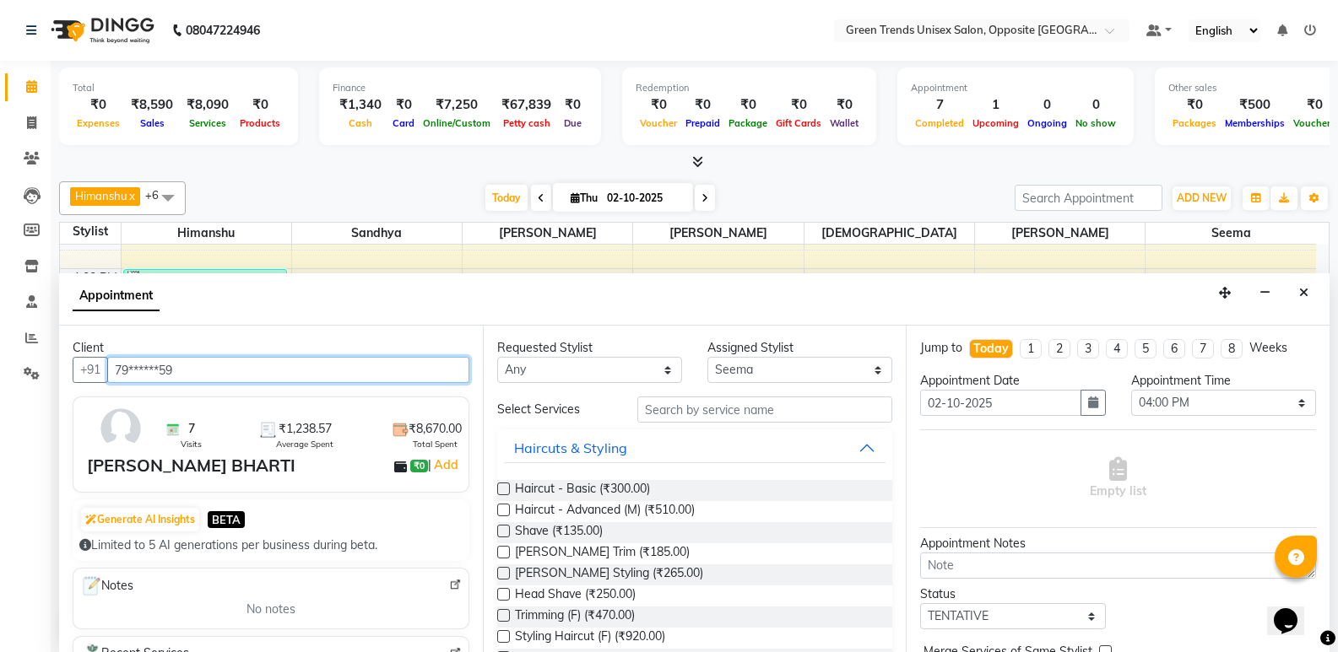
type input "79******59"
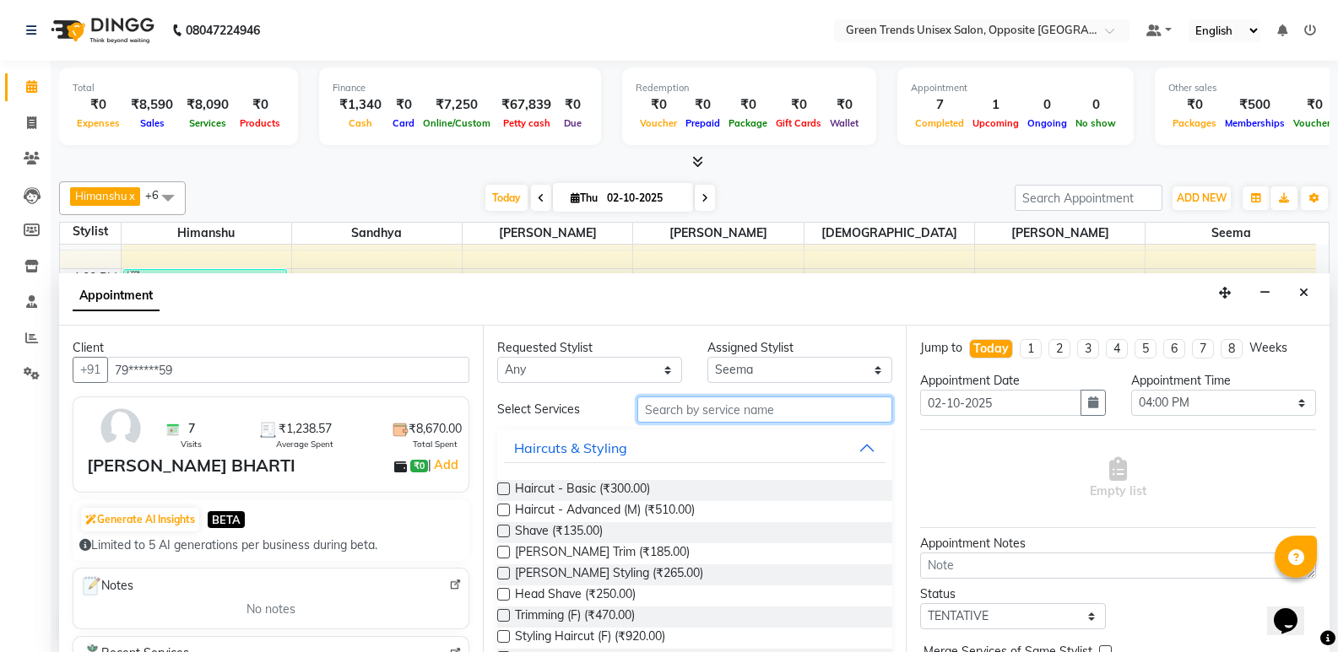
click at [676, 411] on input "text" at bounding box center [764, 410] width 255 height 26
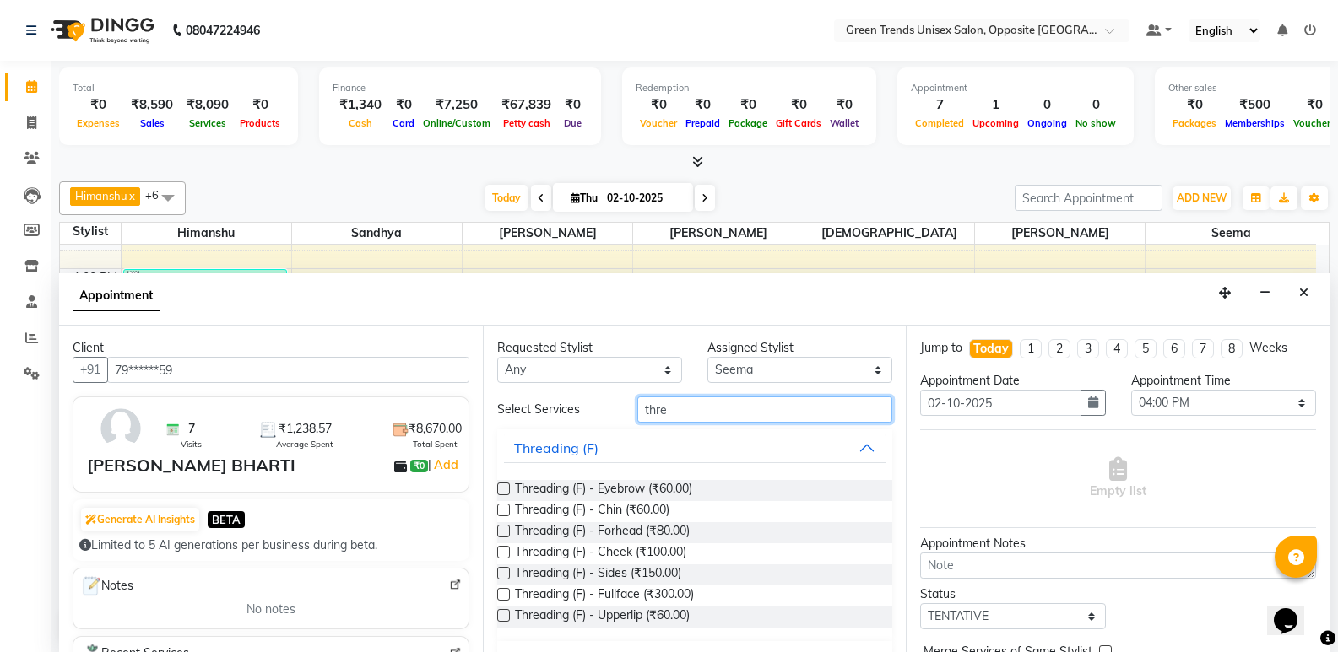
type input "thre"
click at [506, 490] on label at bounding box center [503, 489] width 13 height 13
click at [506, 490] on input "checkbox" at bounding box center [502, 490] width 11 height 11
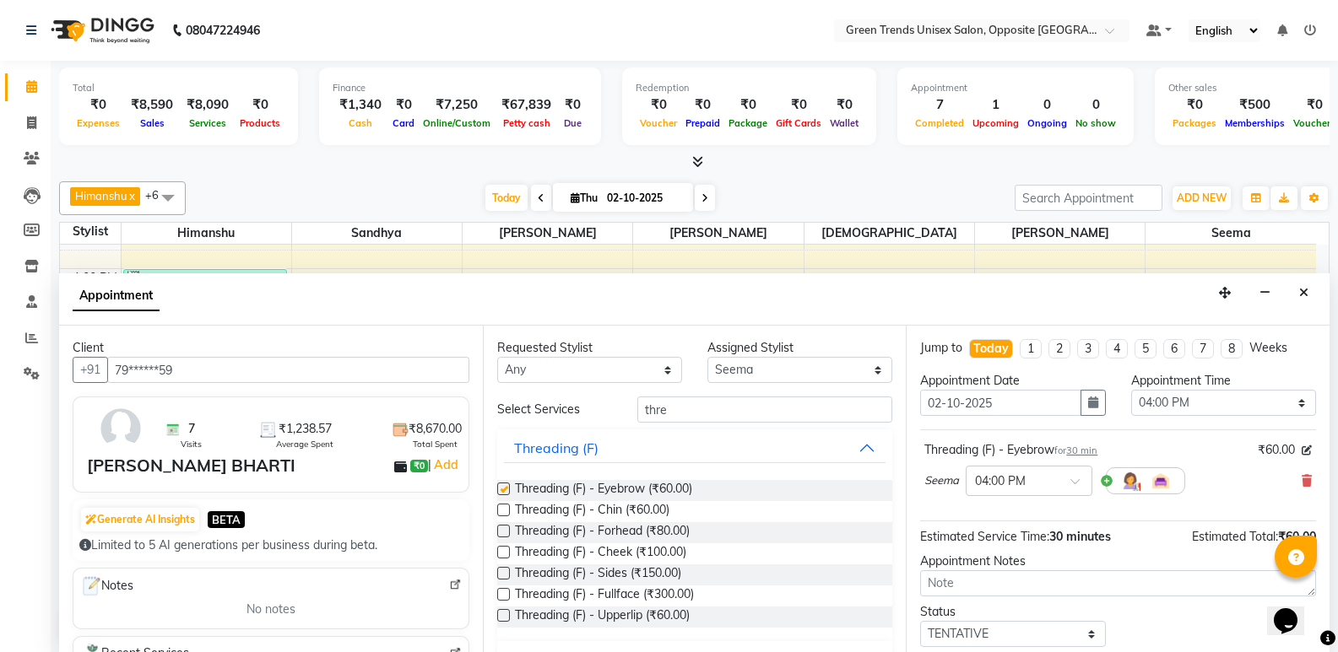
checkbox input "false"
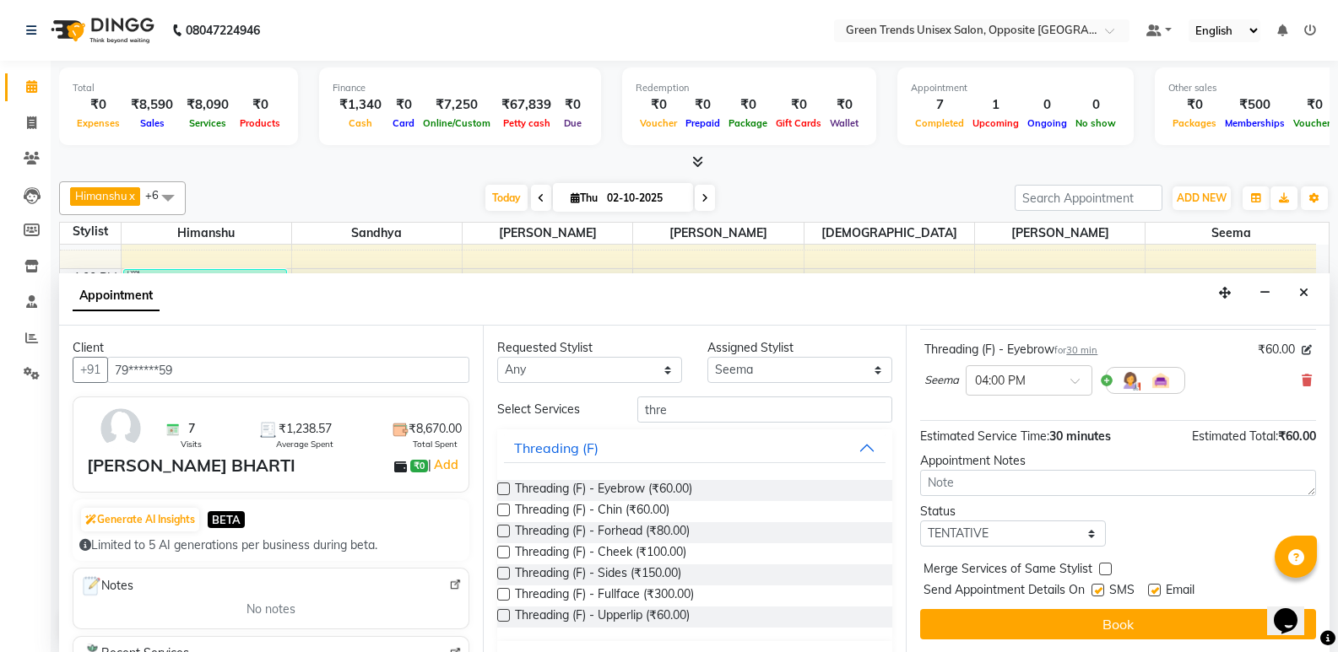
scroll to position [1, 0]
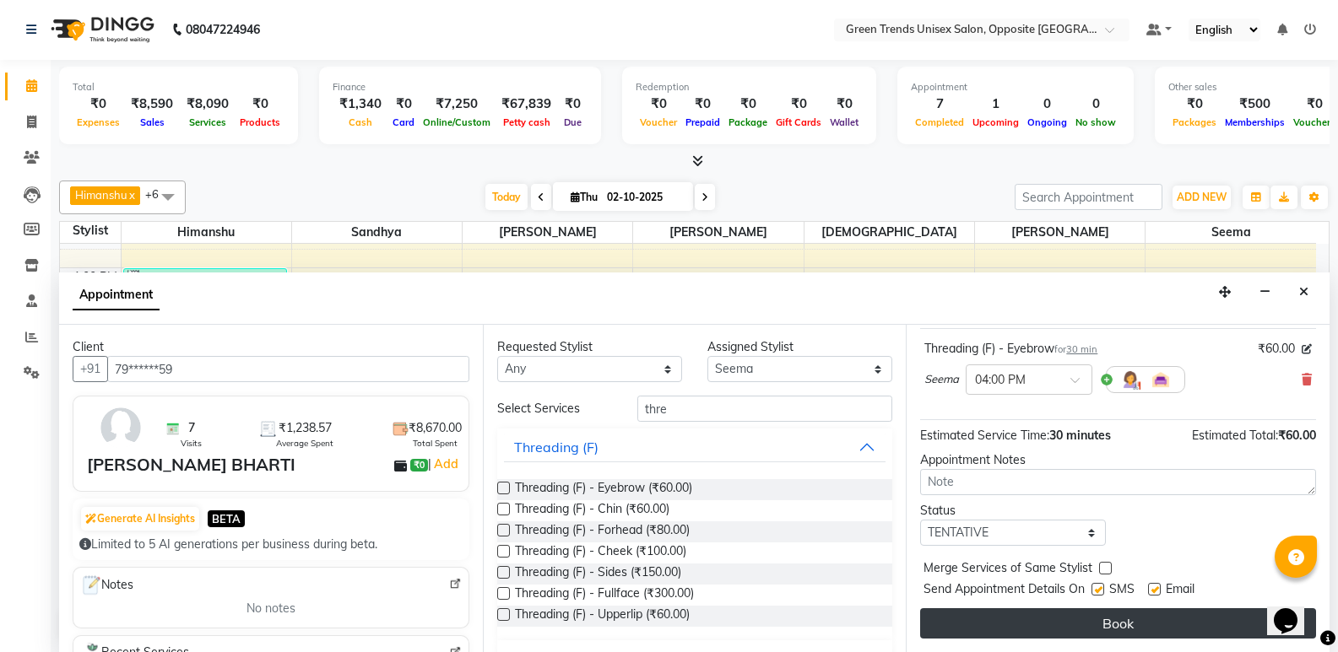
click at [1093, 628] on button "Book" at bounding box center [1118, 623] width 396 height 30
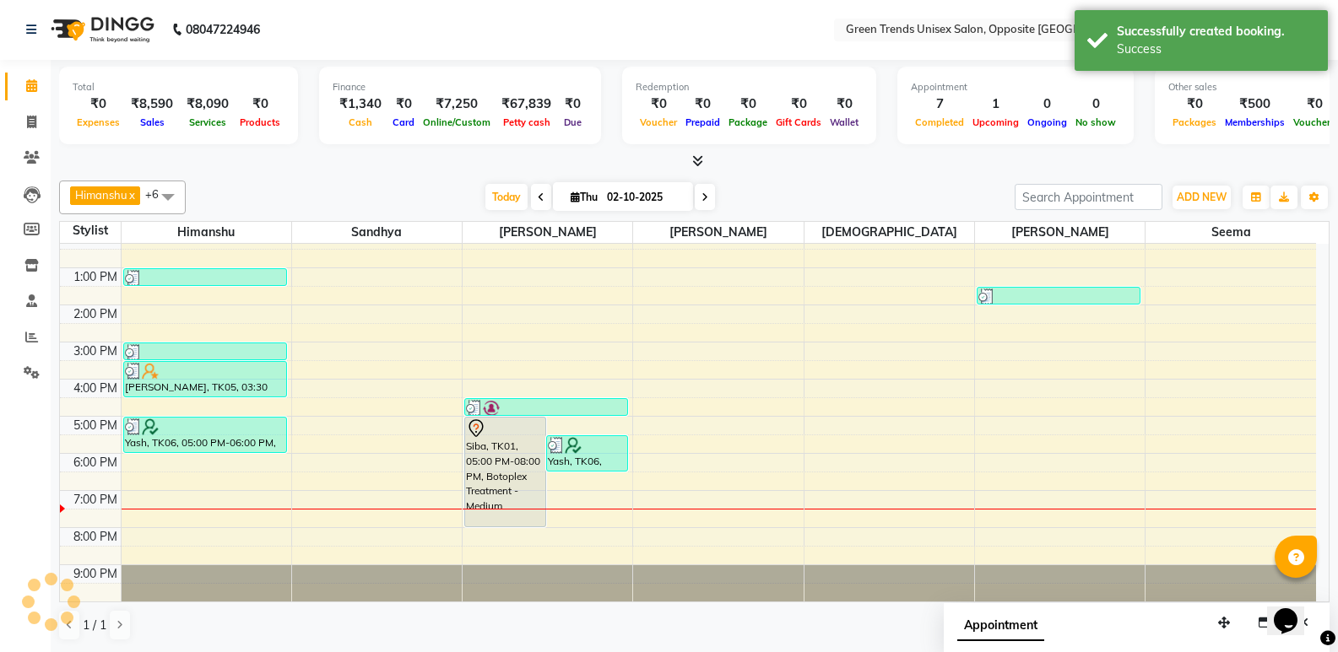
scroll to position [0, 0]
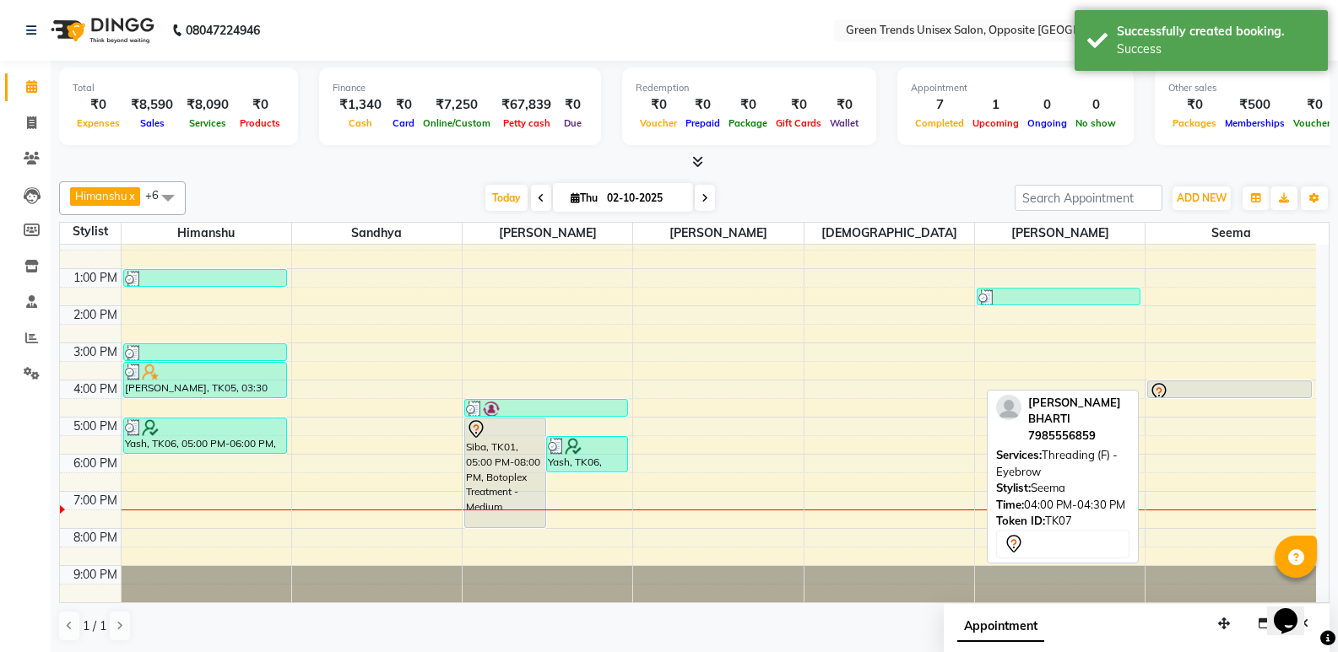
click at [1280, 392] on div at bounding box center [1229, 392] width 161 height 20
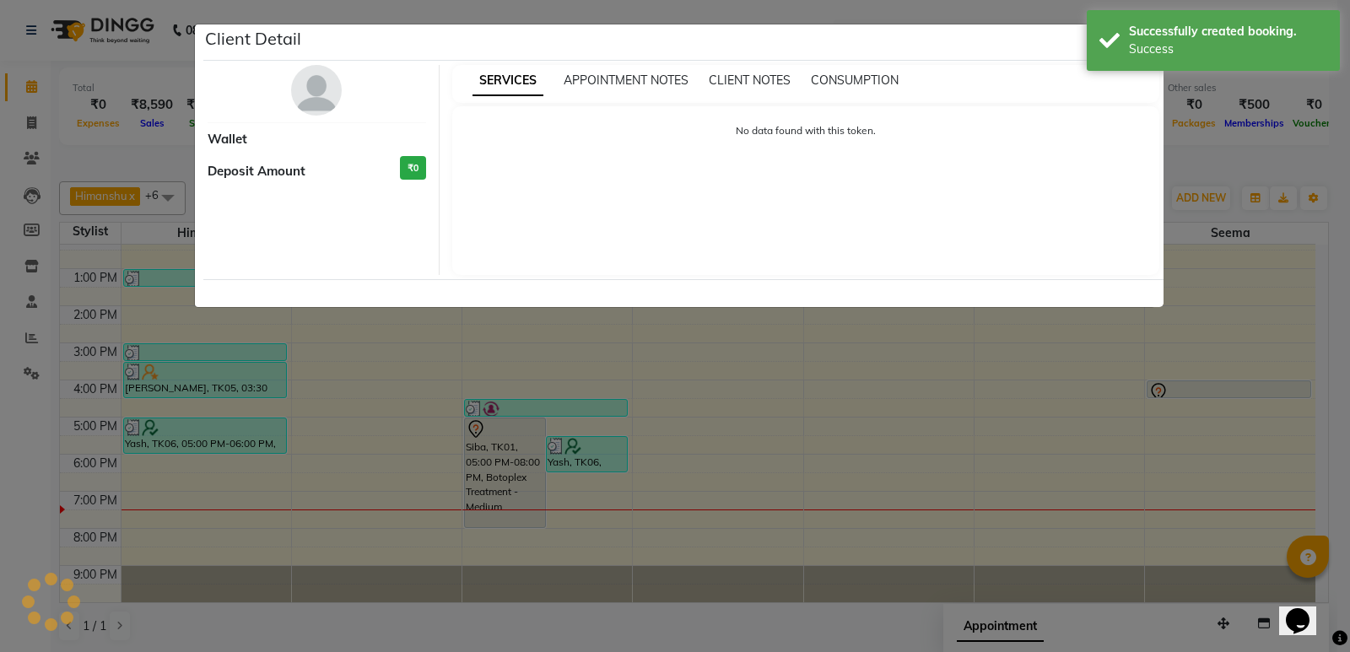
select select "7"
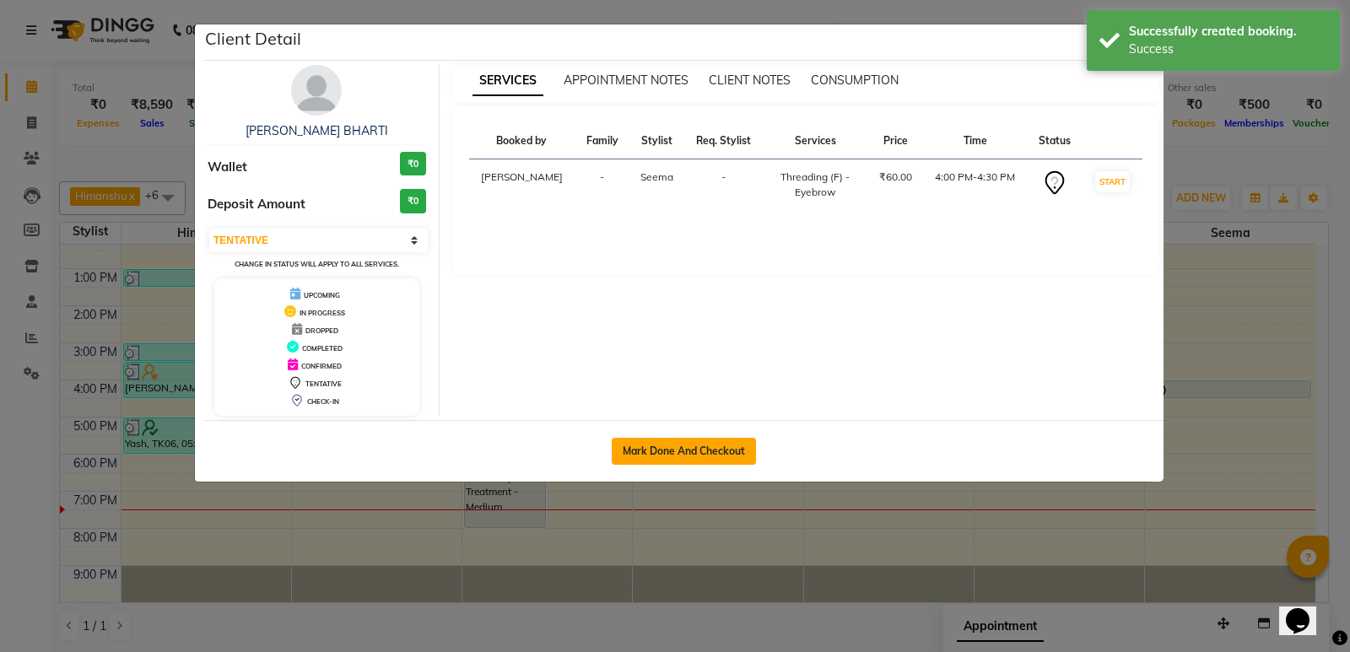
click at [655, 461] on button "Mark Done And Checkout" at bounding box center [684, 451] width 144 height 27
select select "service"
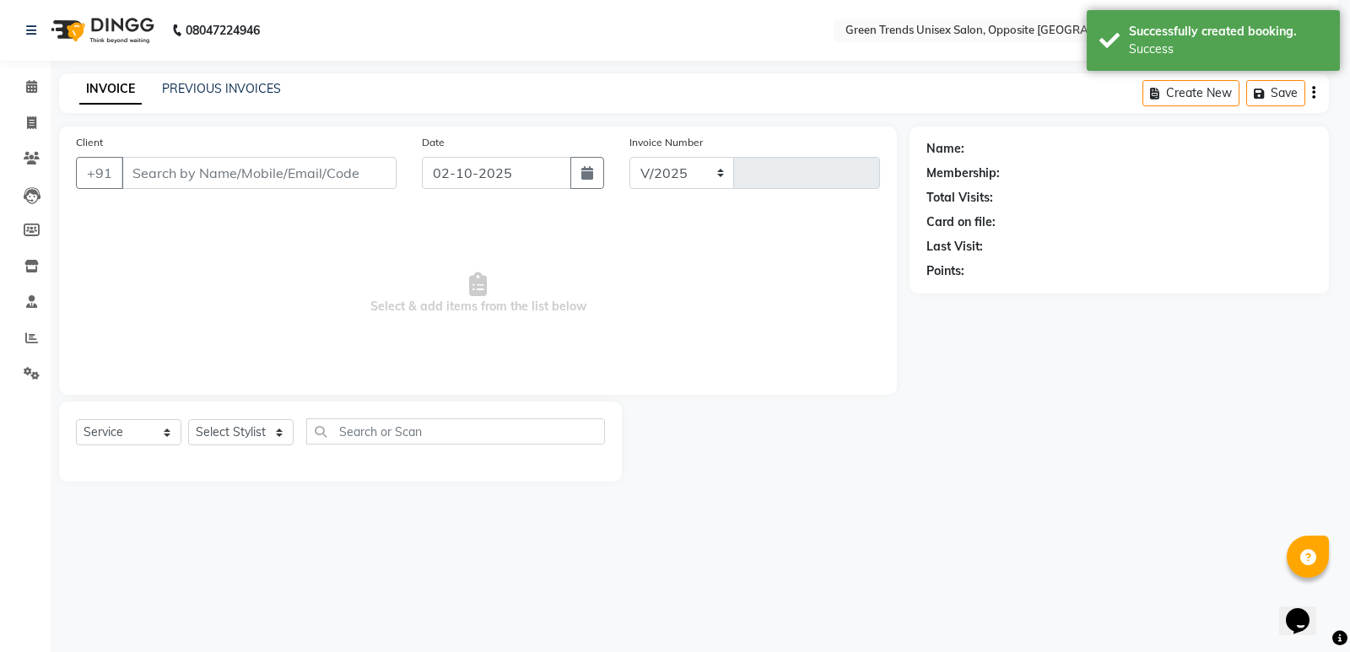
select select "5225"
type input "1287"
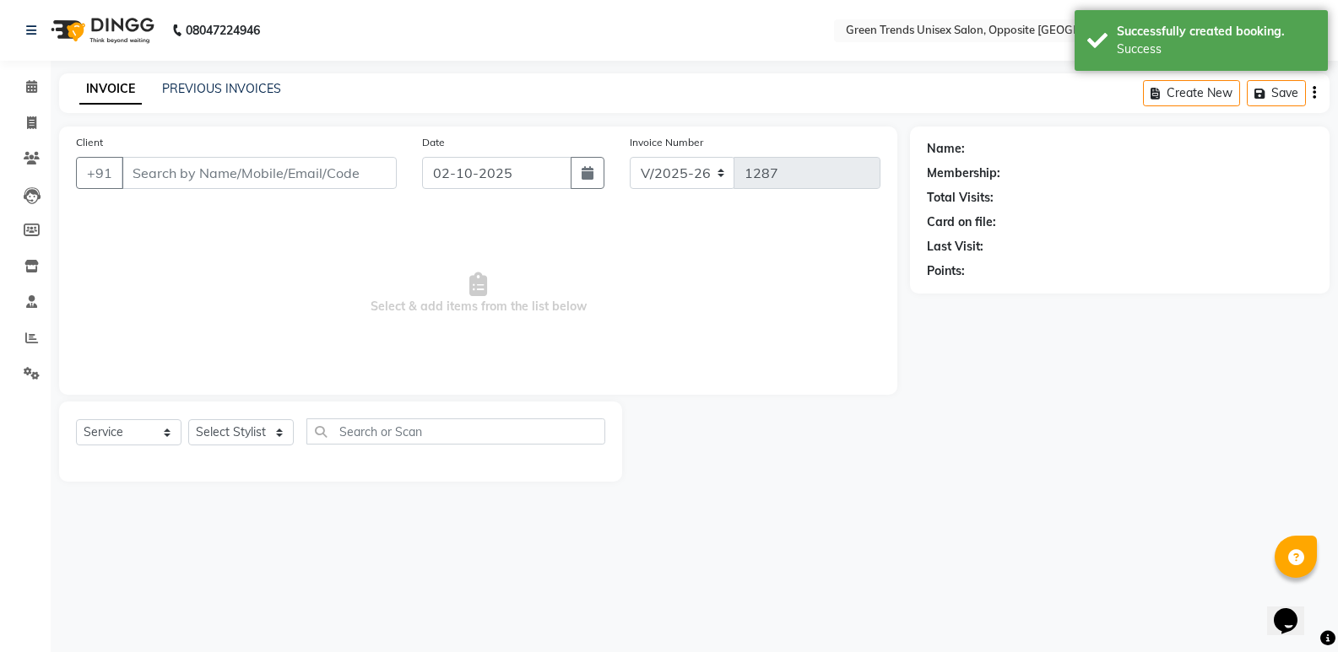
type input "79******59"
select select "93586"
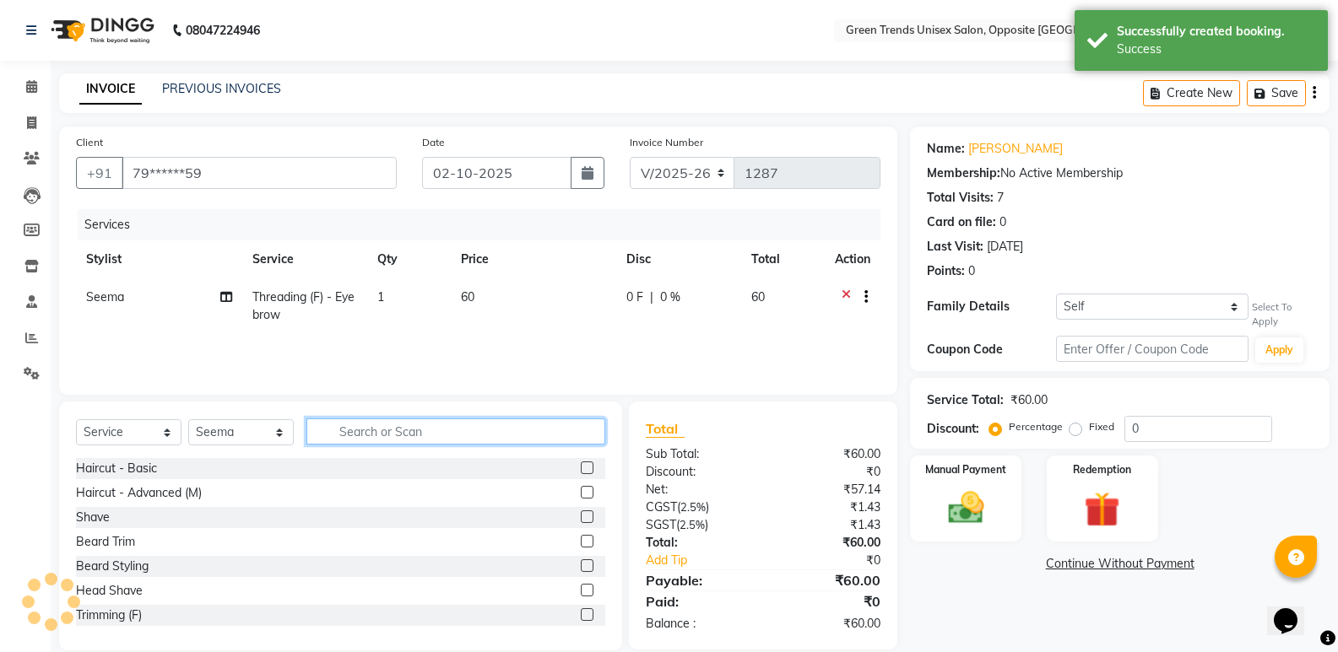
click at [409, 430] on input "text" at bounding box center [455, 432] width 299 height 26
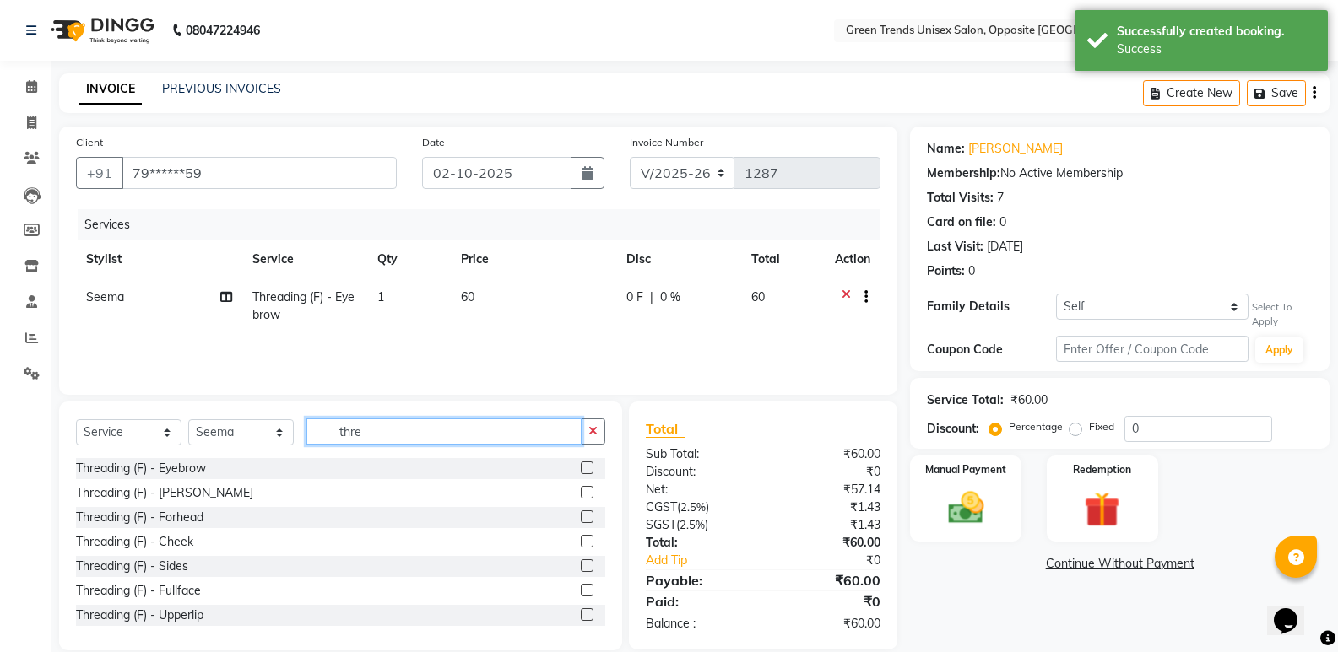
type input "thre"
click at [581, 513] on label at bounding box center [587, 517] width 13 height 13
click at [581, 513] on input "checkbox" at bounding box center [586, 517] width 11 height 11
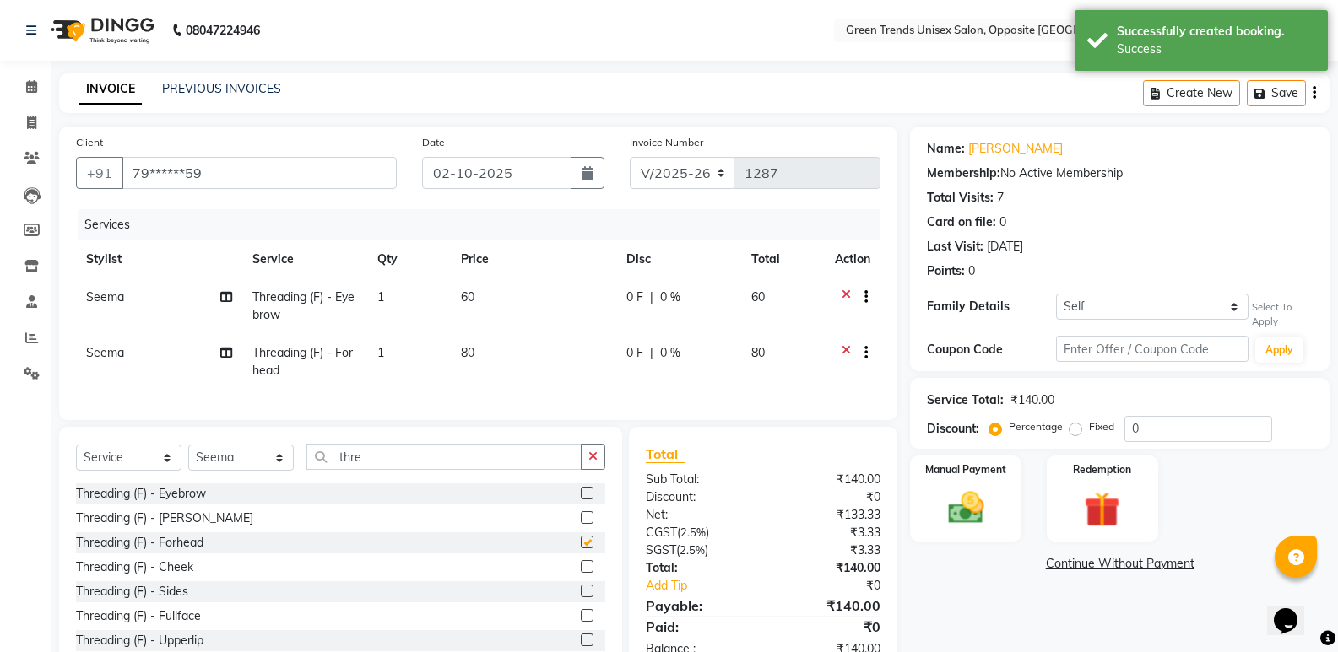
checkbox input "false"
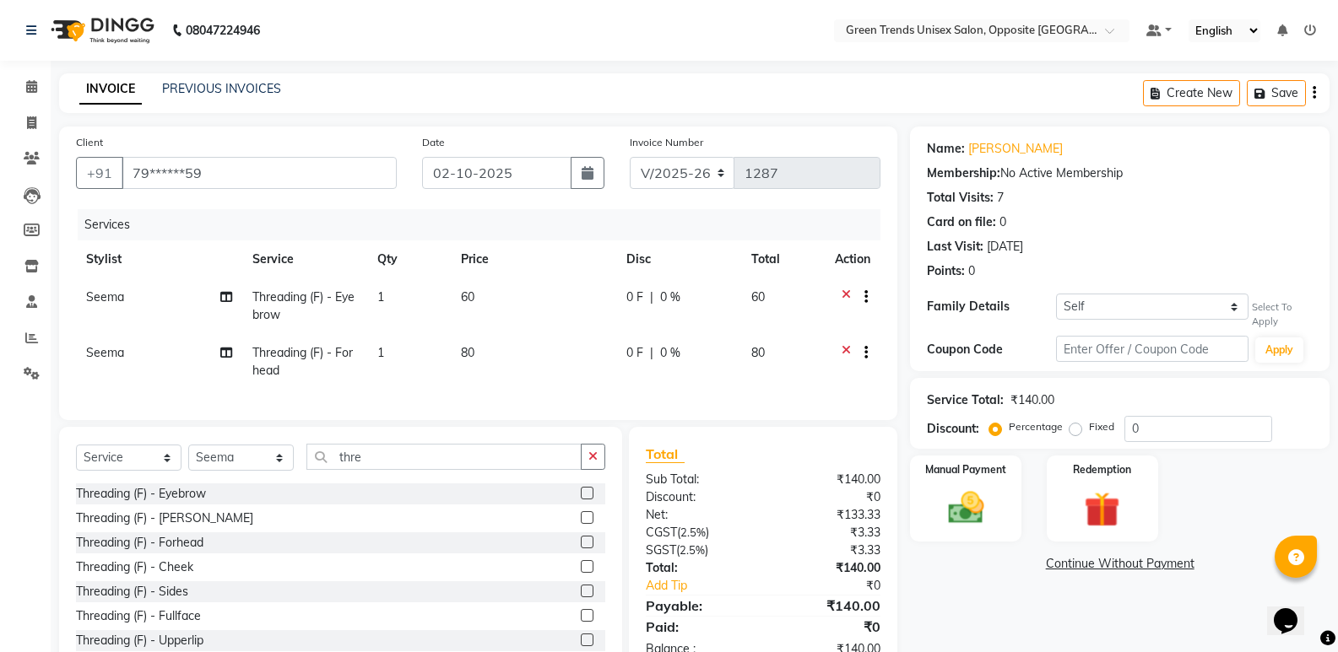
scroll to position [27, 0]
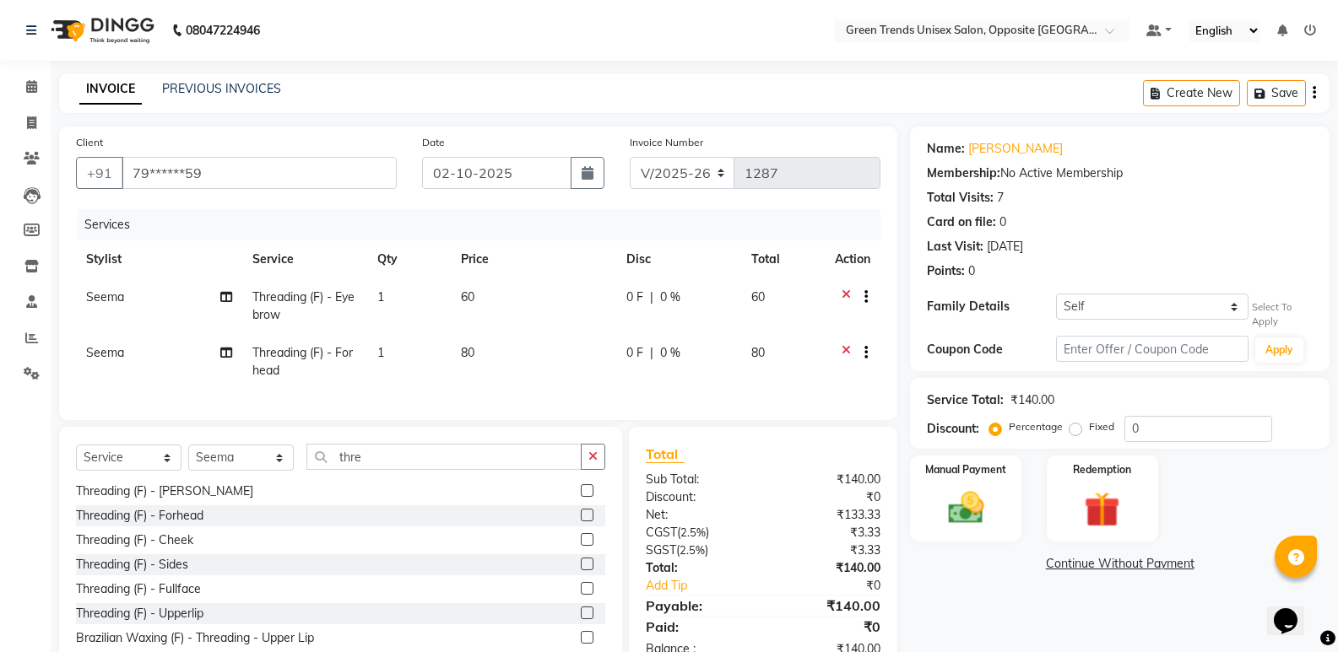
click at [581, 619] on label at bounding box center [587, 613] width 13 height 13
click at [581, 619] on input "checkbox" at bounding box center [586, 613] width 11 height 11
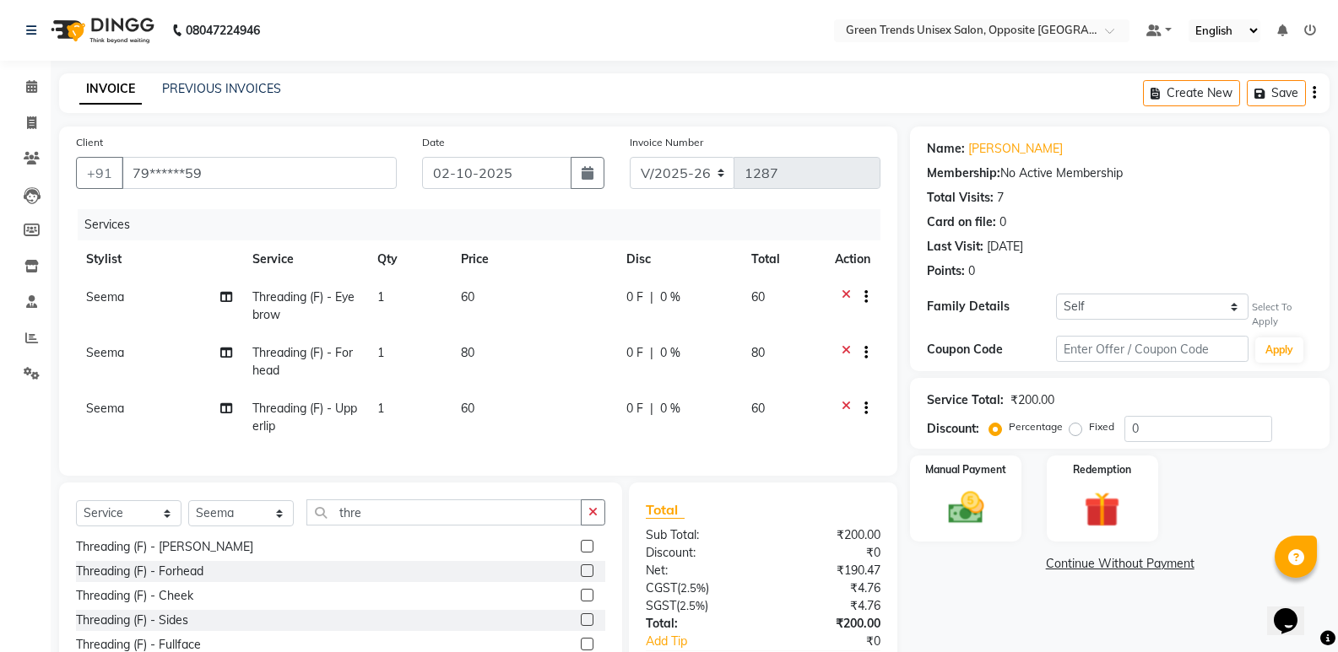
checkbox input "false"
click at [641, 311] on td "0 F | 0 %" at bounding box center [678, 306] width 125 height 56
select select "93586"
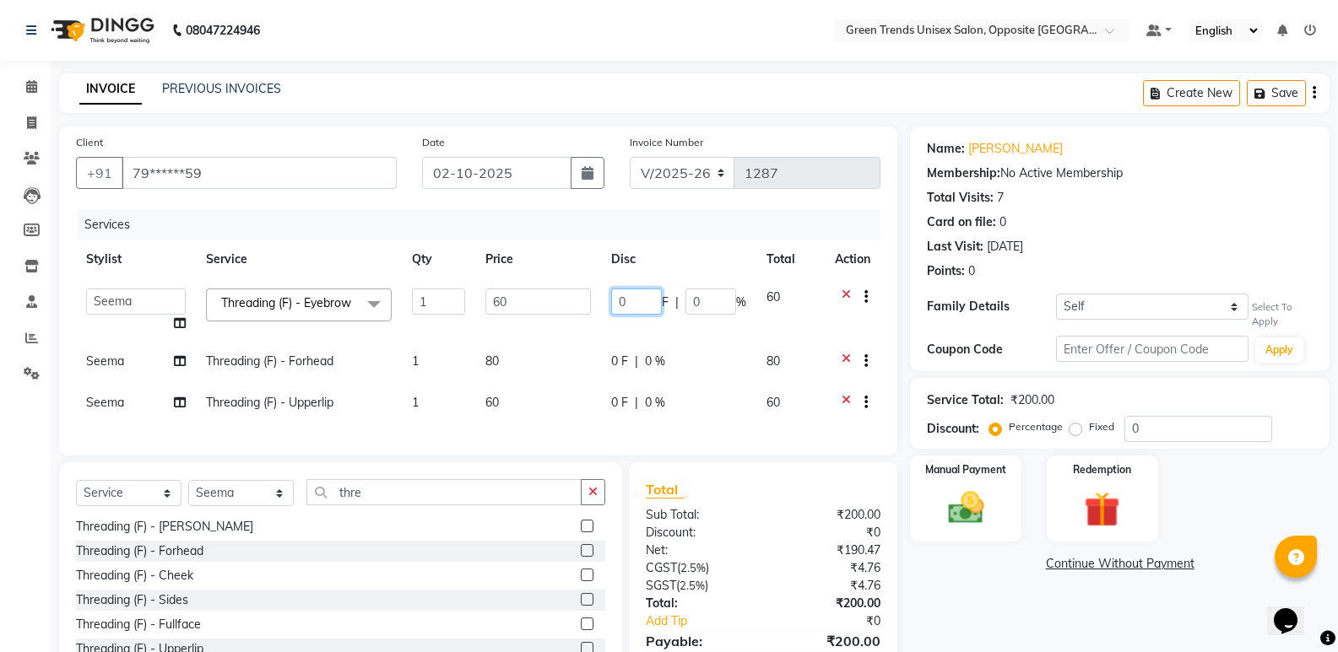
click at [631, 295] on input "0" at bounding box center [636, 302] width 51 height 26
type input "010"
click at [620, 371] on td "0 F | 0 %" at bounding box center [678, 363] width 155 height 41
select select "93586"
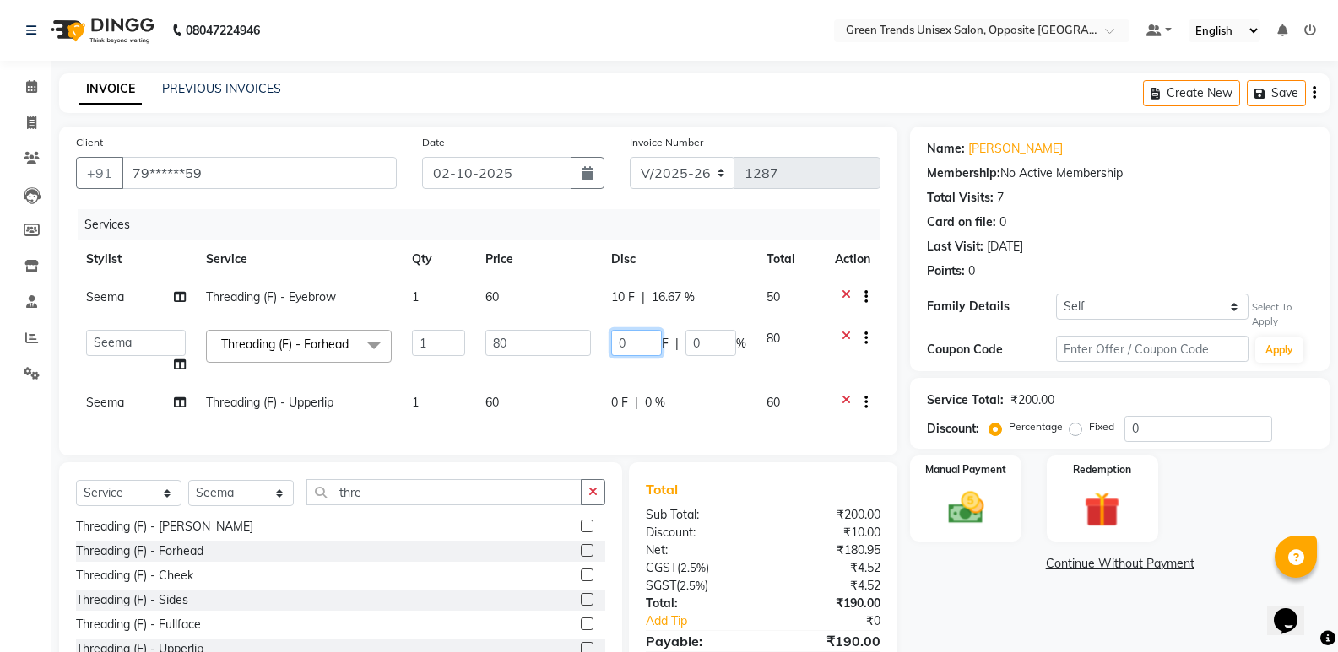
click at [626, 348] on input "0" at bounding box center [636, 343] width 51 height 26
type input "020"
click at [598, 395] on td "60" at bounding box center [538, 404] width 126 height 41
select select "93586"
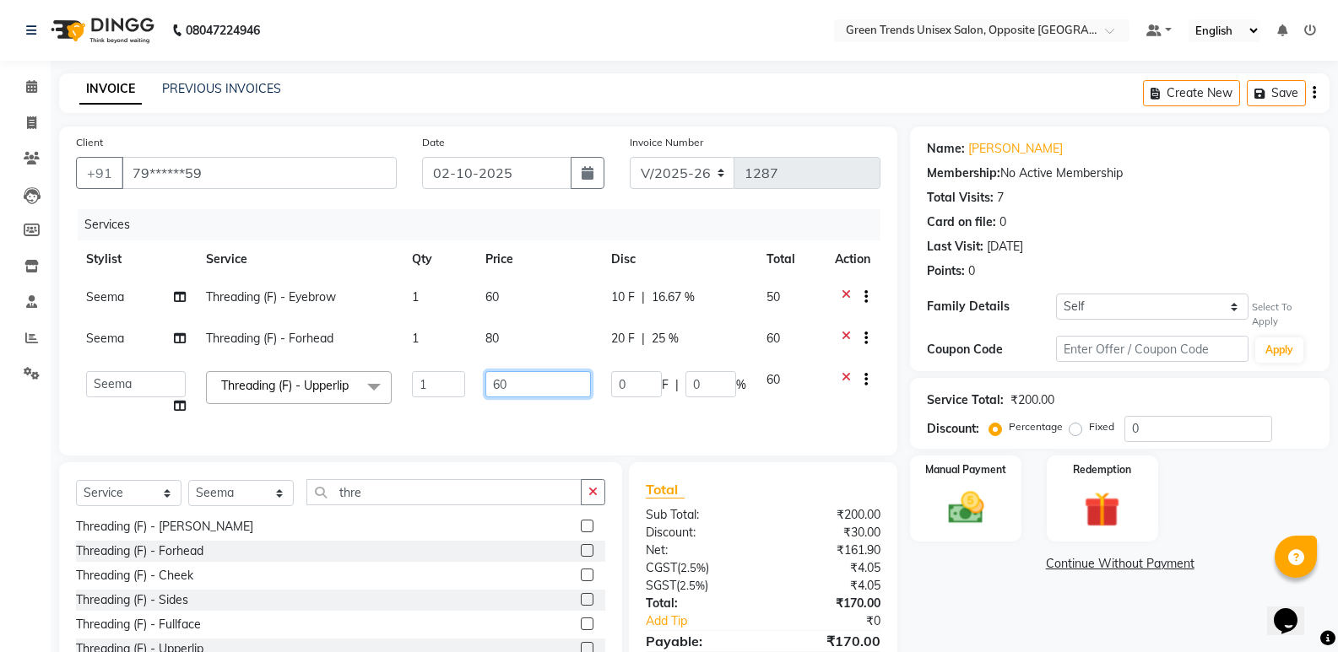
drag, startPoint x: 598, startPoint y: 395, endPoint x: 609, endPoint y: 401, distance: 12.5
click at [598, 396] on td "60" at bounding box center [538, 393] width 126 height 64
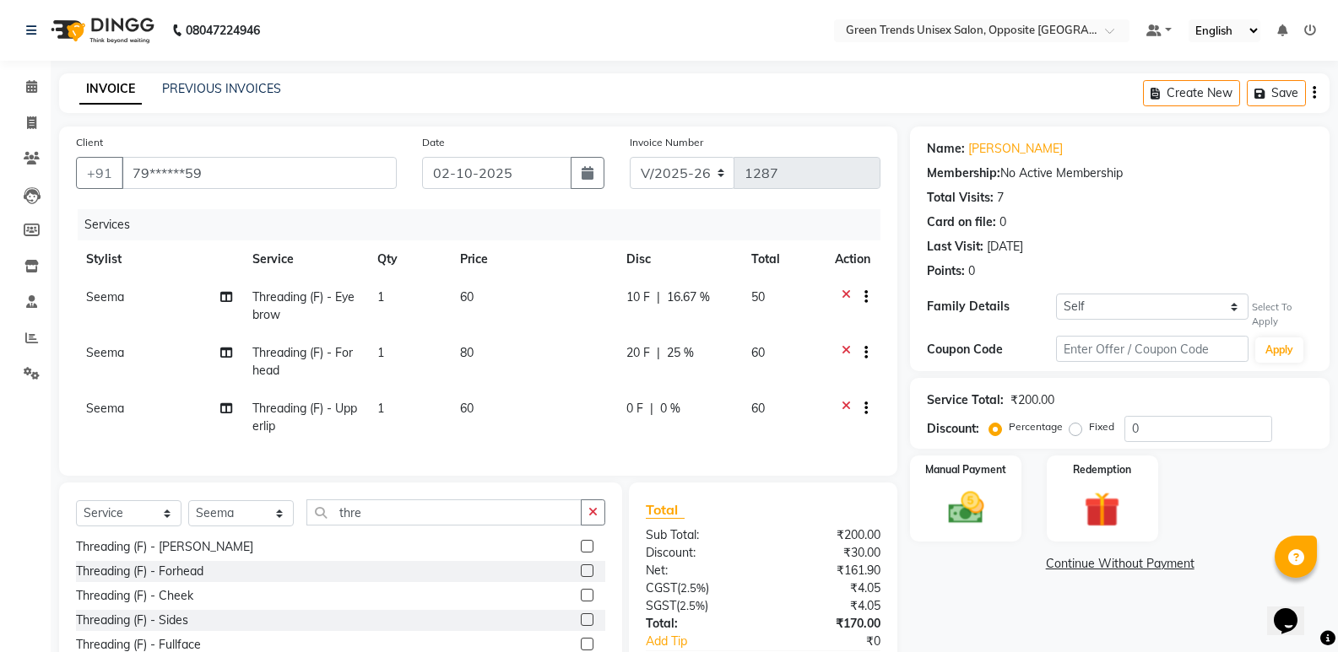
click at [635, 397] on td "0 F | 0 %" at bounding box center [679, 418] width 126 height 56
select select "93586"
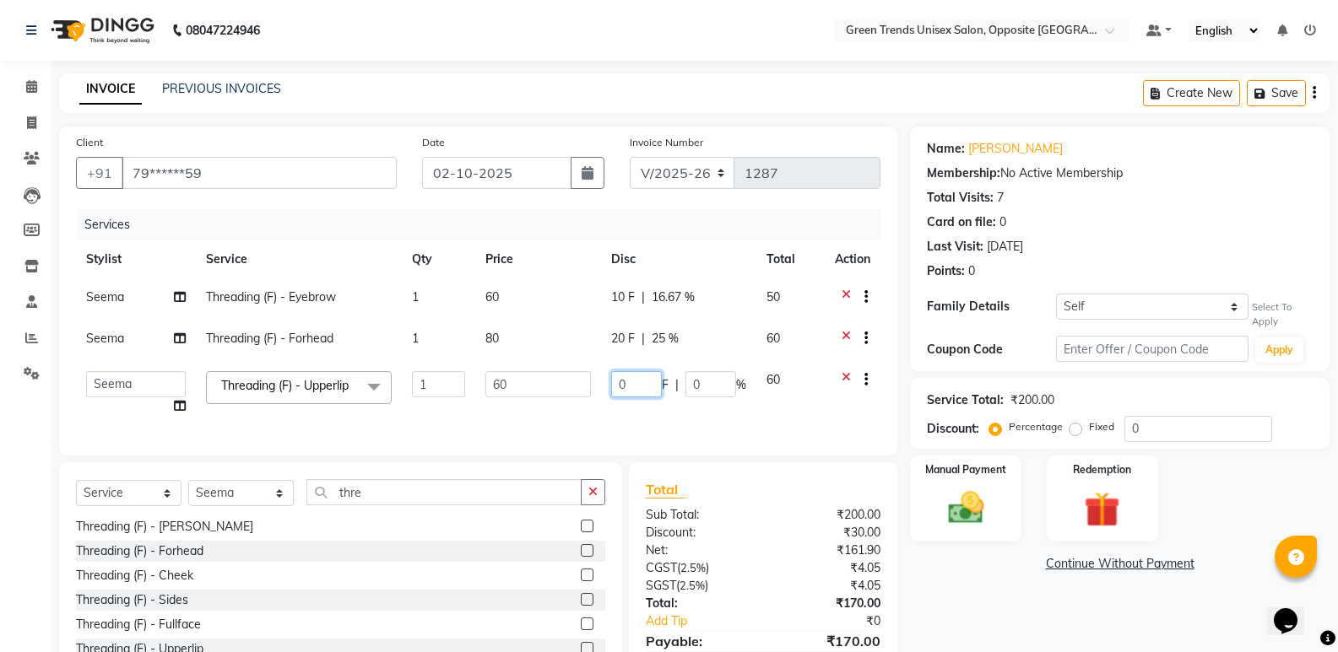
click at [641, 391] on input "0" at bounding box center [636, 384] width 51 height 26
type input "010"
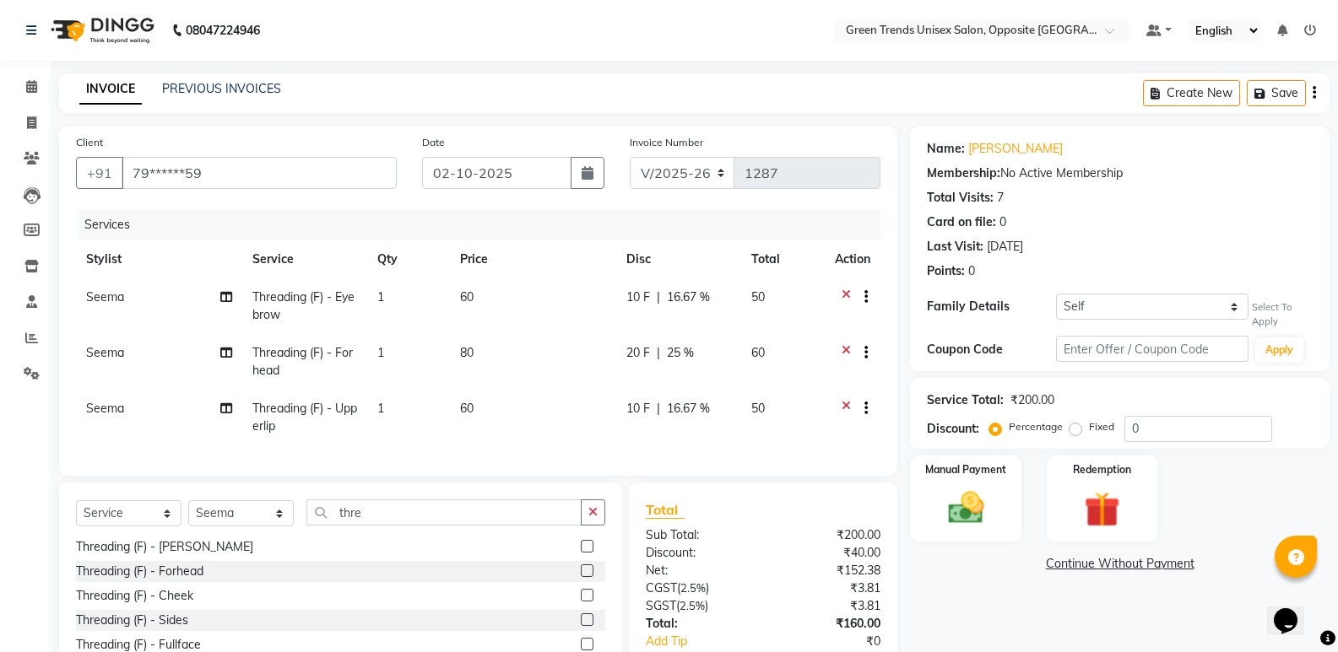
click at [611, 410] on tr "Seema Threading (F) - Upperlip 1 60 10 F | 16.67 % 50" at bounding box center [478, 418] width 804 height 56
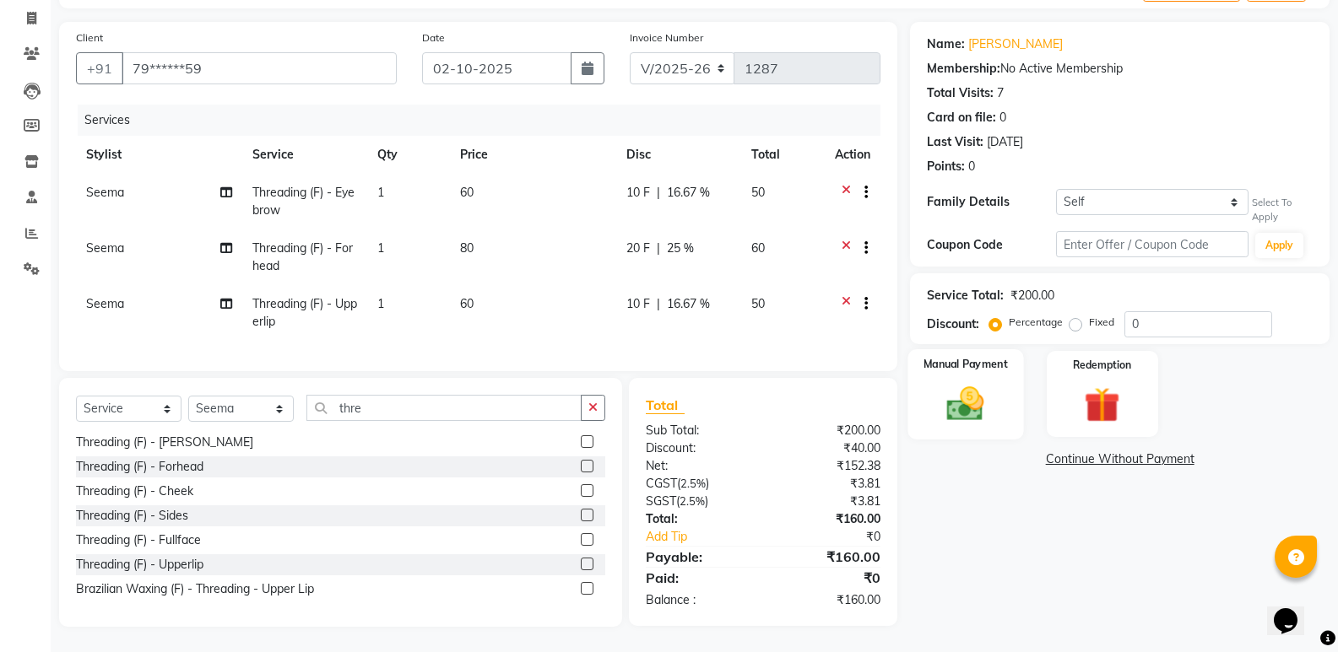
click at [954, 382] on img at bounding box center [965, 403] width 60 height 43
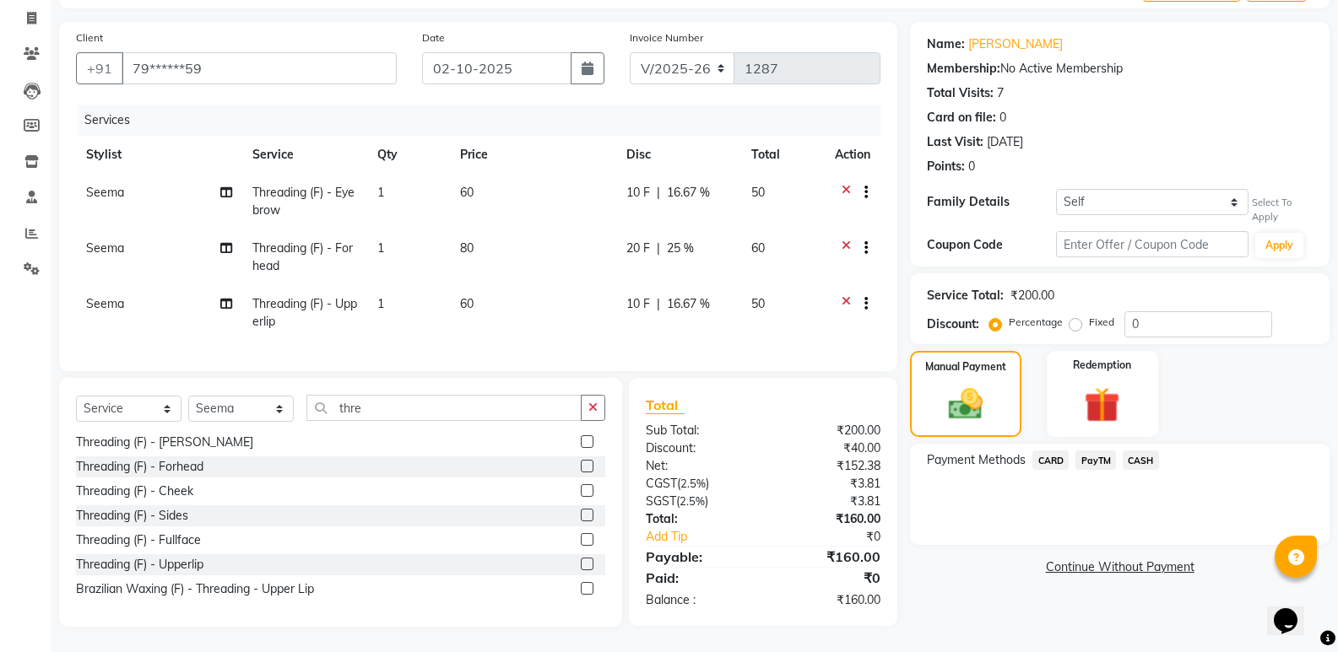
click at [1111, 451] on span "PayTM" at bounding box center [1095, 460] width 41 height 19
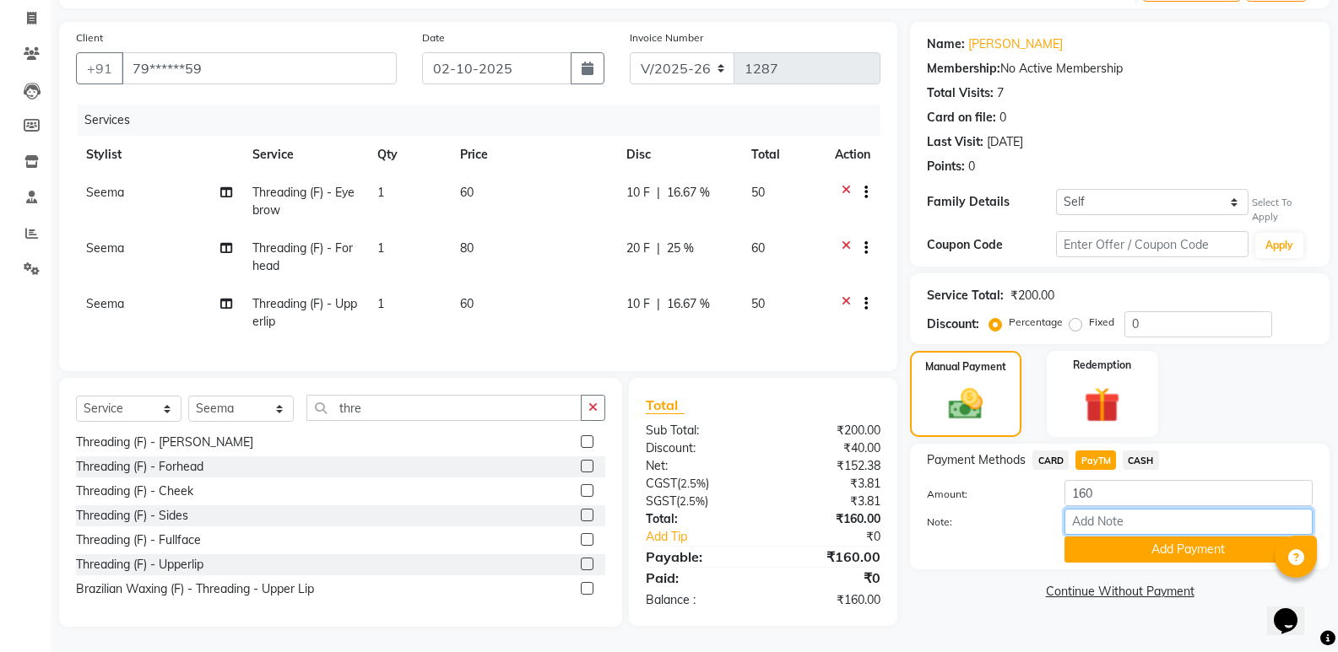
click at [1110, 522] on input "Note:" at bounding box center [1188, 522] width 248 height 26
click at [1112, 537] on button "Add Payment" at bounding box center [1188, 550] width 248 height 26
click at [1112, 531] on div "Payment Methods CARD PayTM CASH Amount: 160 Note: Add Payment" at bounding box center [1119, 507] width 419 height 126
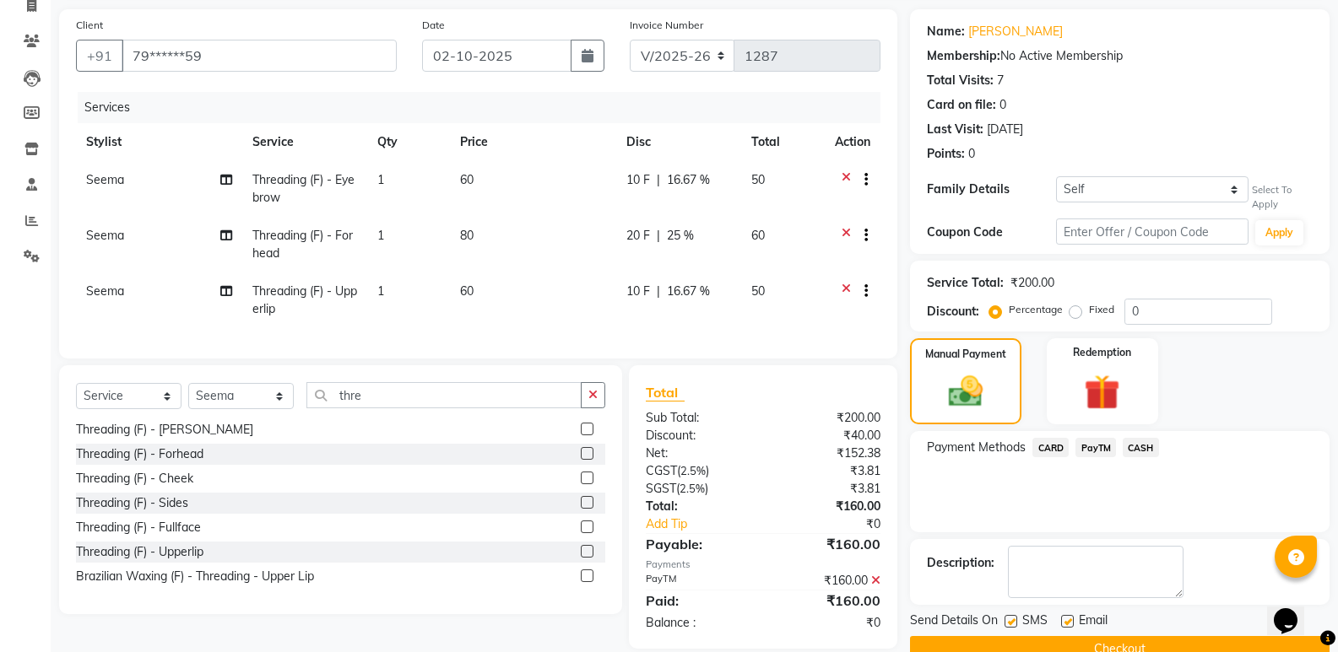
scroll to position [153, 0]
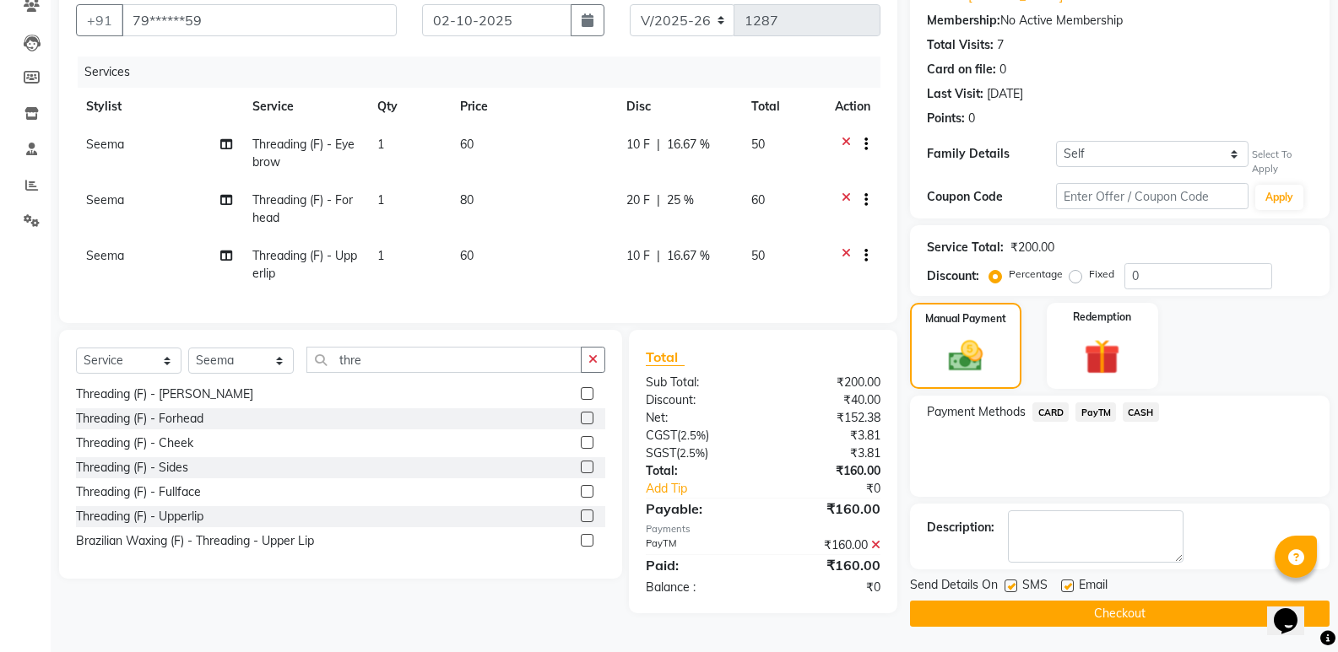
click at [1133, 614] on button "Checkout" at bounding box center [1119, 614] width 419 height 26
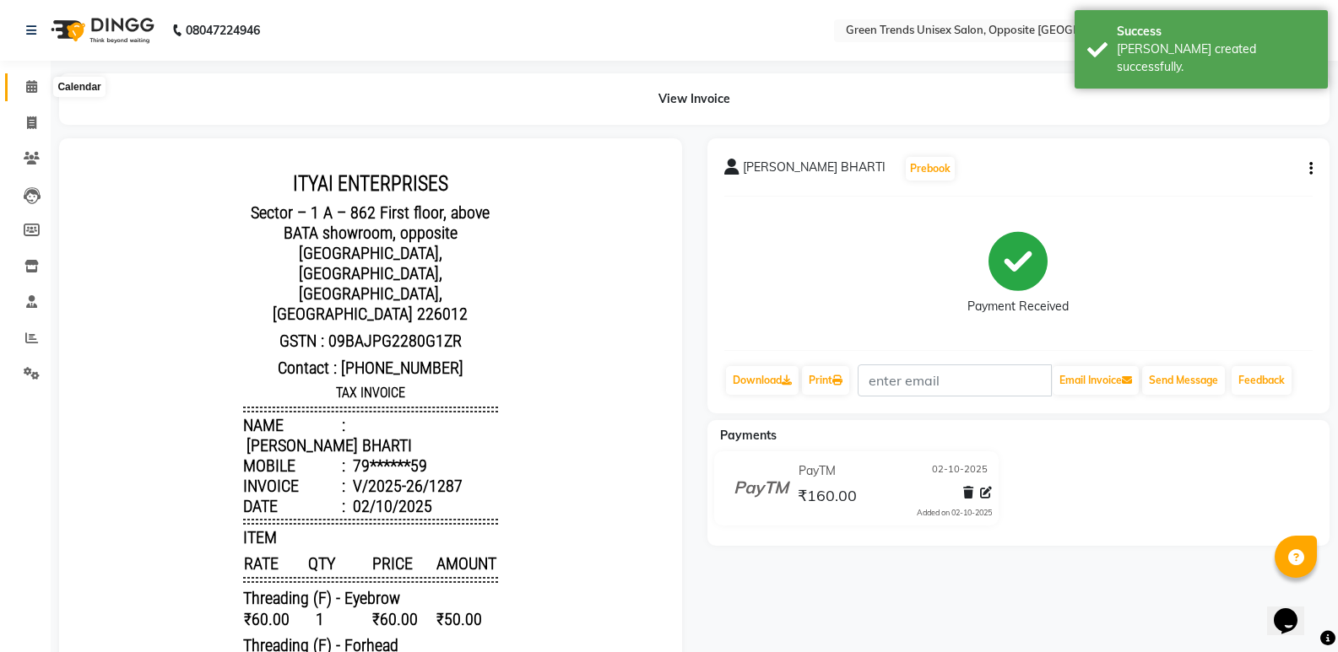
click at [30, 84] on icon at bounding box center [31, 86] width 11 height 13
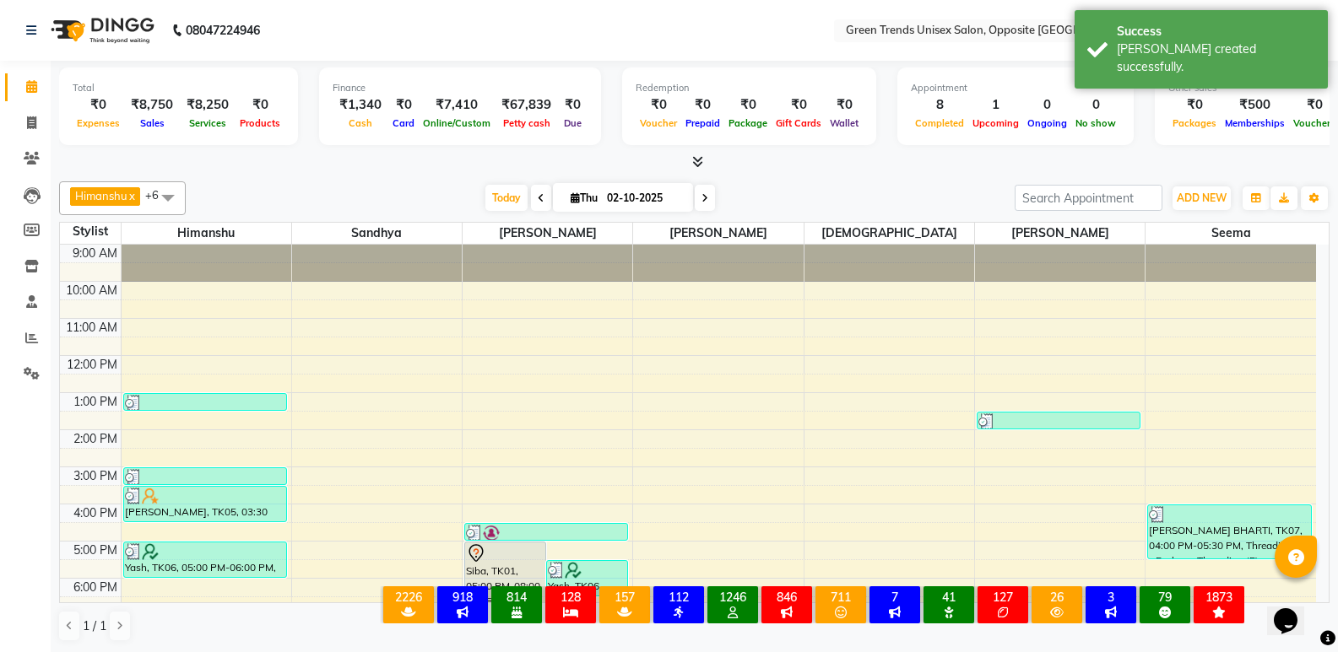
click at [492, 184] on div "[PERSON_NAME] x [PERSON_NAME] x [PERSON_NAME] x [PERSON_NAME] x [PERSON_NAME] x…" at bounding box center [694, 198] width 1270 height 34
click at [493, 190] on span "Today" at bounding box center [506, 198] width 42 height 26
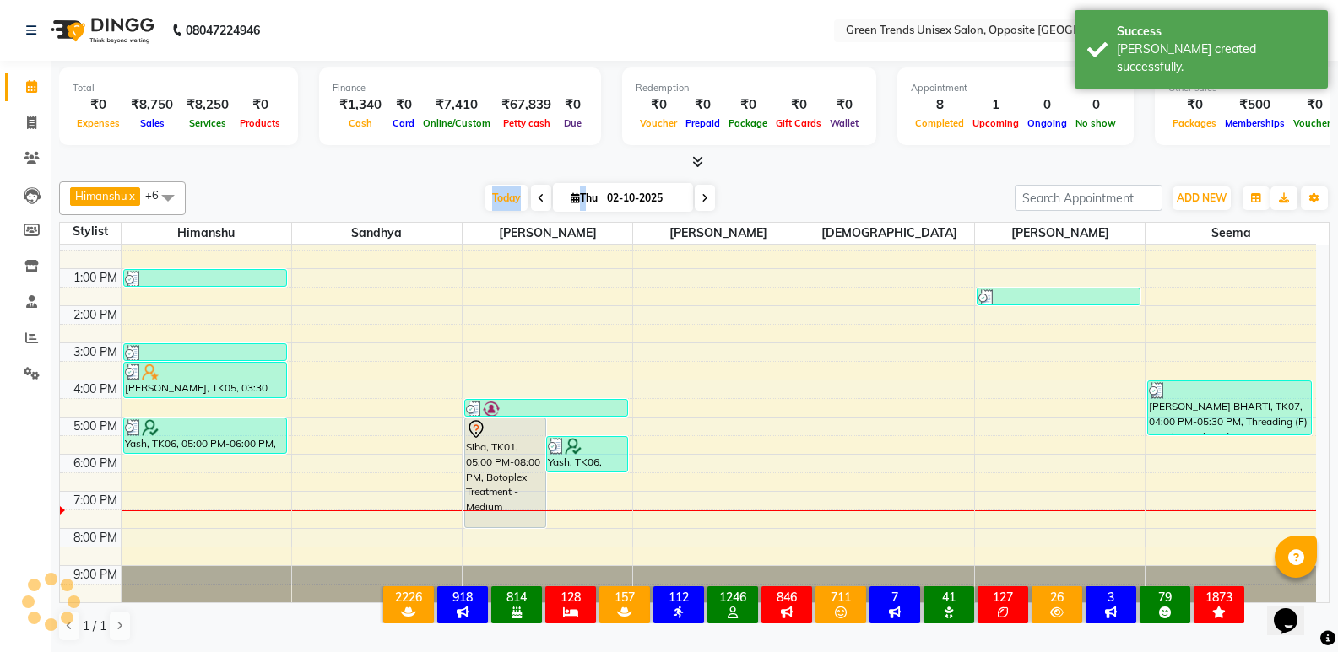
click at [413, 189] on div "Today Thu 02-10-2025" at bounding box center [600, 198] width 812 height 25
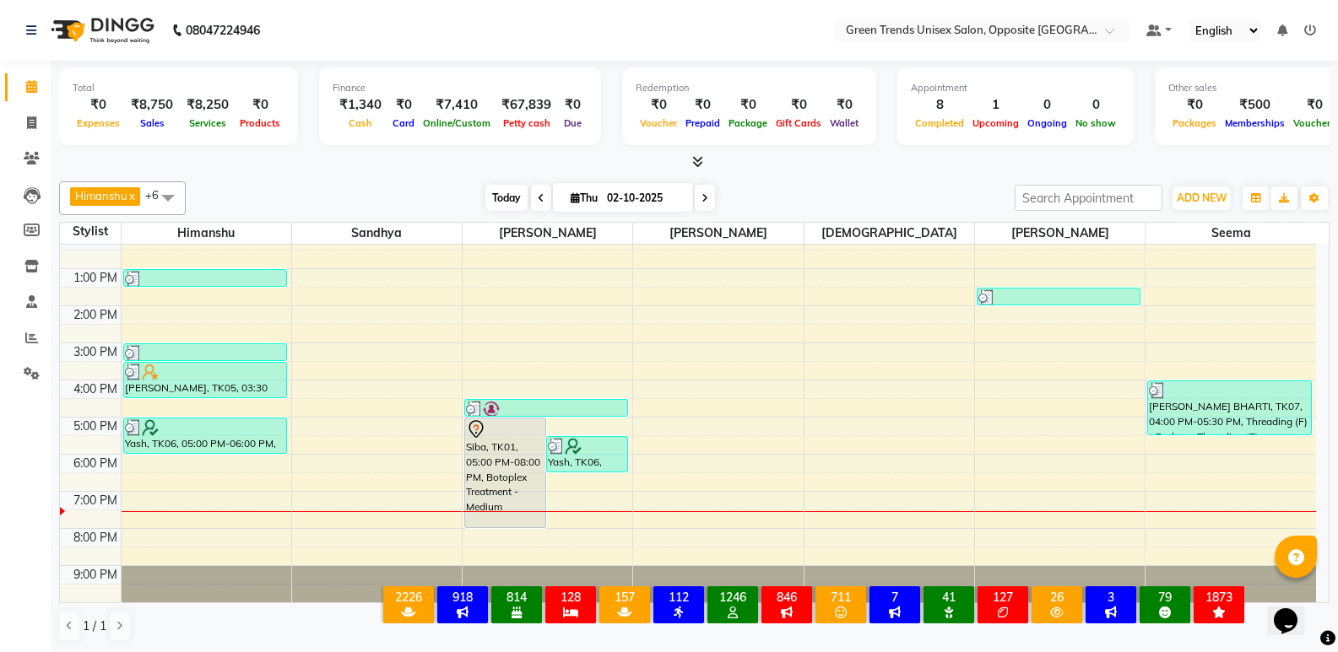
click at [513, 200] on span "Today" at bounding box center [506, 198] width 42 height 26
click at [495, 195] on span "Today" at bounding box center [506, 198] width 42 height 26
click at [441, 161] on div at bounding box center [694, 163] width 1270 height 18
click at [31, 116] on icon at bounding box center [31, 122] width 9 height 13
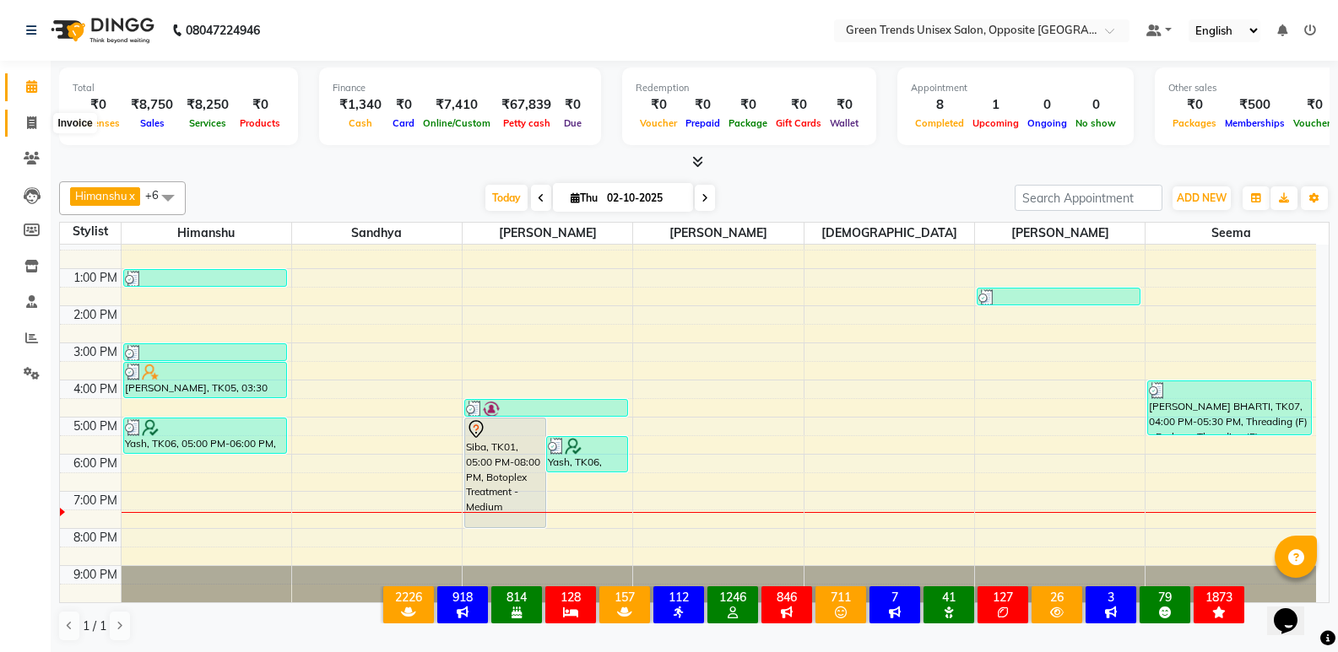
click at [31, 116] on icon at bounding box center [31, 122] width 9 height 13
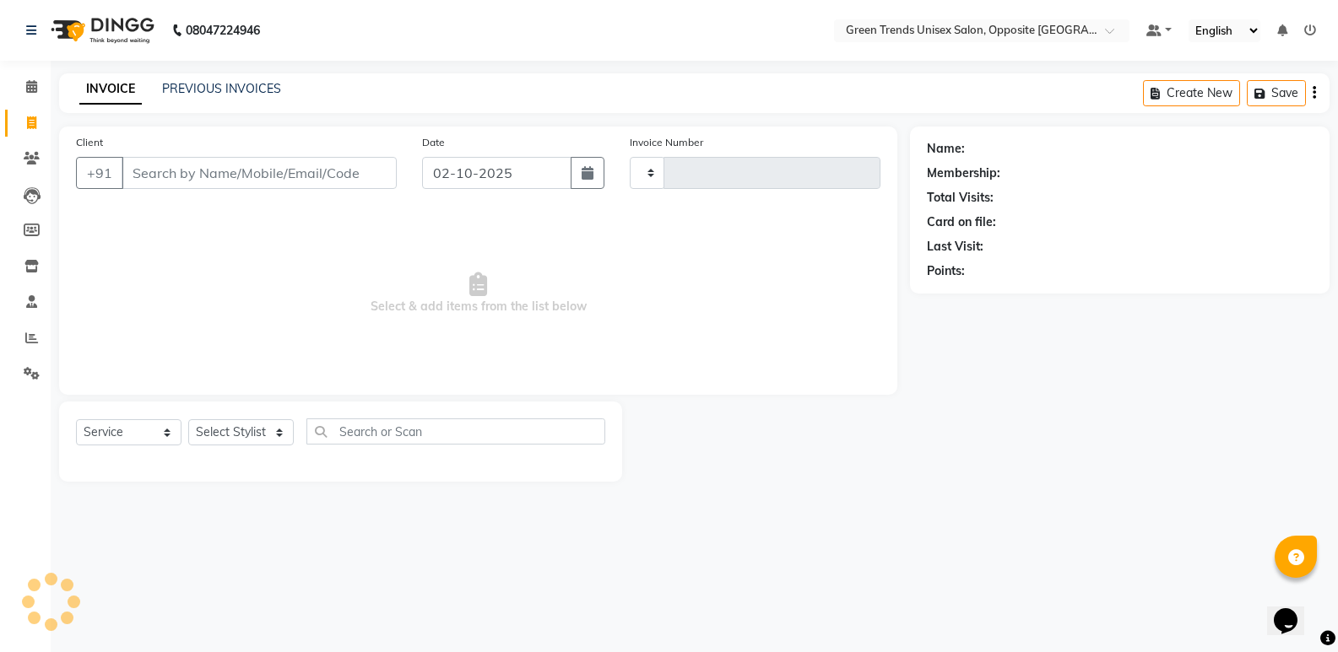
click at [29, 119] on icon at bounding box center [31, 122] width 9 height 13
select select "service"
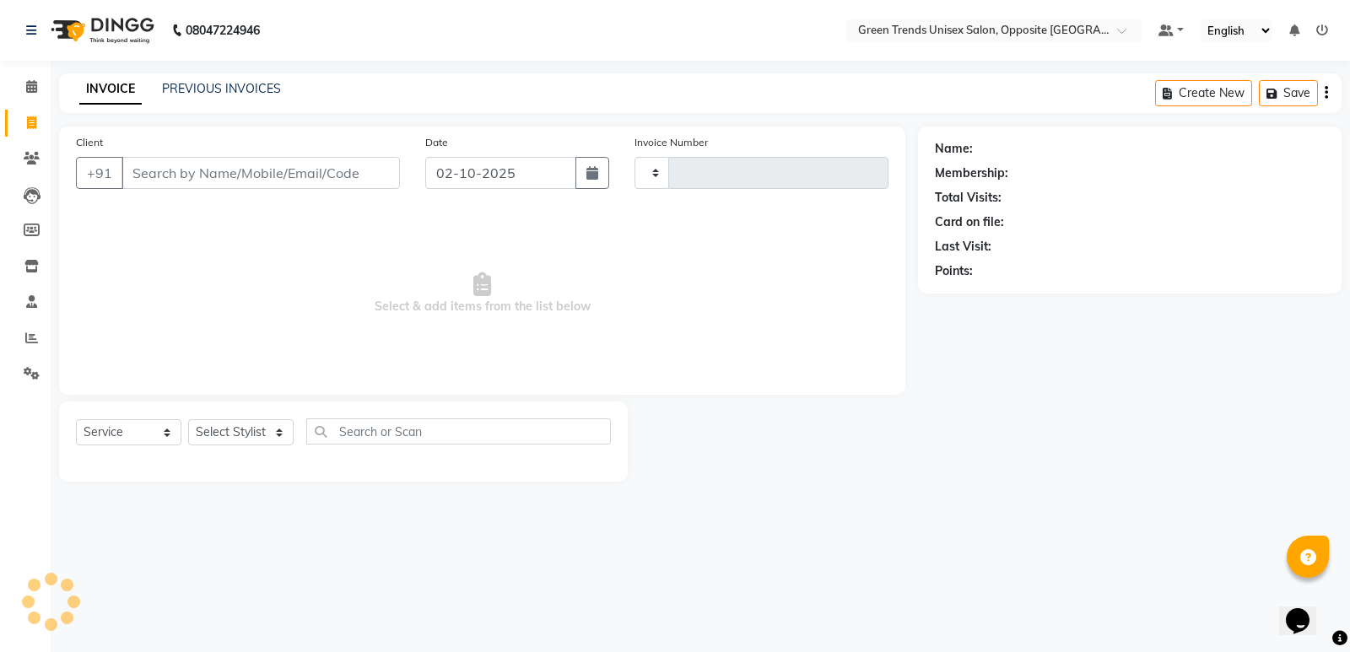
type input "1288"
select select "5225"
click at [192, 95] on link "PREVIOUS INVOICES" at bounding box center [221, 88] width 119 height 15
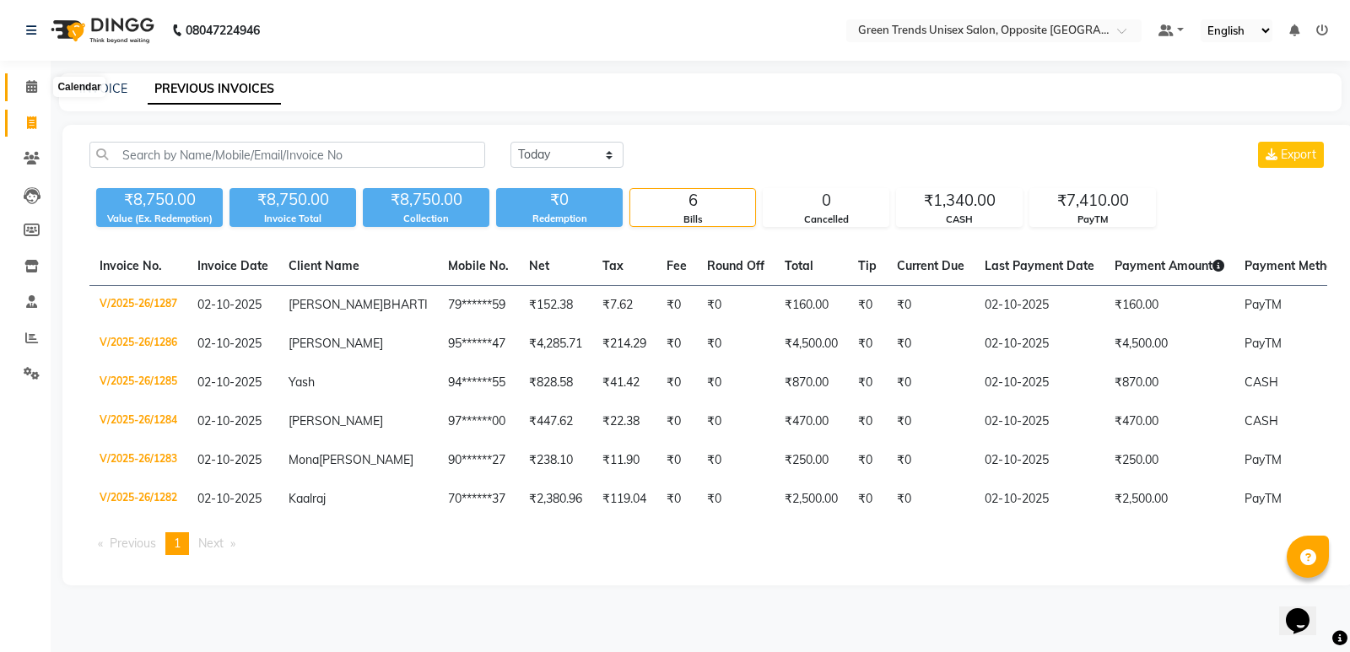
click at [33, 80] on icon at bounding box center [31, 86] width 11 height 13
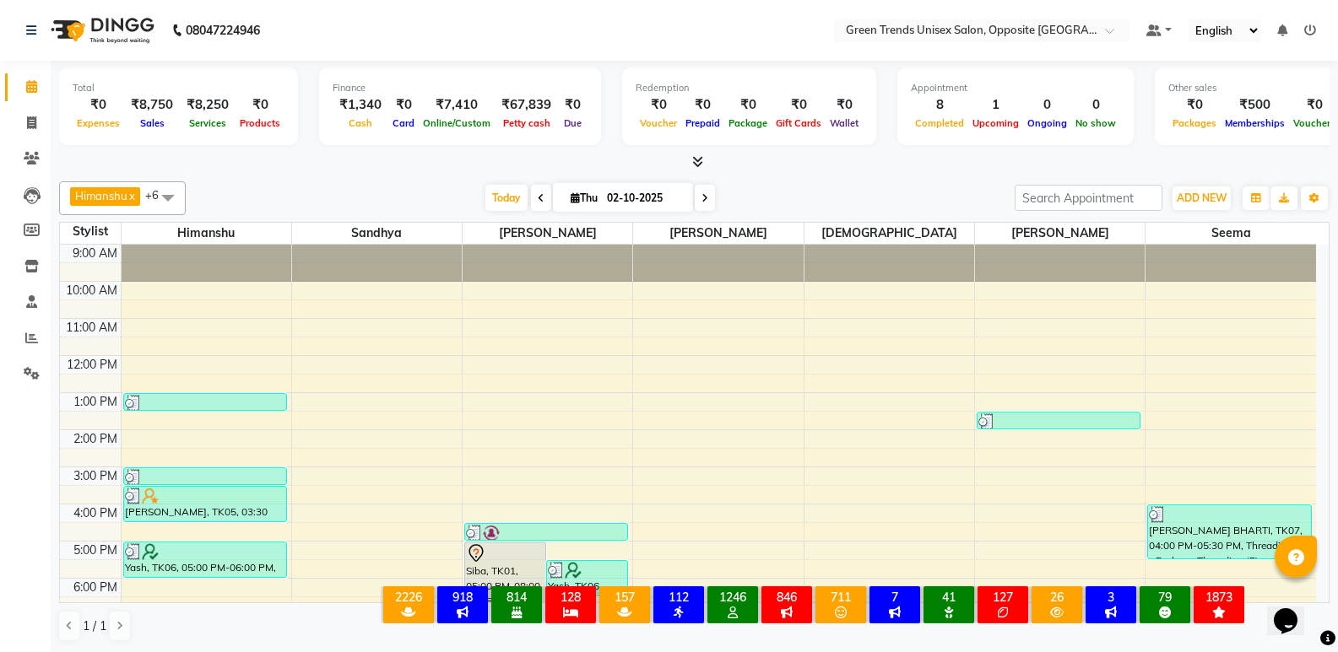
click at [330, 178] on div "[PERSON_NAME] x [PERSON_NAME] x [PERSON_NAME] x [PERSON_NAME] x [PERSON_NAME] x…" at bounding box center [694, 412] width 1270 height 474
click at [495, 202] on span "Today" at bounding box center [506, 198] width 42 height 26
click at [462, 165] on div at bounding box center [694, 163] width 1270 height 18
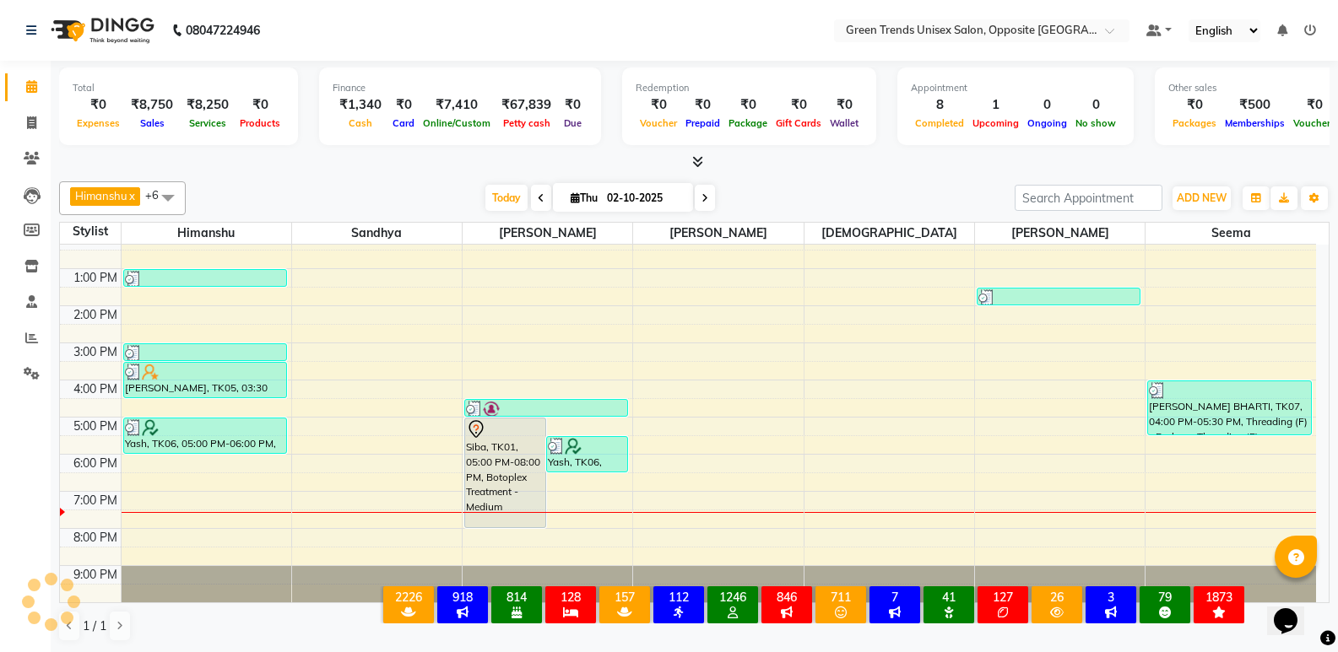
click at [462, 165] on div at bounding box center [694, 163] width 1270 height 18
click at [495, 205] on span "Today" at bounding box center [506, 198] width 42 height 26
click at [563, 168] on div at bounding box center [694, 163] width 1270 height 18
